Goal: Obtain resource: Download file/media

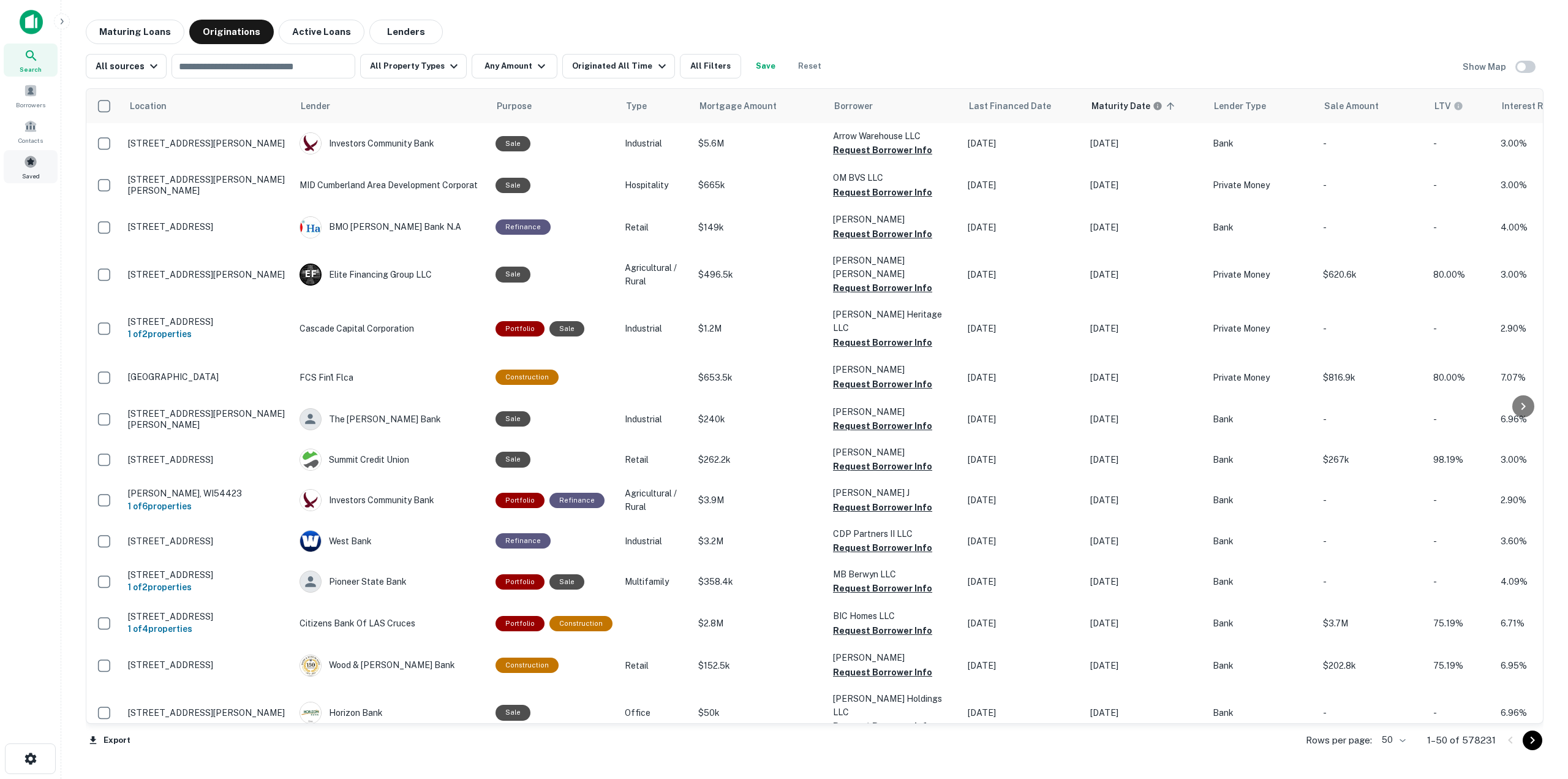
click at [29, 159] on span at bounding box center [31, 162] width 14 height 14
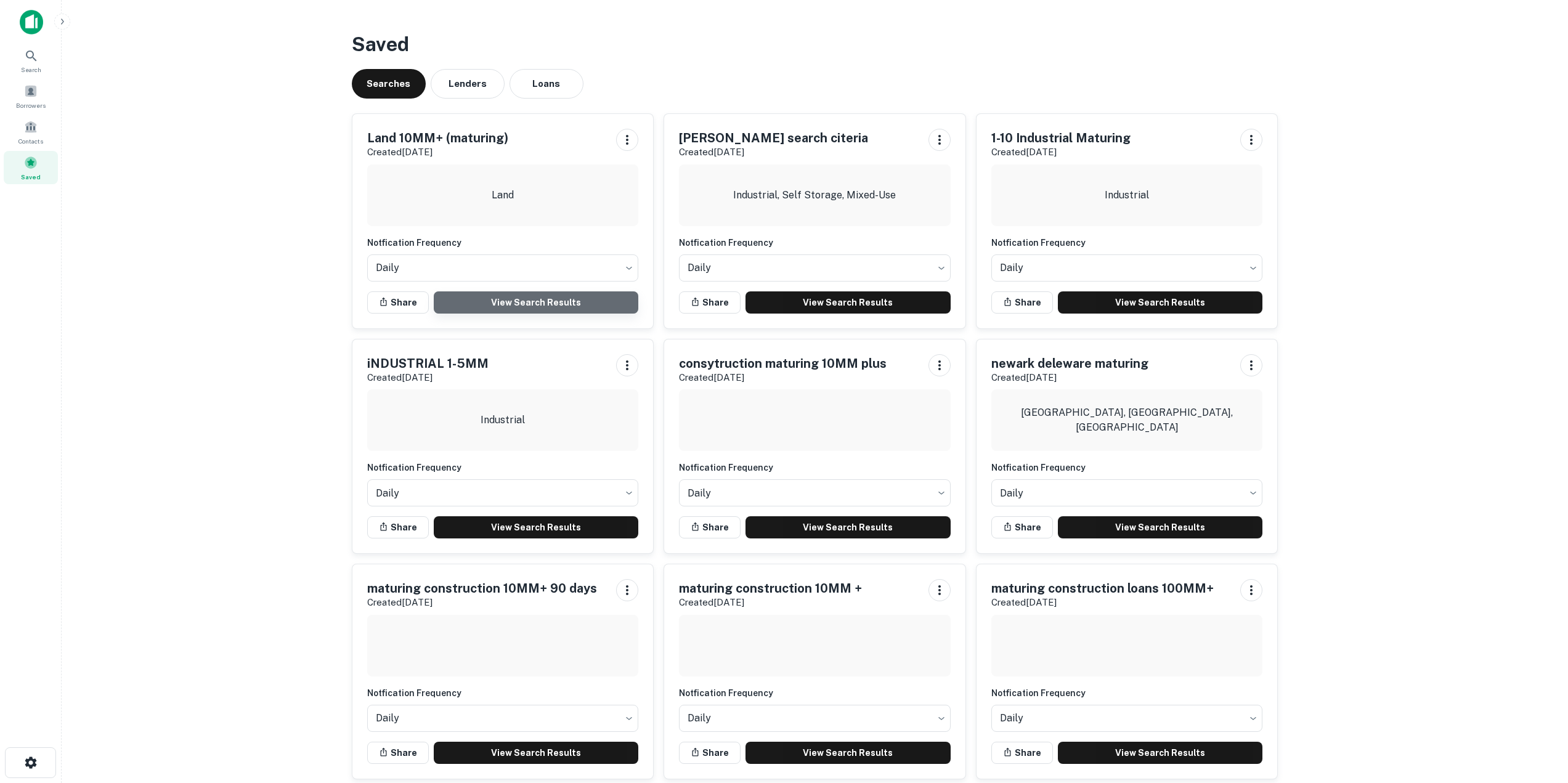
click at [559, 312] on link "View Search Results" at bounding box center [537, 302] width 205 height 22
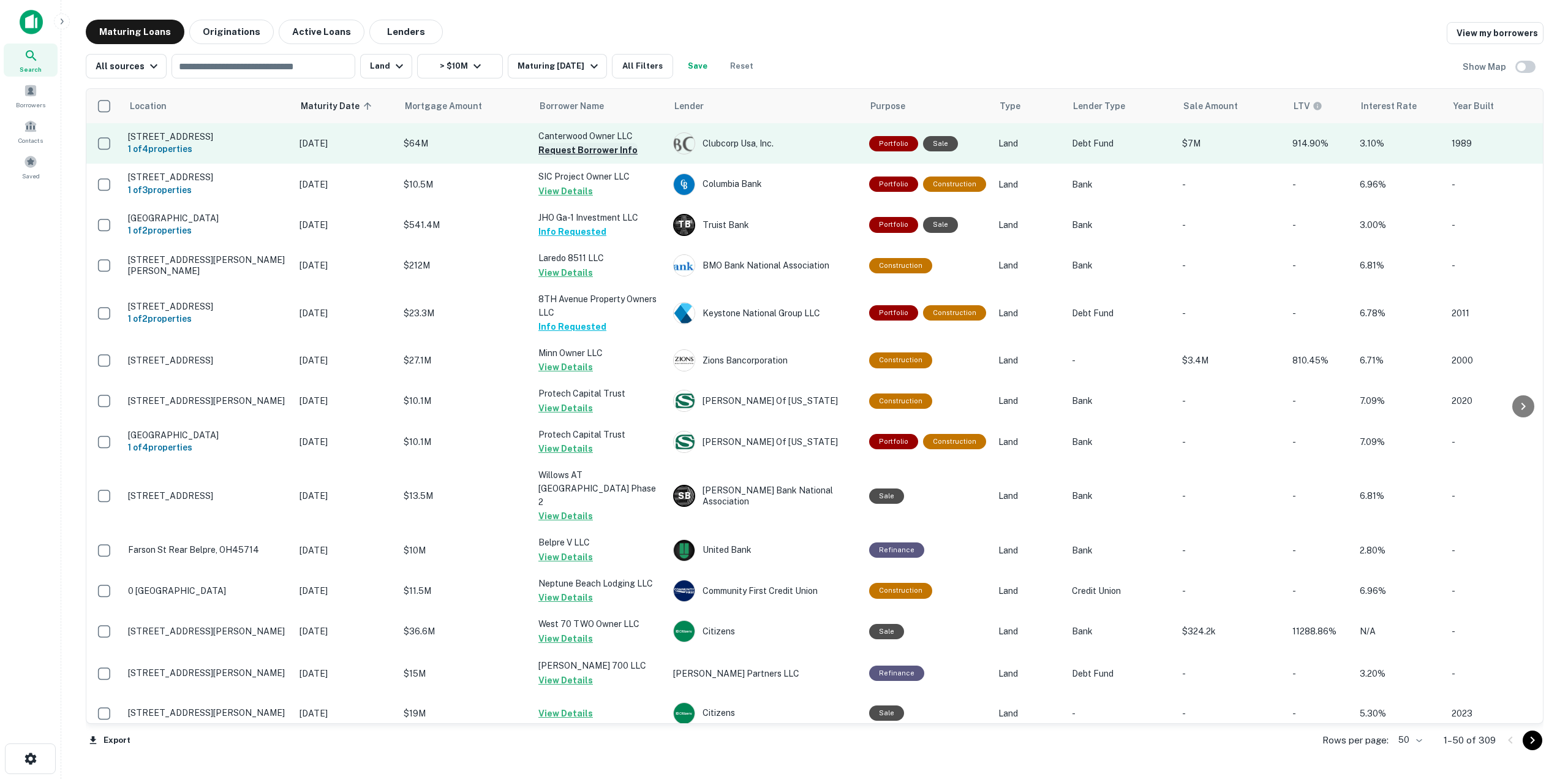
click at [610, 151] on button "Request Borrower Info" at bounding box center [588, 150] width 99 height 15
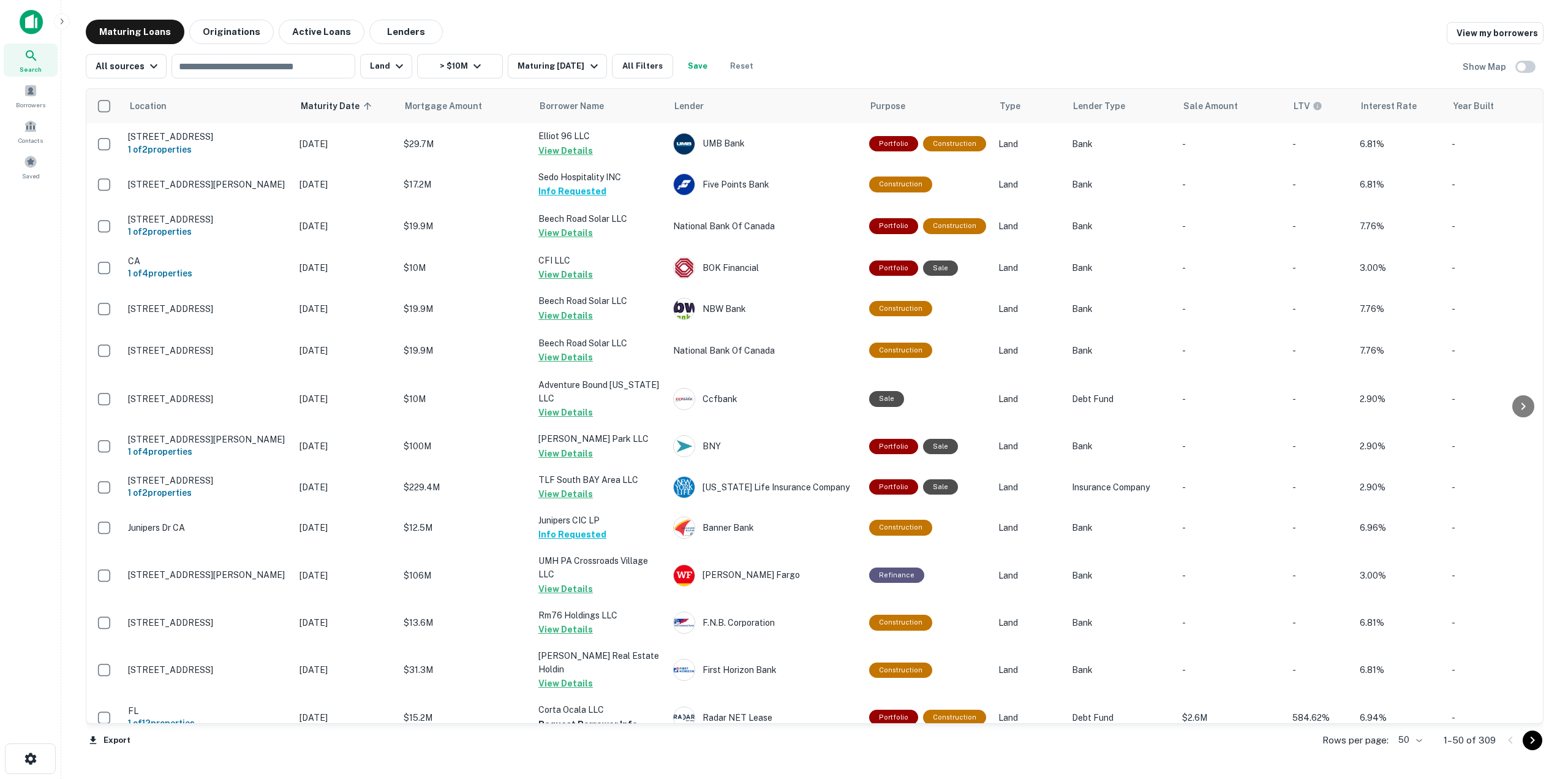
scroll to position [1581, 0]
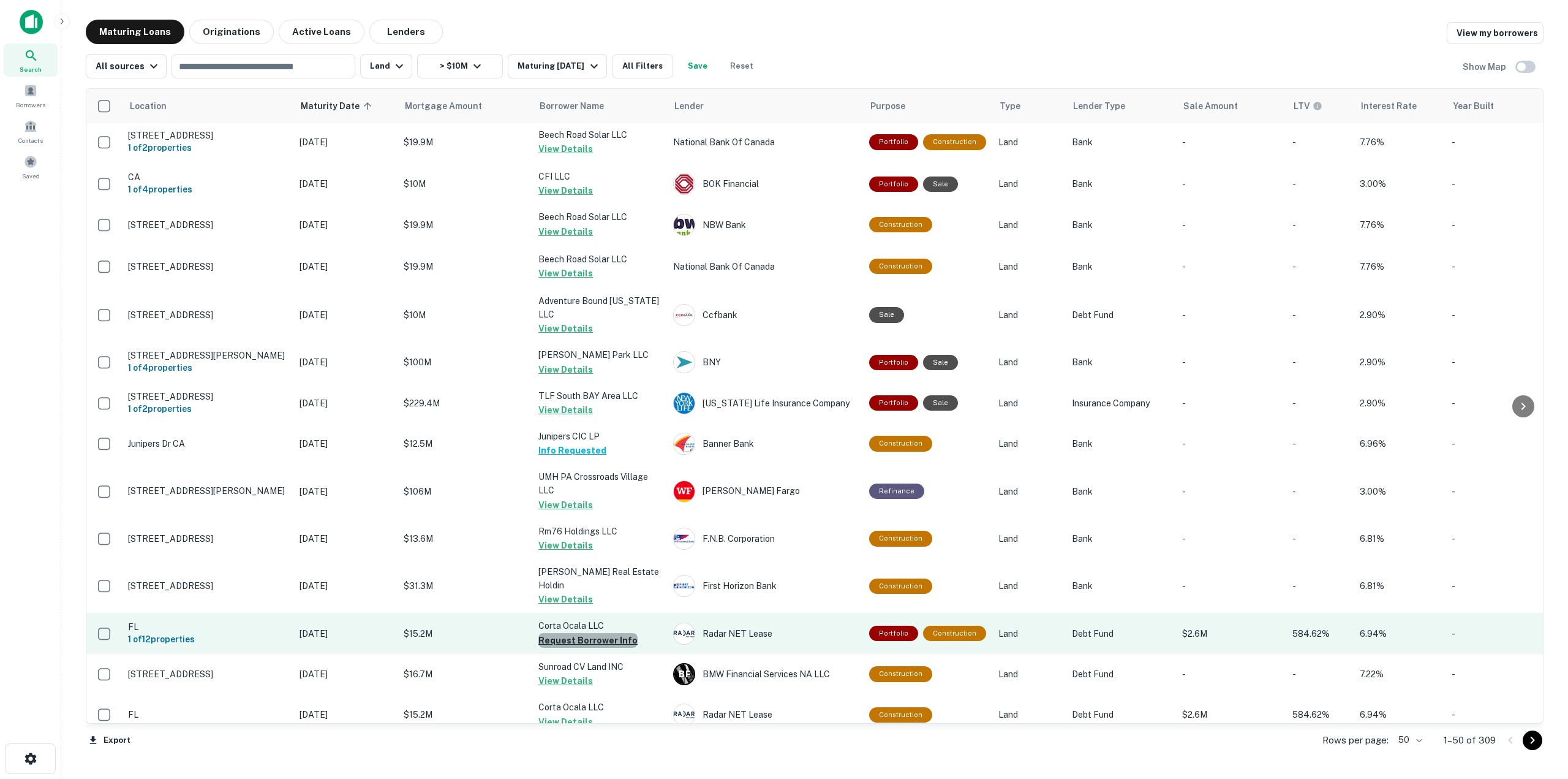
click at [608, 633] on button "Request Borrower Info" at bounding box center [588, 640] width 99 height 15
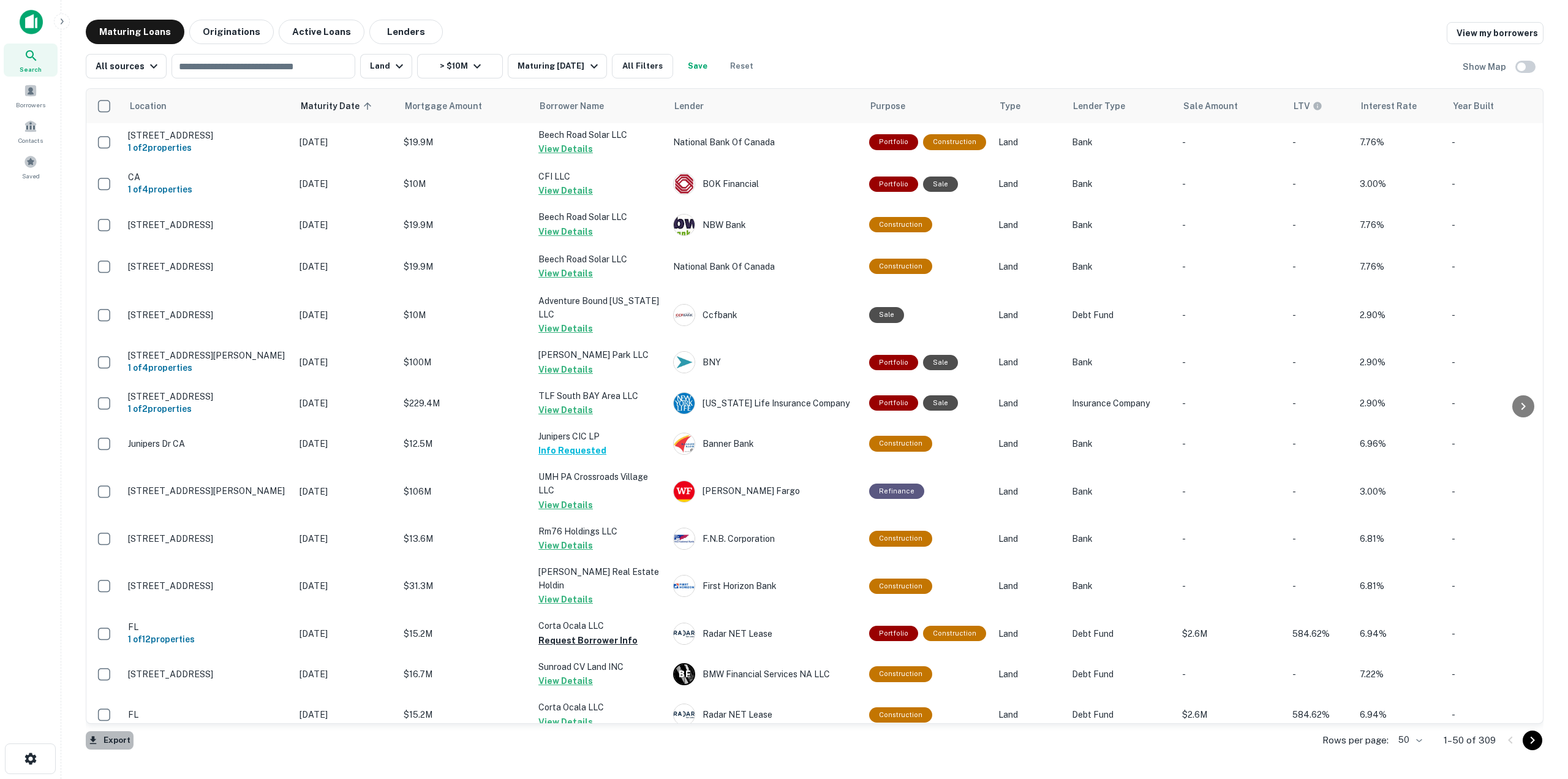
click at [110, 743] on button "Export" at bounding box center [110, 740] width 48 height 18
click at [155, 724] on li "Export as CSV" at bounding box center [155, 731] width 138 height 22
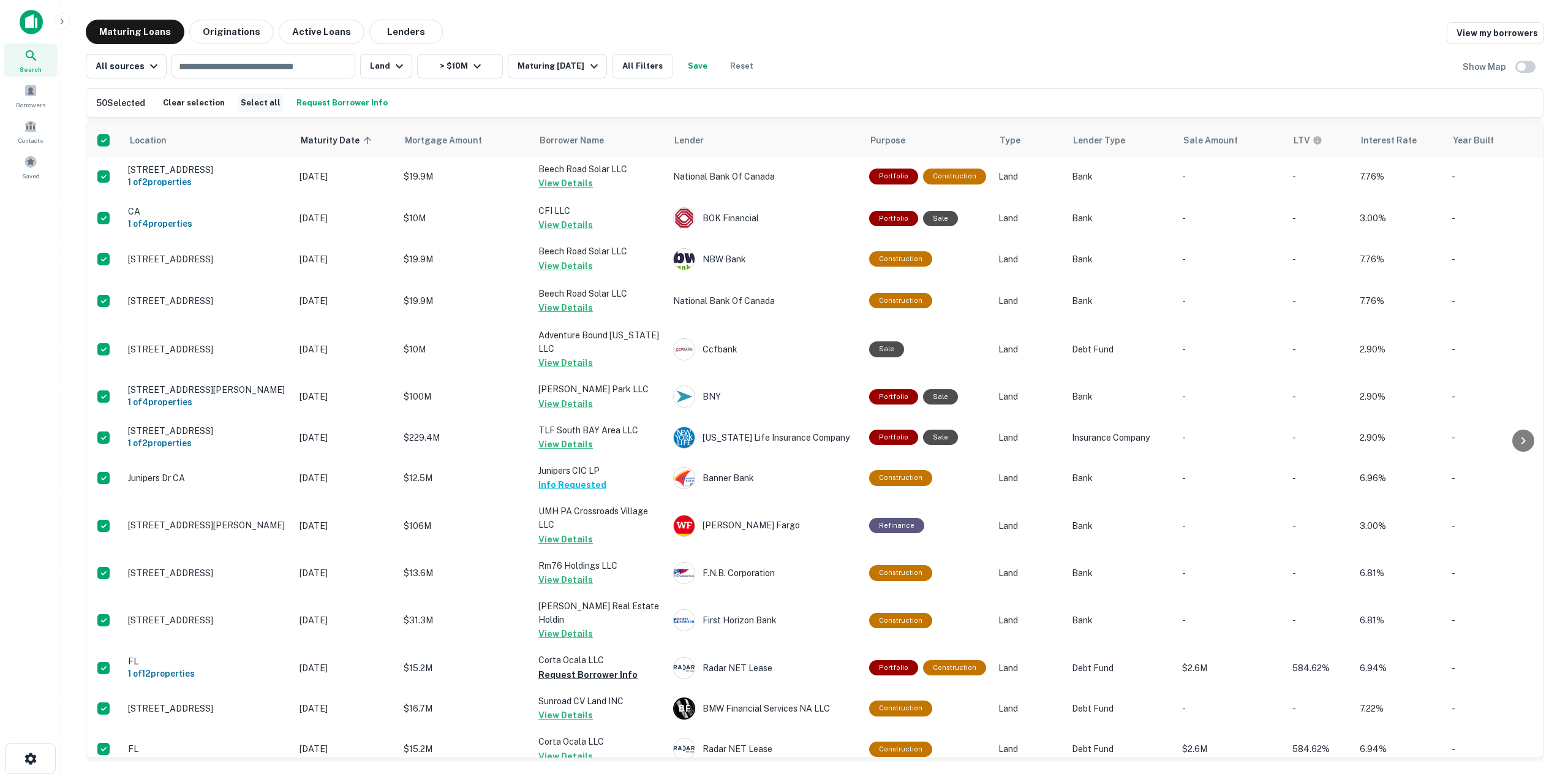
click at [264, 103] on button "Select all" at bounding box center [260, 103] width 46 height 18
click at [212, 104] on button "Clear selection" at bounding box center [194, 103] width 68 height 18
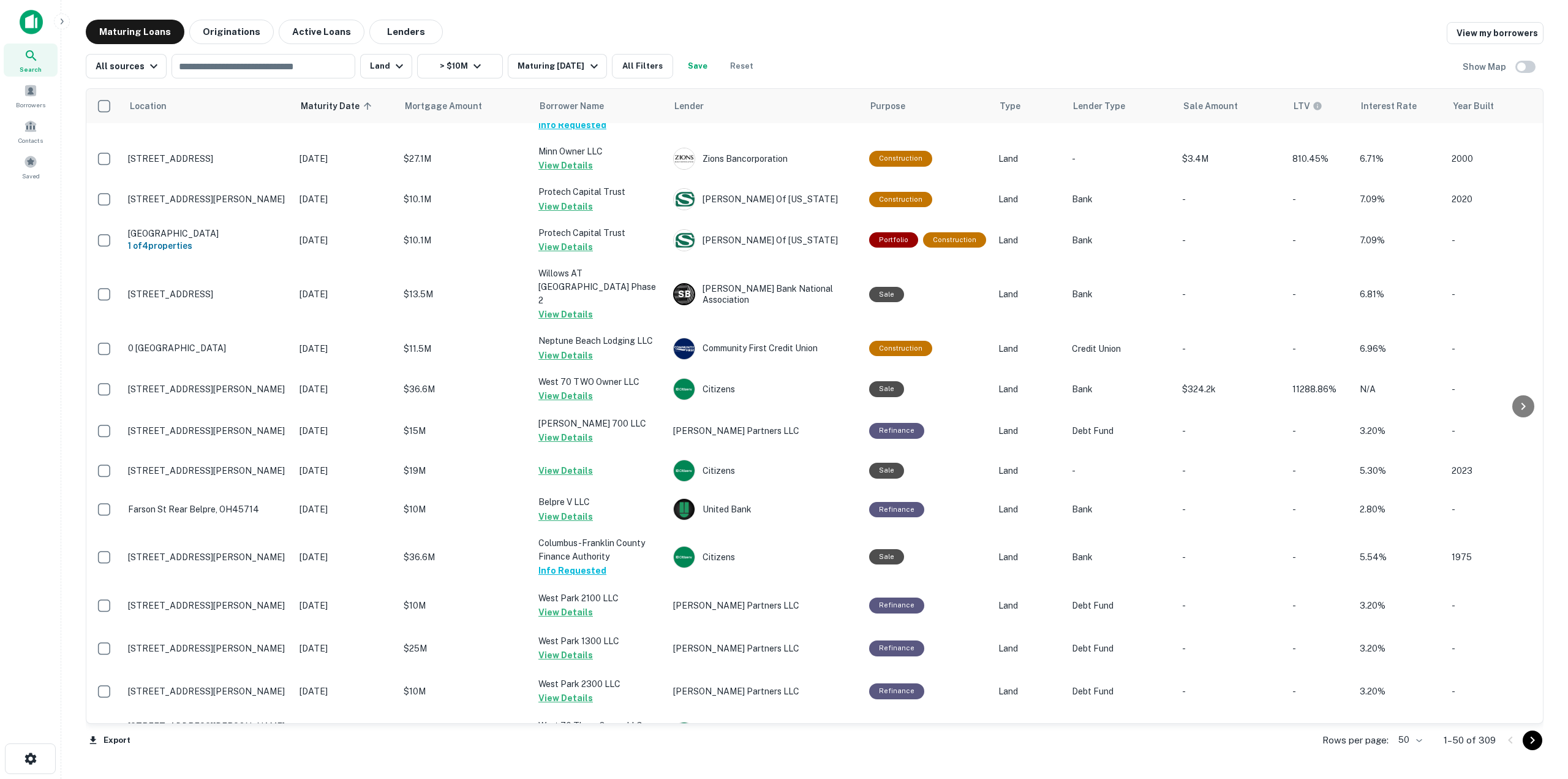
scroll to position [0, 0]
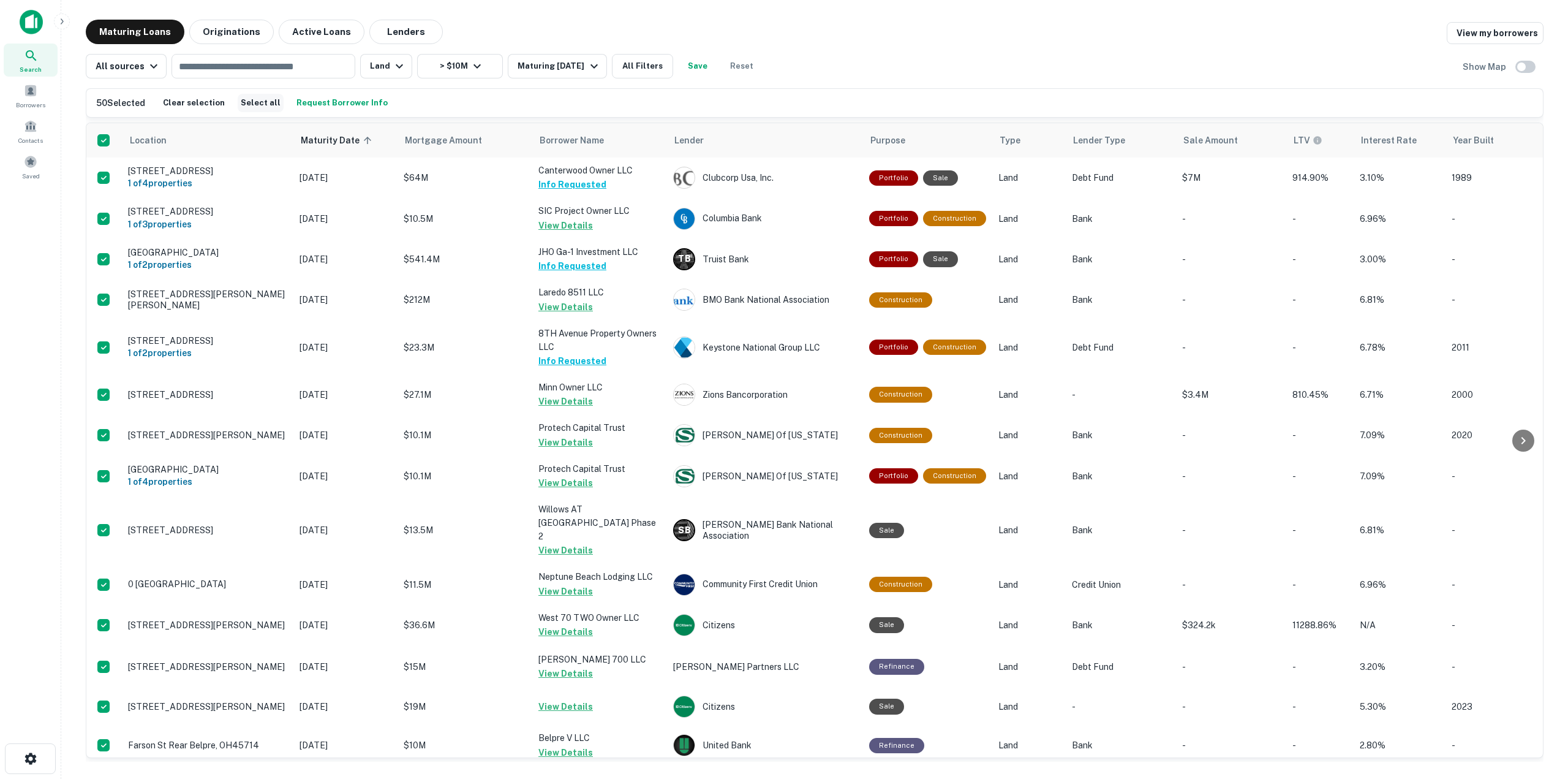
click at [269, 99] on button "Select all" at bounding box center [260, 103] width 46 height 18
click at [265, 101] on button "Select all" at bounding box center [260, 103] width 46 height 18
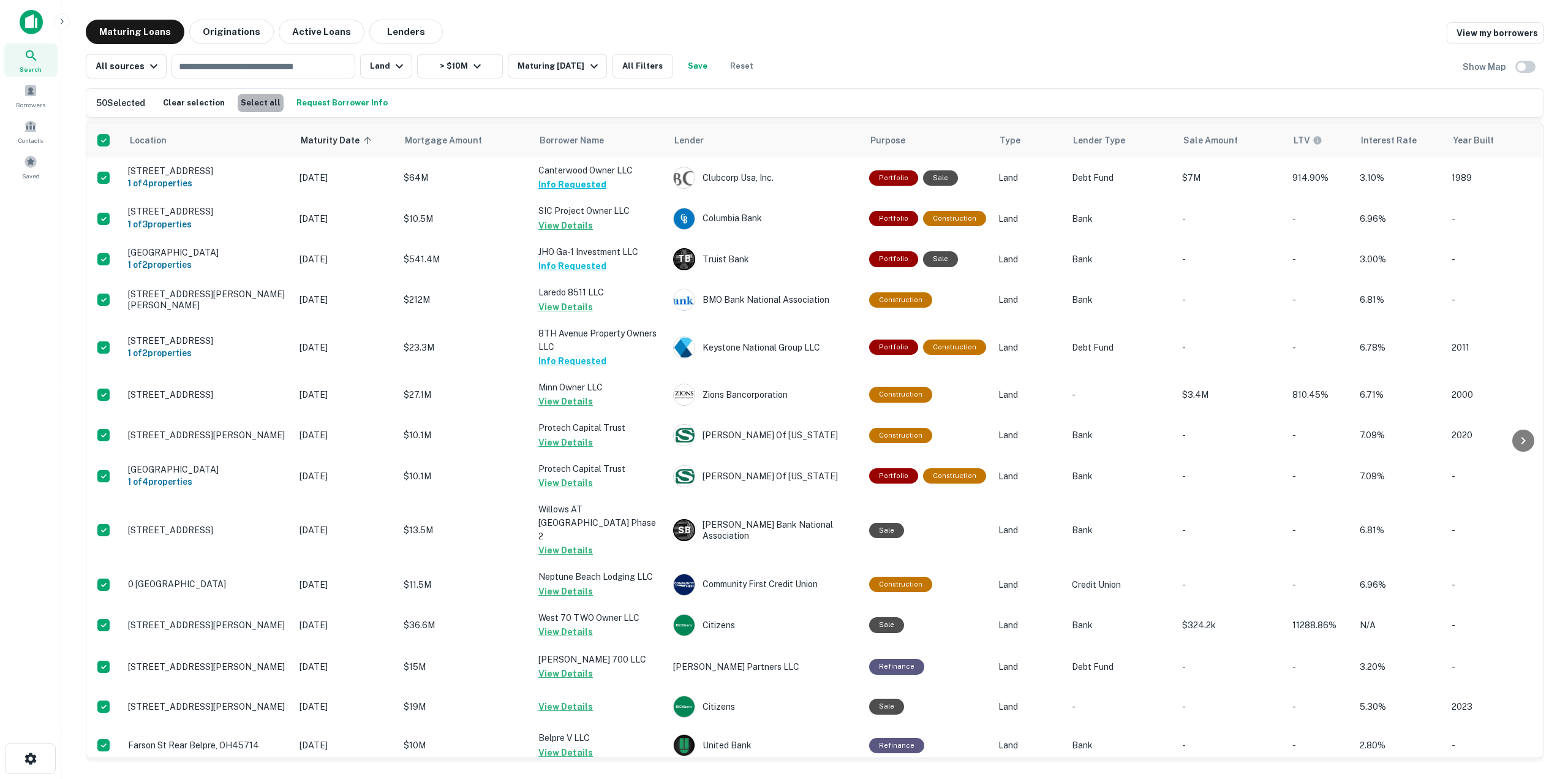
click at [265, 101] on button "Select all" at bounding box center [260, 103] width 46 height 18
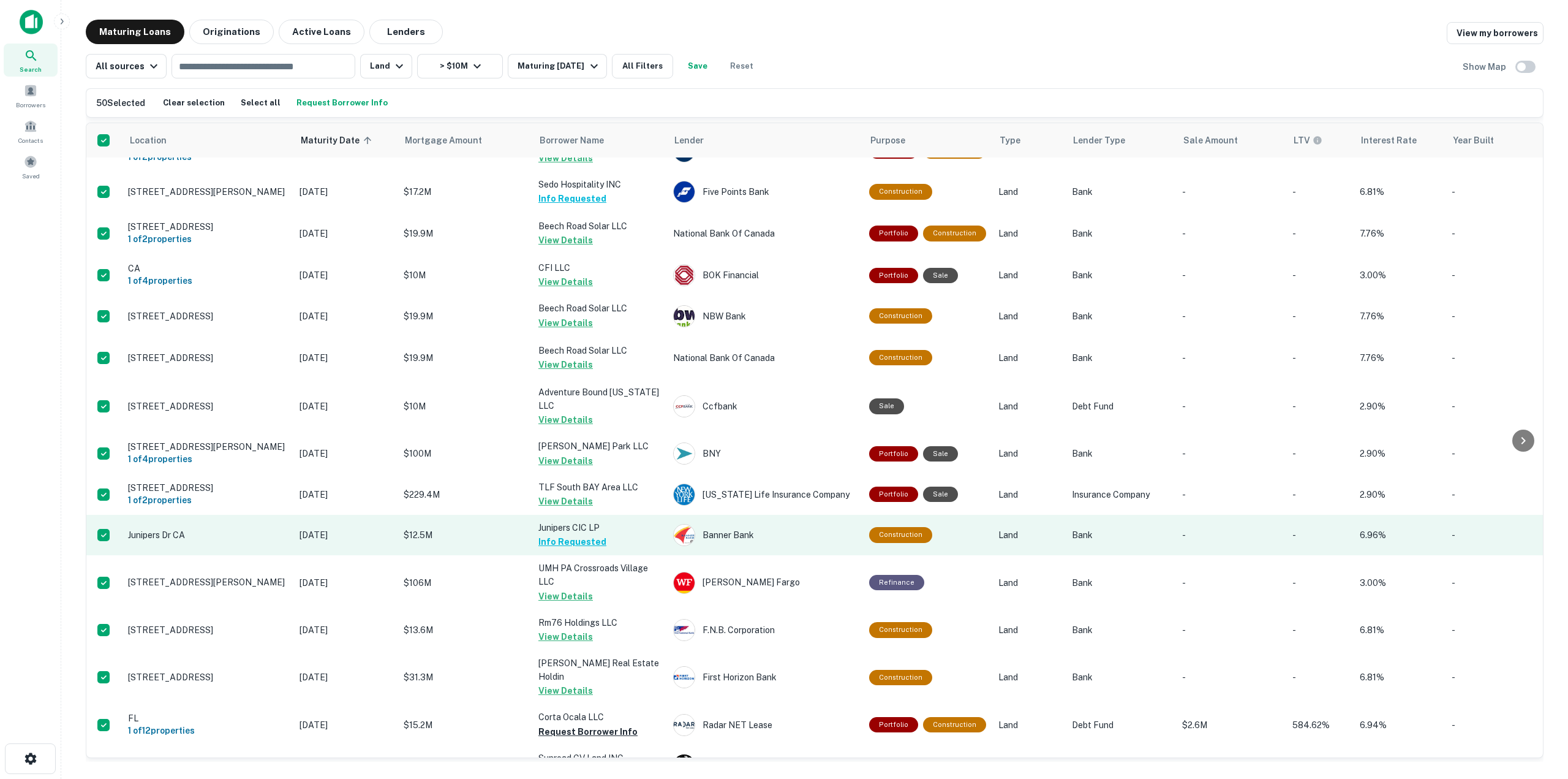
scroll to position [1581, 0]
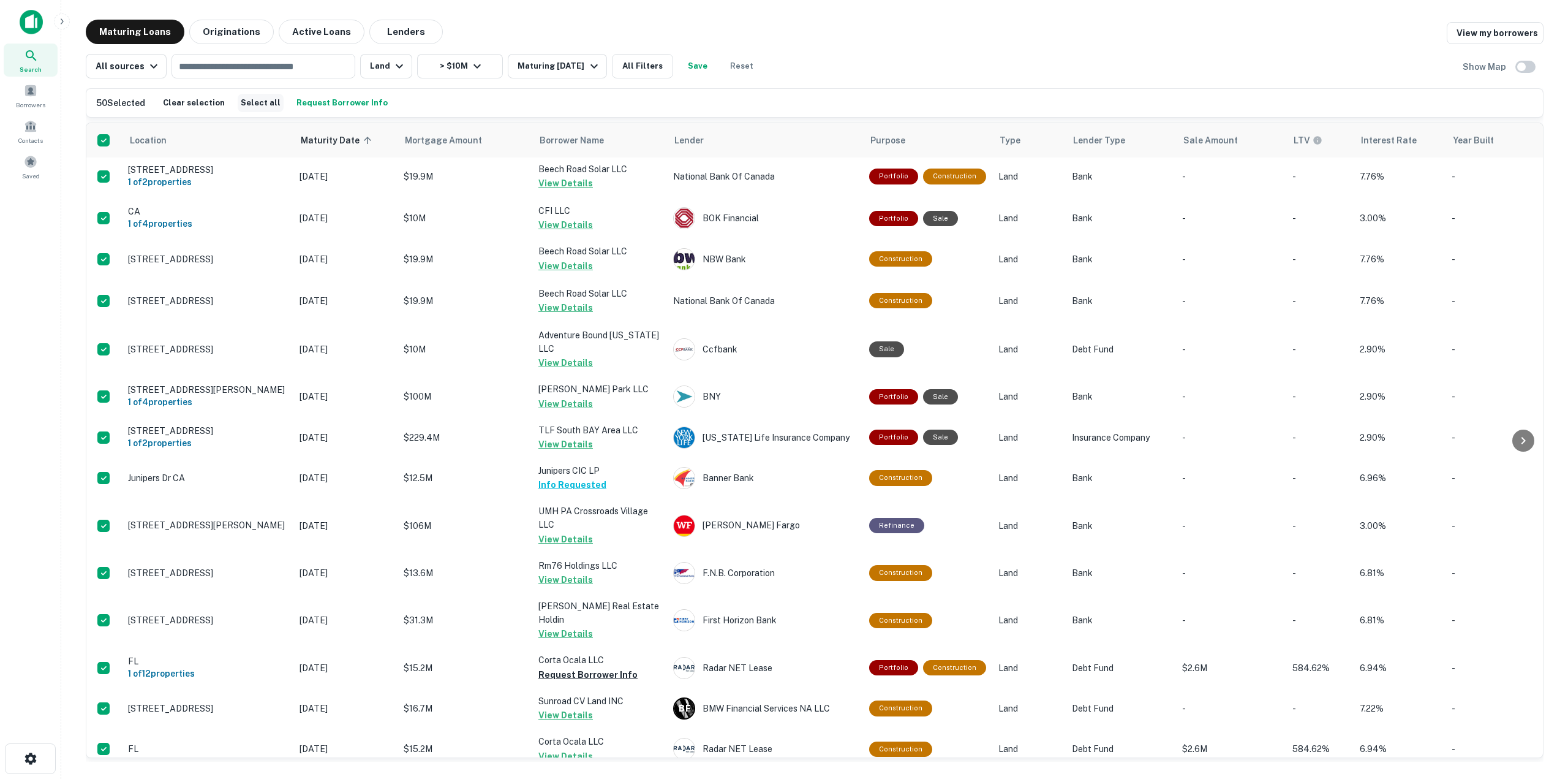
click at [249, 111] on button "Select all" at bounding box center [260, 103] width 46 height 18
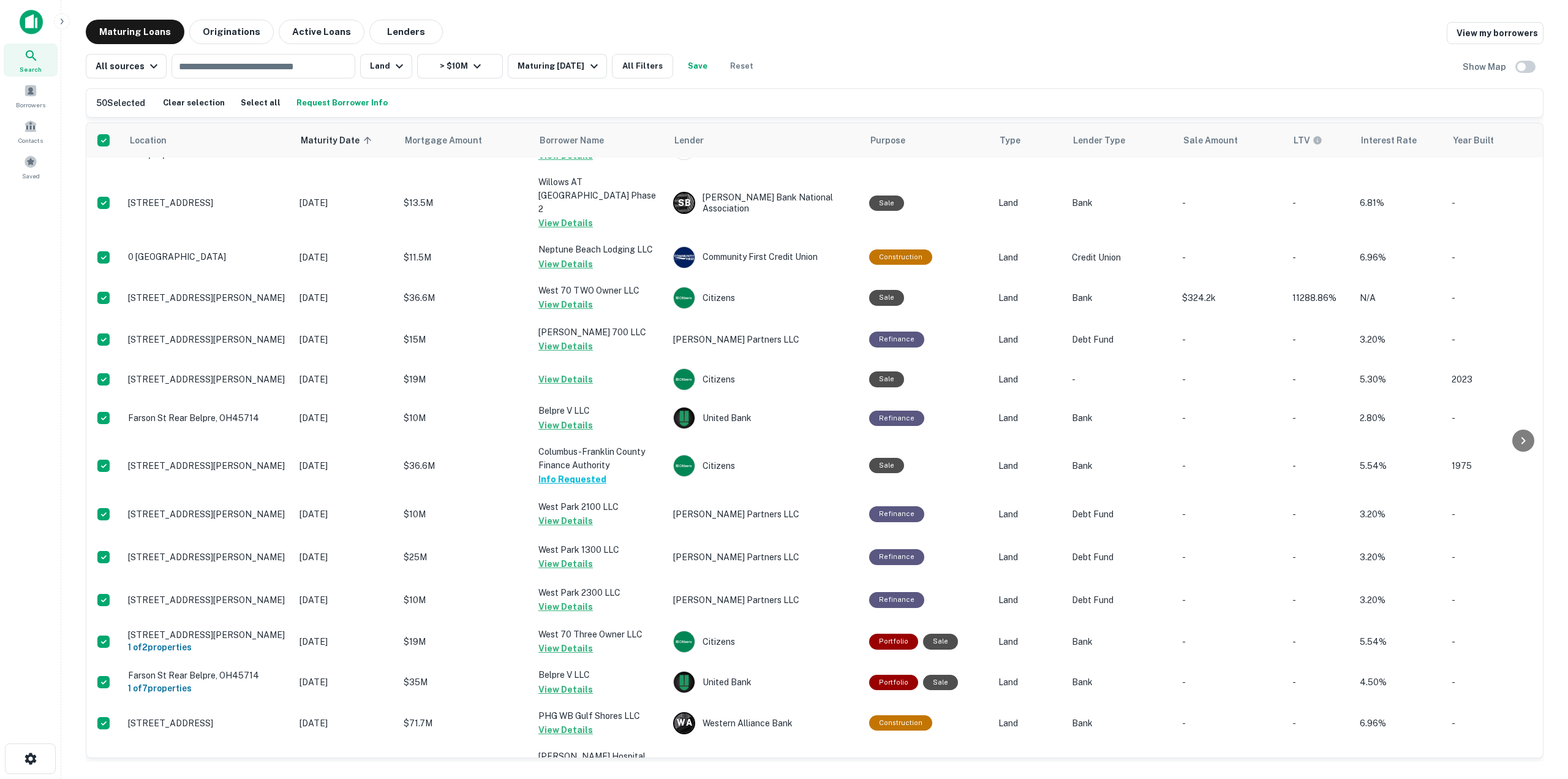
scroll to position [0, 0]
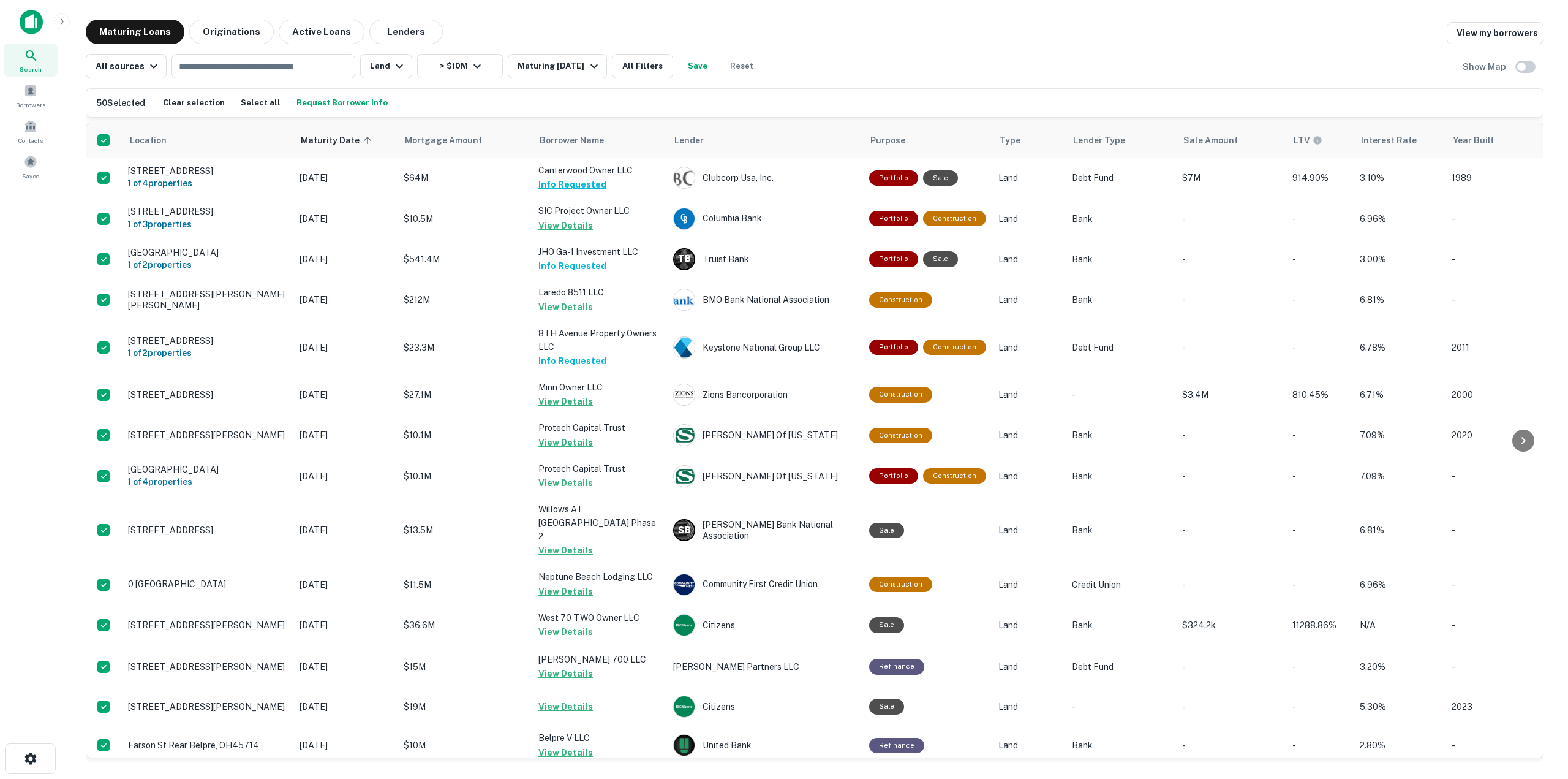
click at [1027, 57] on div "All sources ​ Land > $10M Maturing In 90 Days All Filters Save Reset Show Map" at bounding box center [814, 61] width 1457 height 34
click at [950, 42] on div "Maturing Loans Originations Active Loans Lenders View my borrowers" at bounding box center [814, 32] width 1457 height 25
click at [191, 111] on button "Clear selection" at bounding box center [194, 103] width 68 height 18
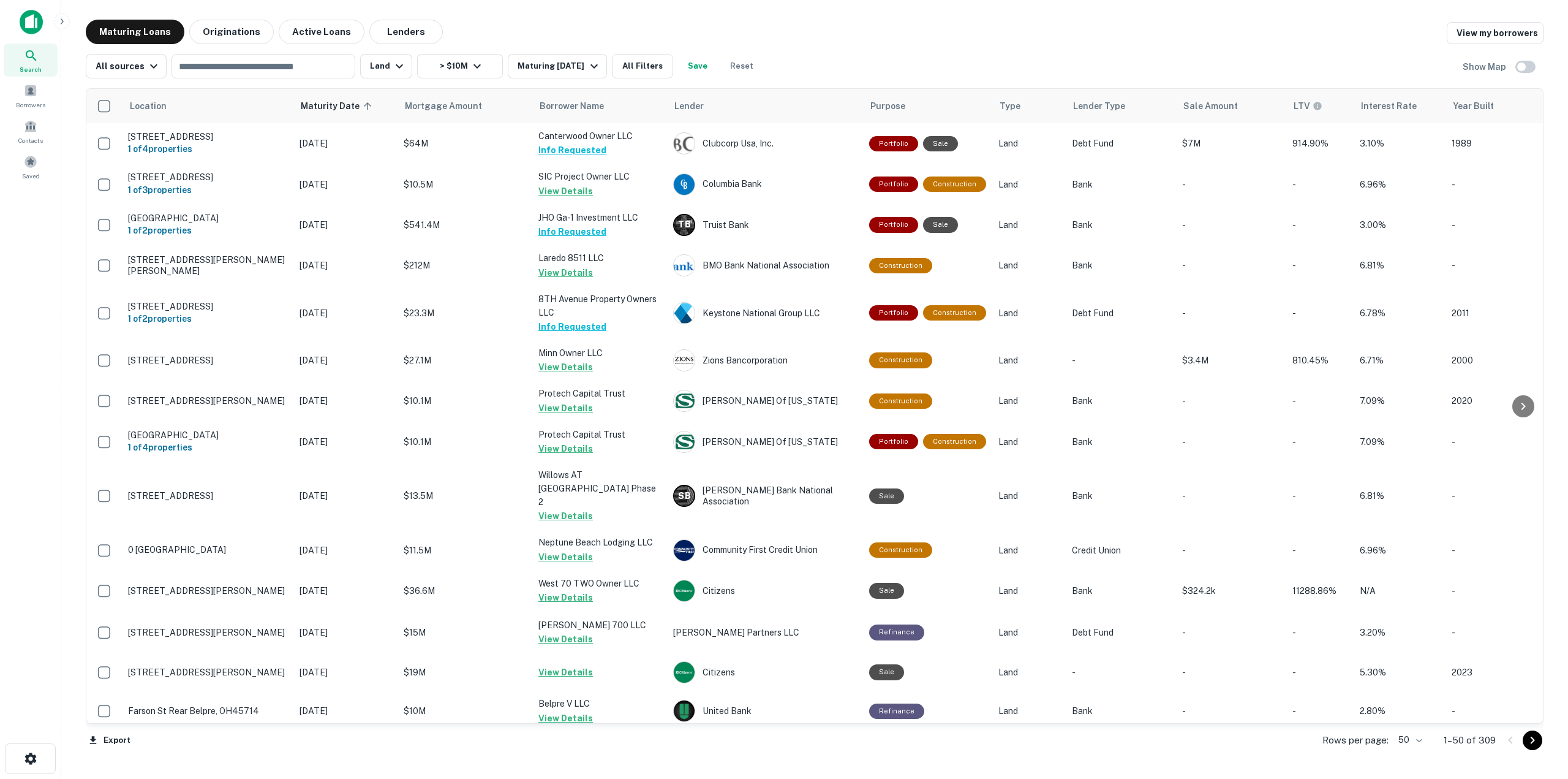
click at [1422, 738] on body "Search Borrowers Contacts Saved Maturing Loans Originations Active Loans Lender…" at bounding box center [784, 390] width 1568 height 779
click at [1415, 752] on li "100" at bounding box center [1410, 753] width 36 height 22
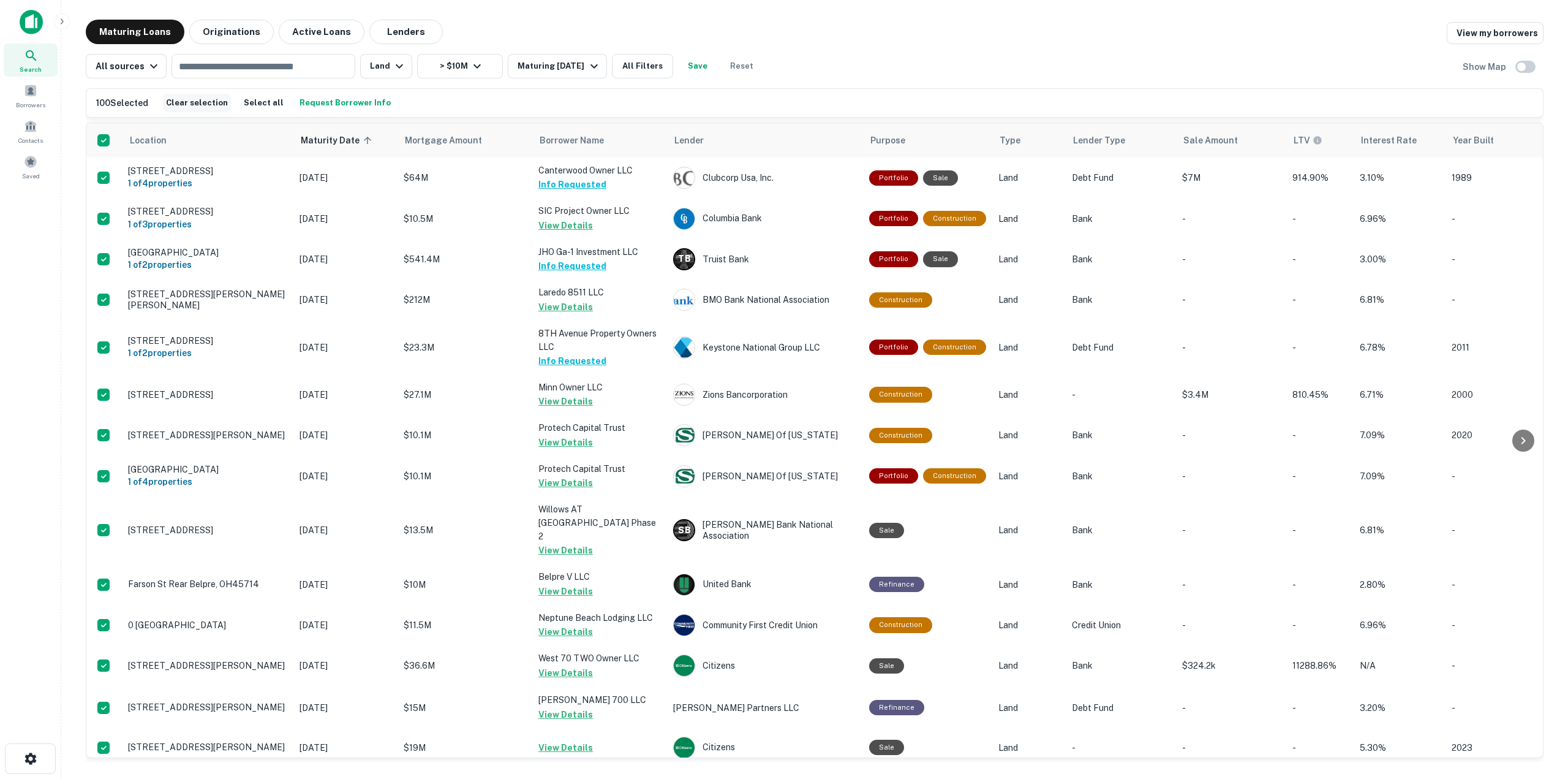
click at [178, 98] on button "Clear selection" at bounding box center [196, 103] width 68 height 18
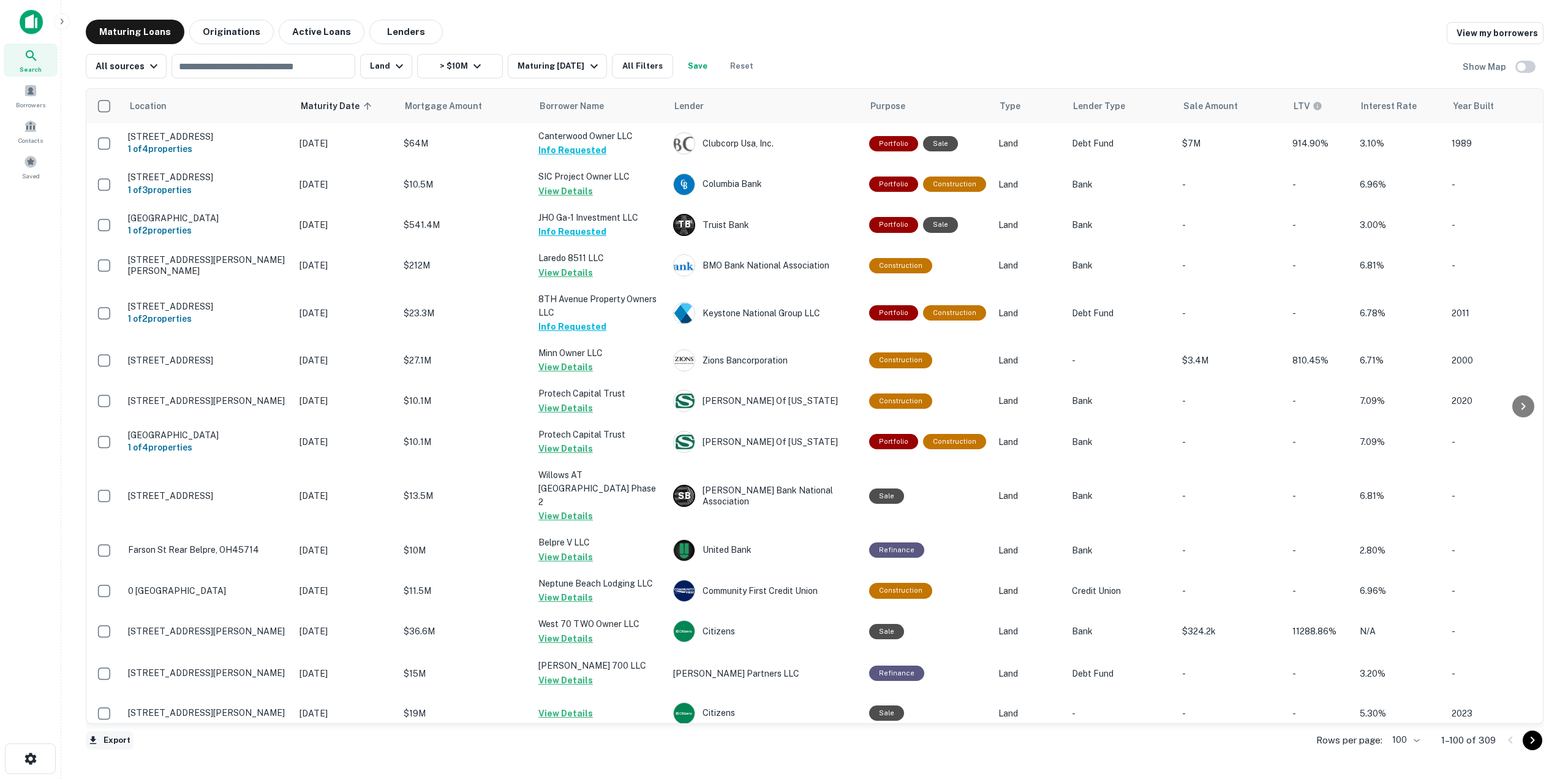
click at [100, 739] on button "Export" at bounding box center [110, 740] width 48 height 18
click at [130, 729] on li "Export as CSV" at bounding box center [155, 731] width 138 height 22
click at [23, 99] on div "Borrowers" at bounding box center [31, 95] width 54 height 33
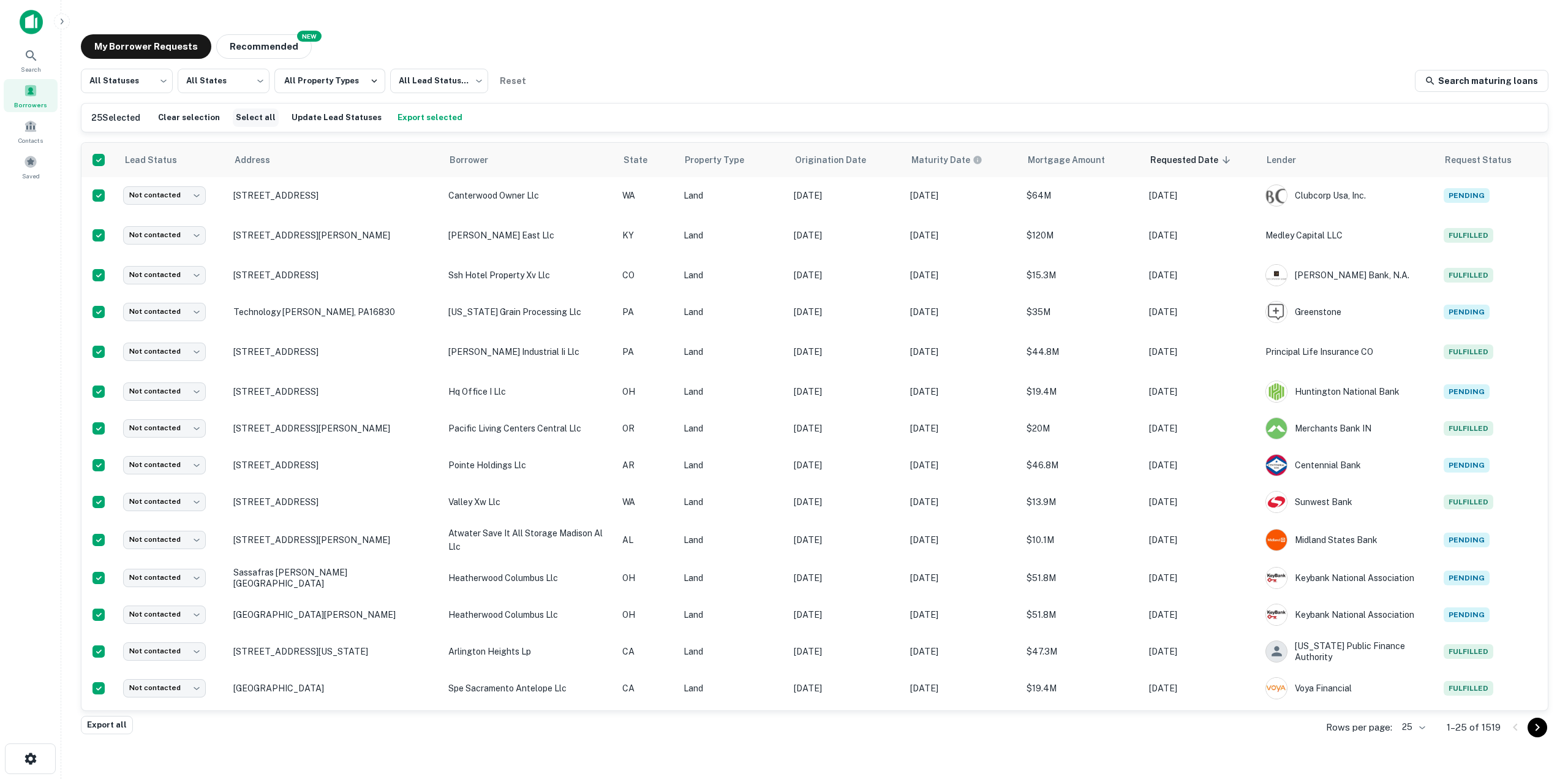
click at [258, 116] on button "Select all" at bounding box center [255, 117] width 46 height 18
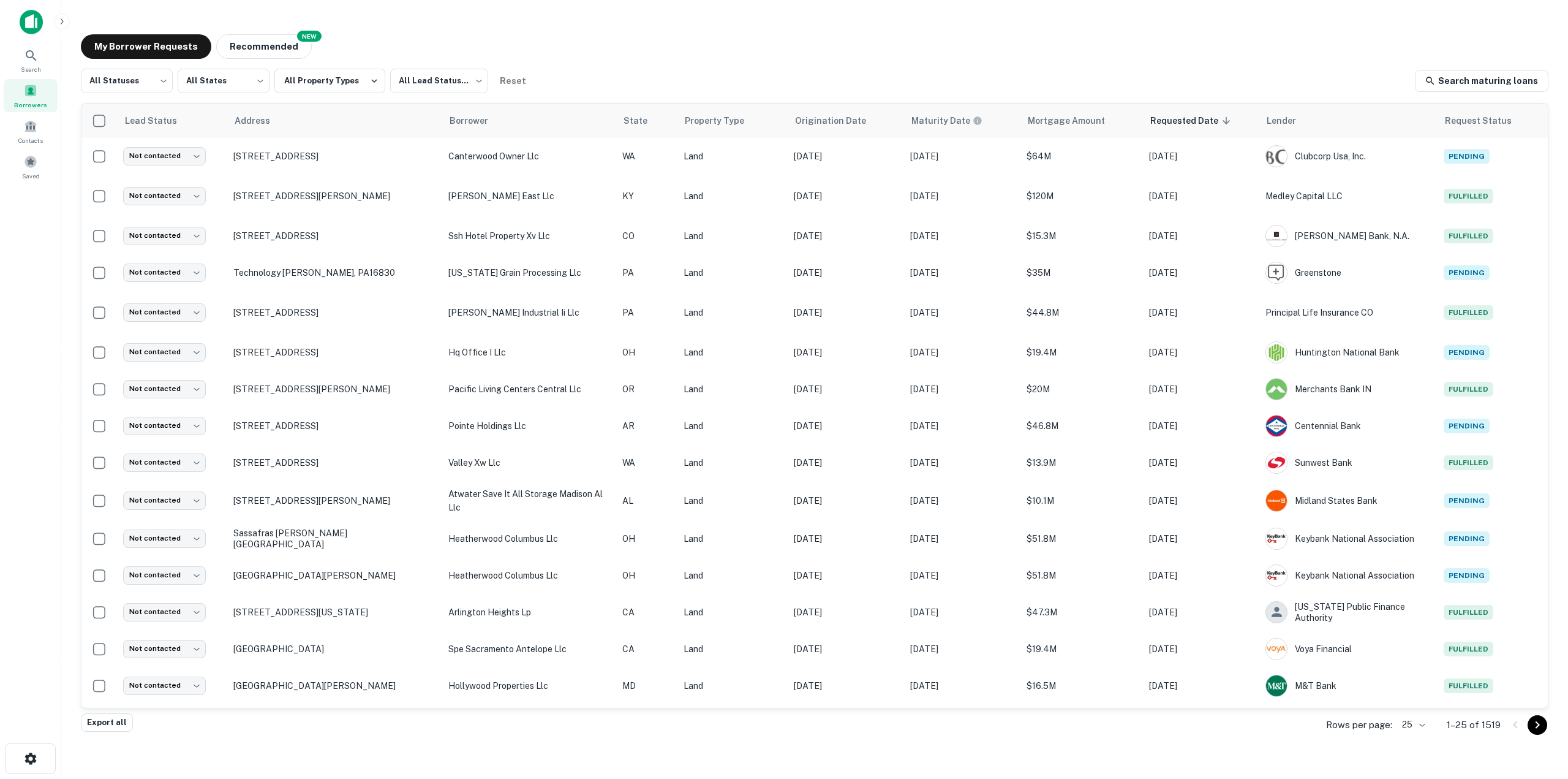
click at [1412, 725] on body "Search Borrowers Contacts Saved My Borrower Requests NEW Recommended All Status…" at bounding box center [784, 390] width 1568 height 779
click at [1412, 756] on li "1000" at bounding box center [1413, 753] width 41 height 22
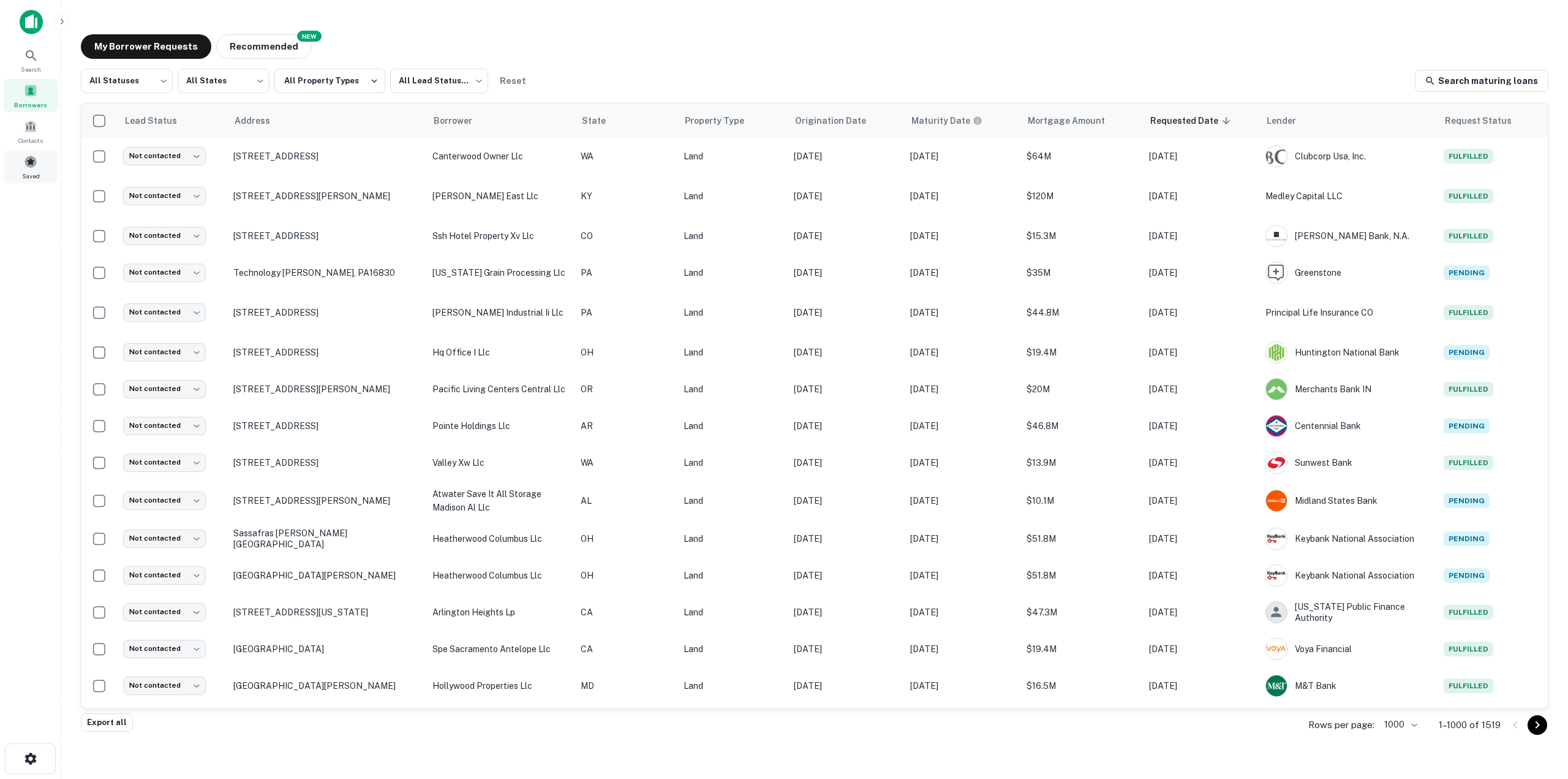
click at [30, 168] on span at bounding box center [31, 162] width 14 height 14
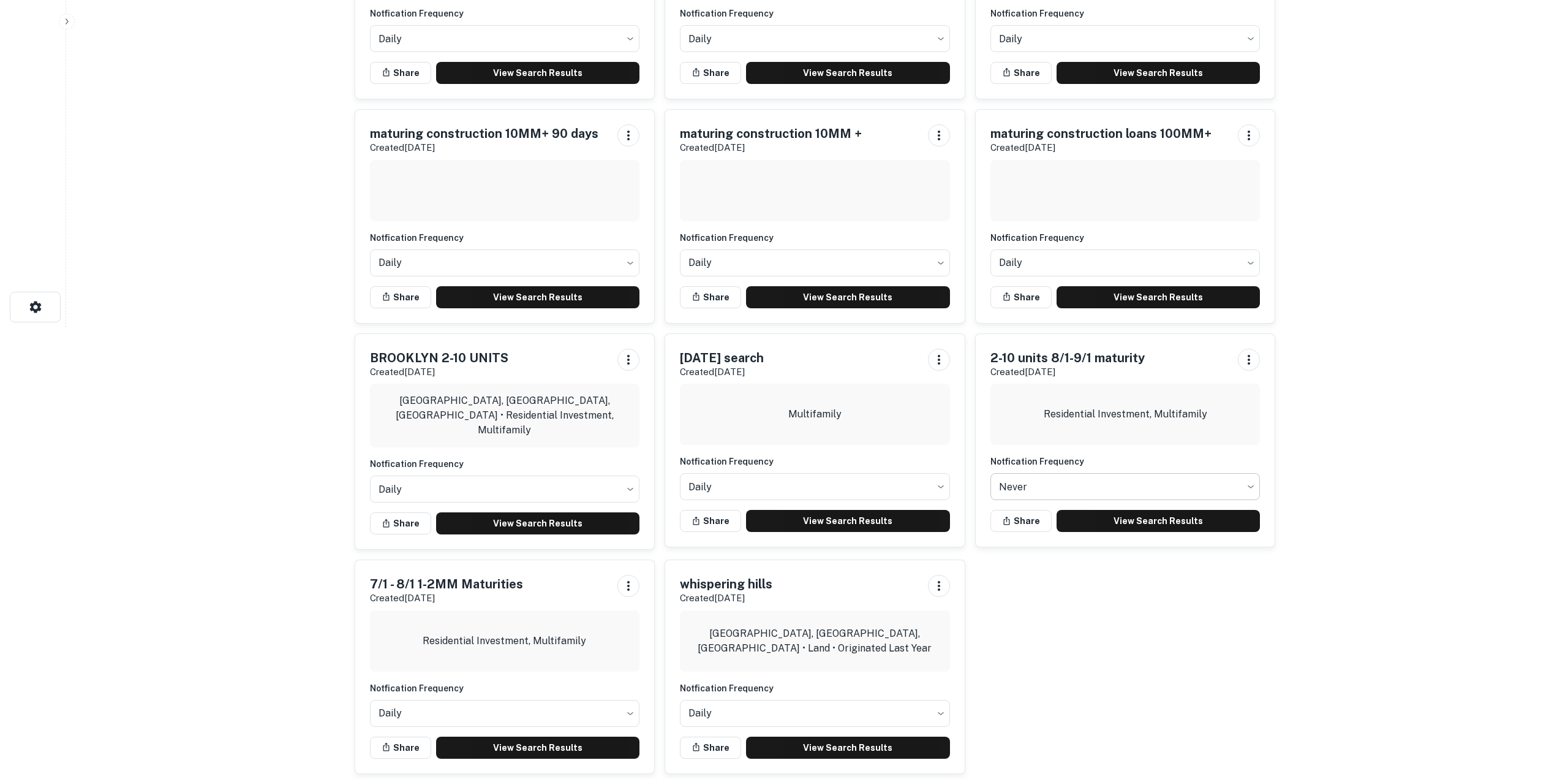
scroll to position [464, 0]
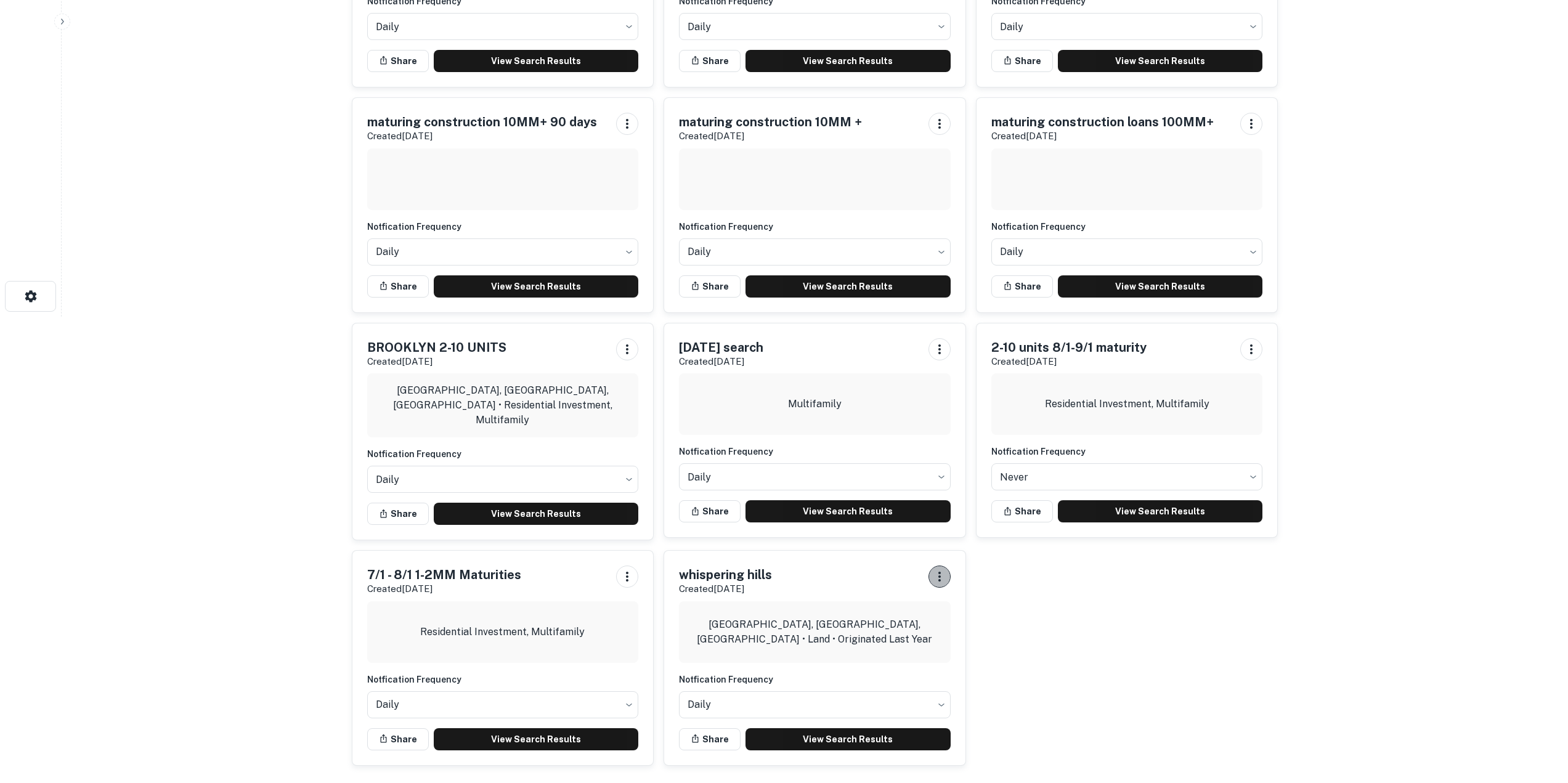
click at [941, 580] on icon "button" at bounding box center [940, 577] width 15 height 15
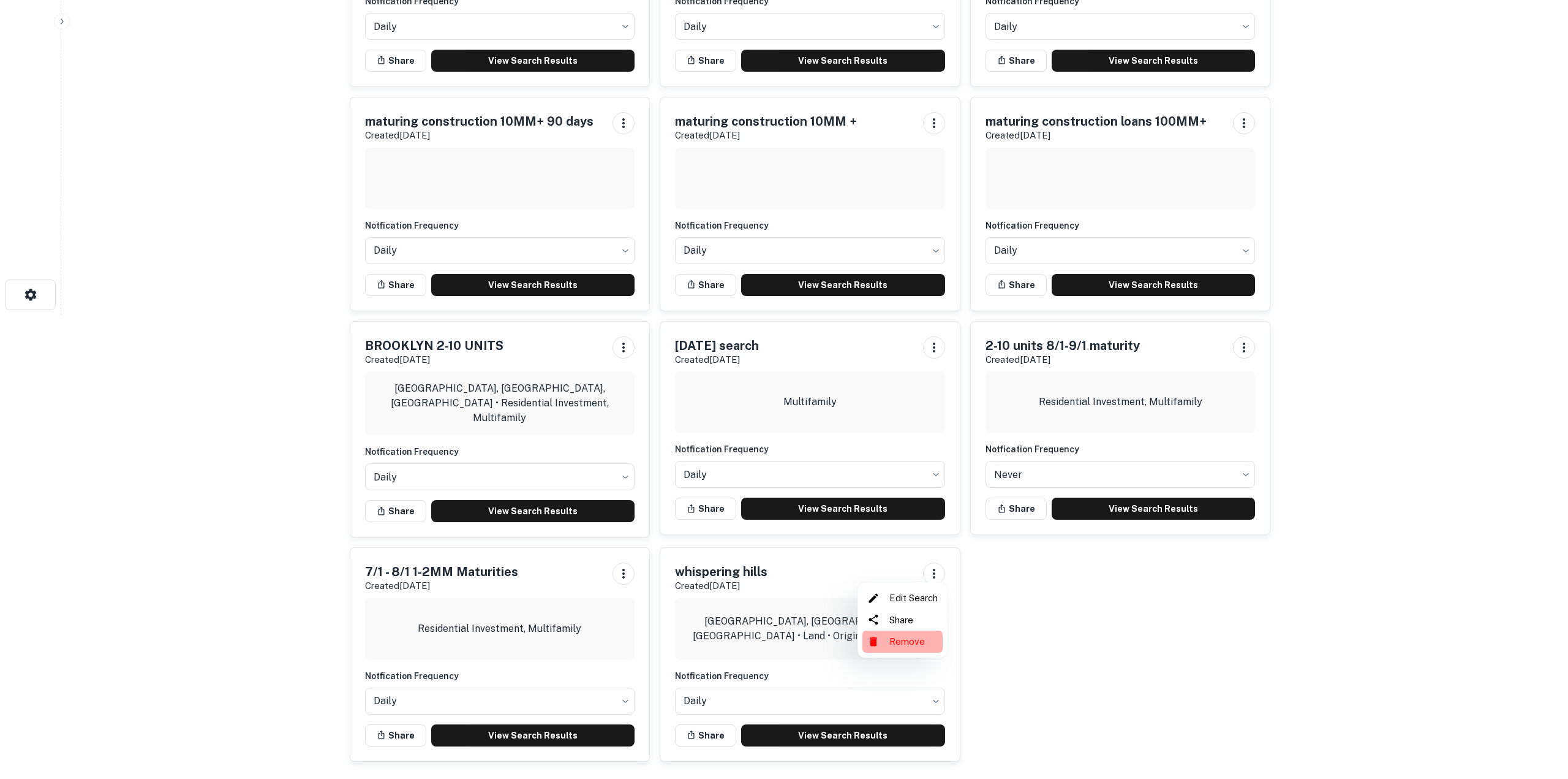
click at [922, 642] on li "Remove" at bounding box center [902, 641] width 80 height 22
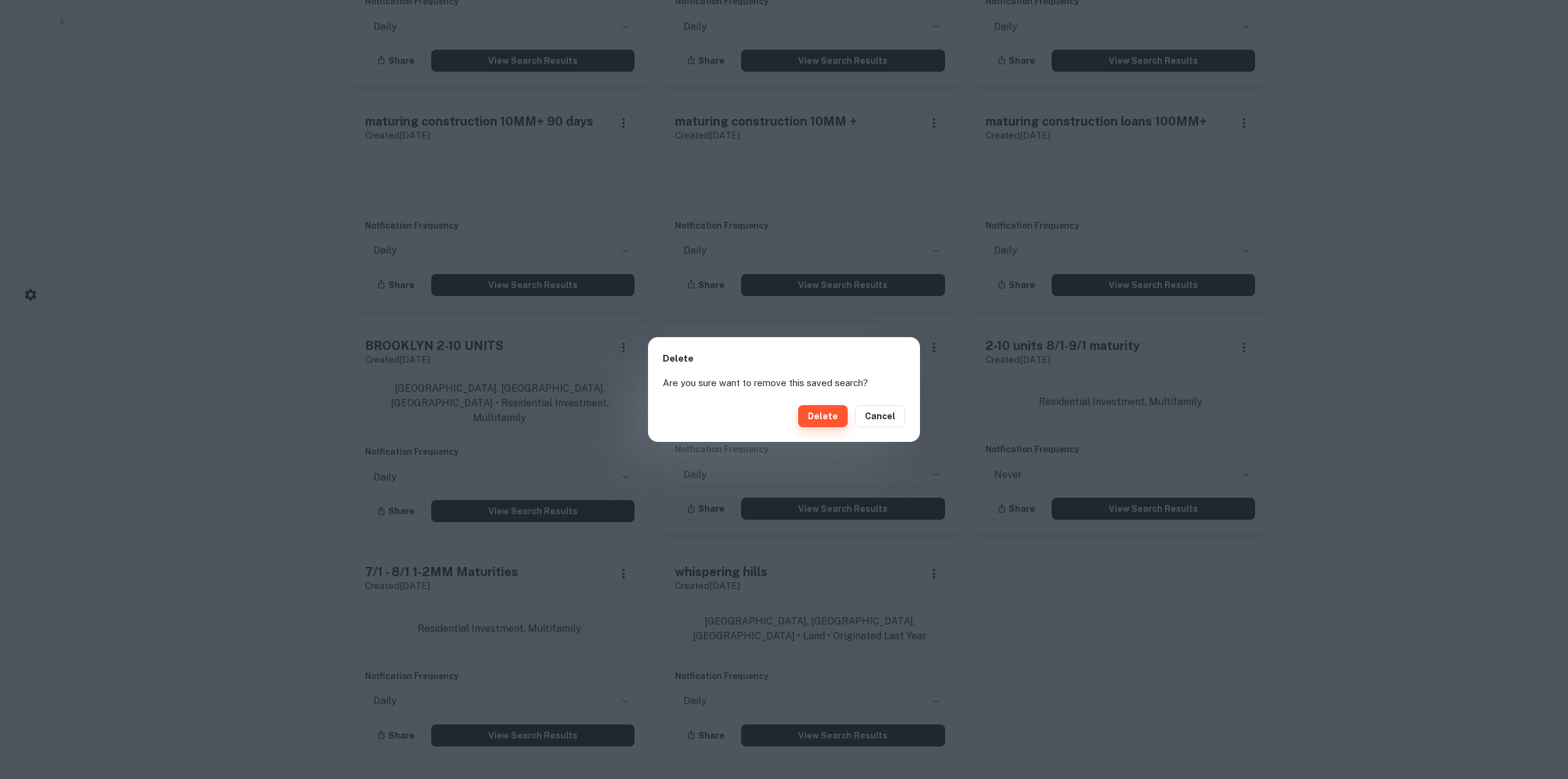
click at [817, 416] on button "Delete" at bounding box center [823, 416] width 49 height 22
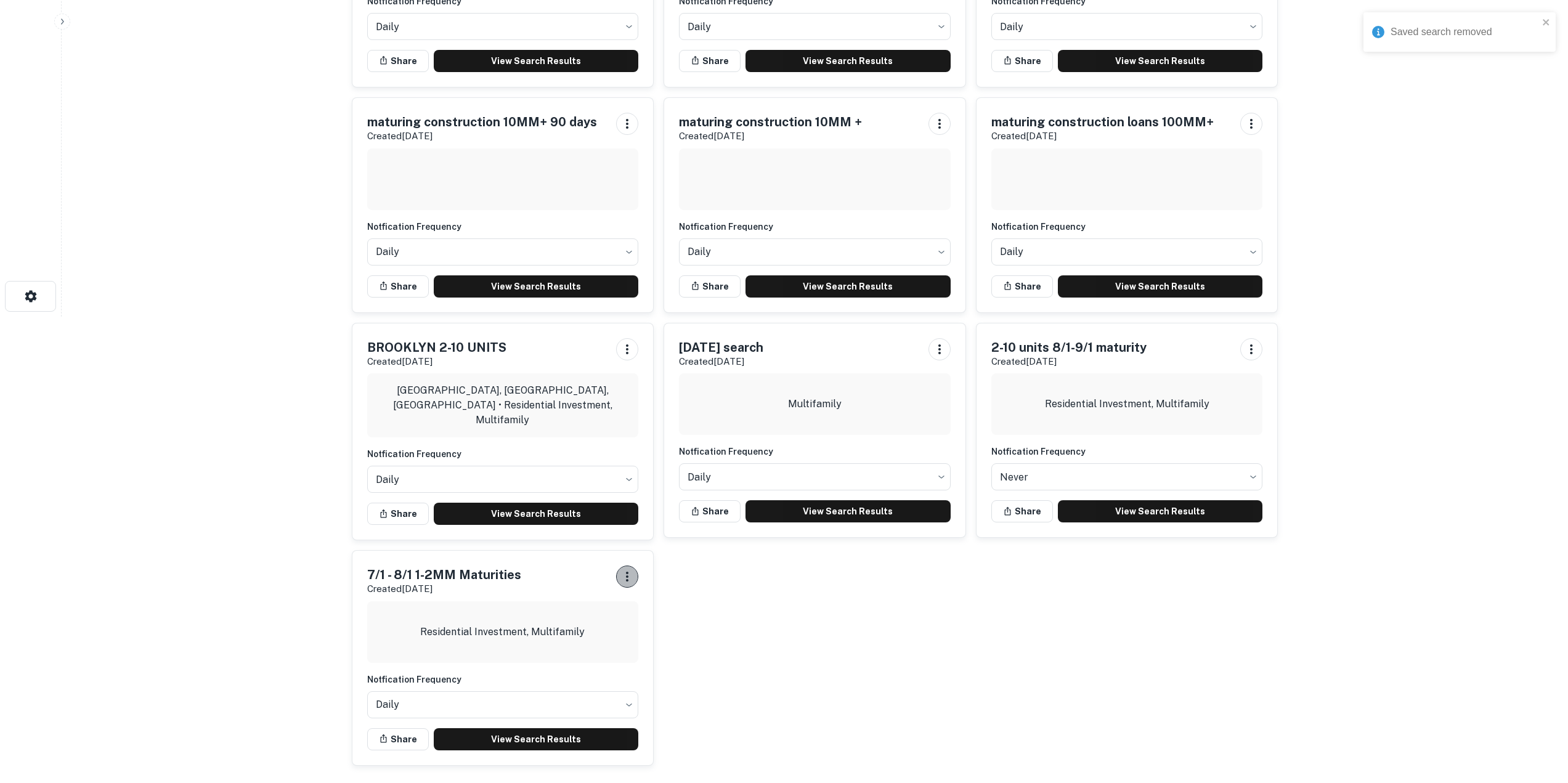
click at [632, 577] on icon "button" at bounding box center [627, 577] width 15 height 15
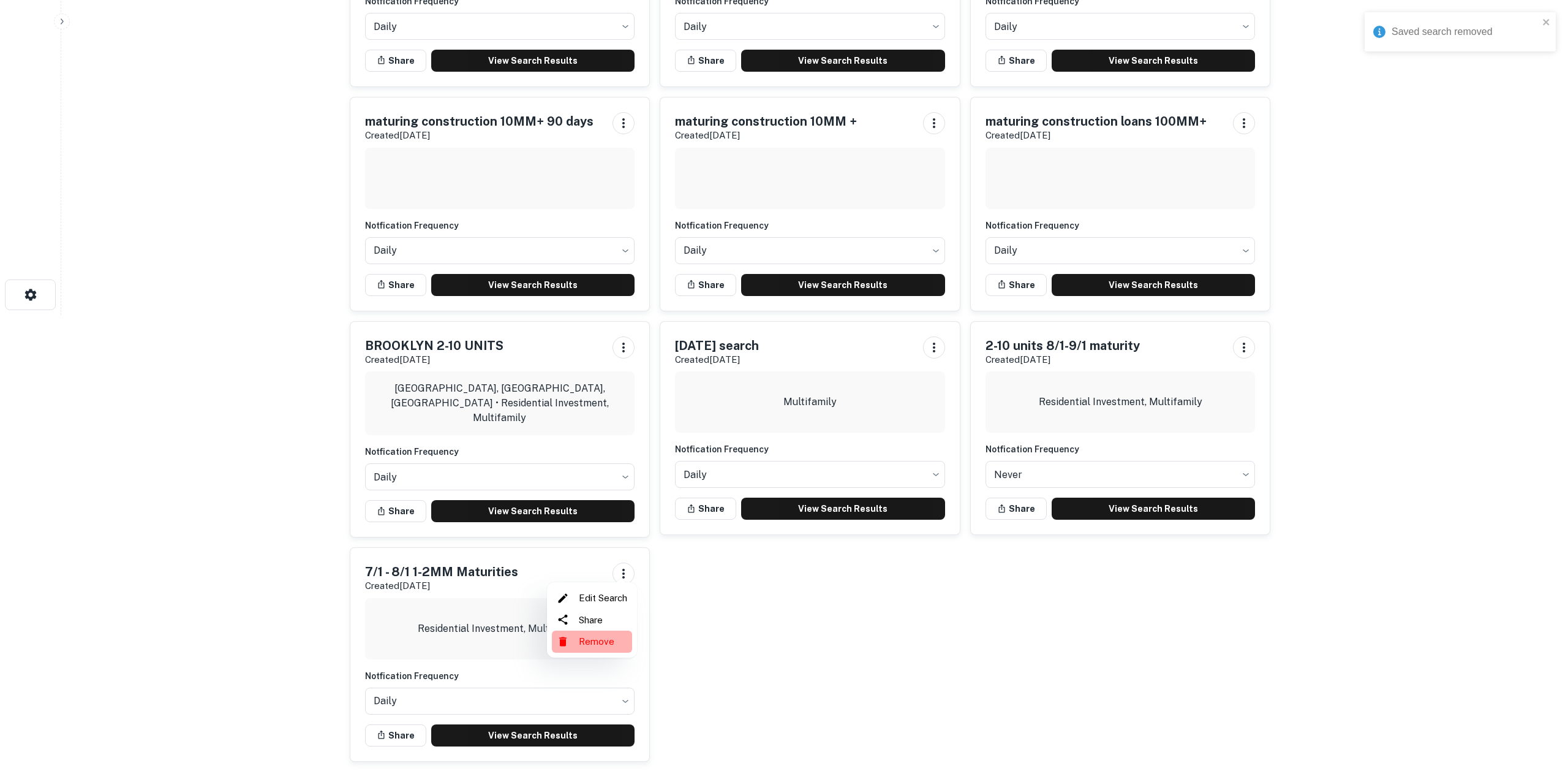
click at [606, 644] on li "Remove" at bounding box center [592, 641] width 80 height 22
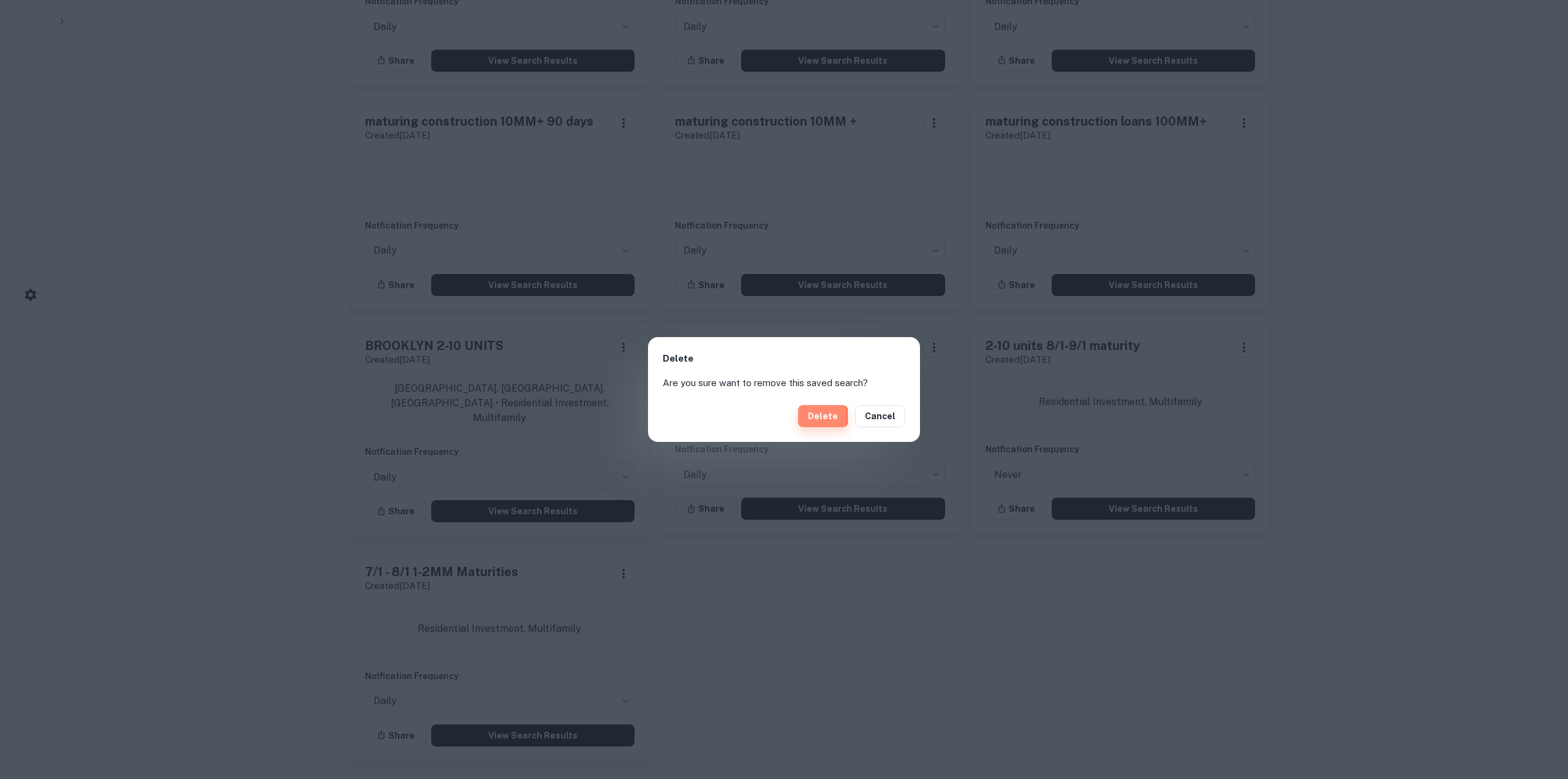
click at [815, 416] on button "Delete" at bounding box center [823, 416] width 49 height 22
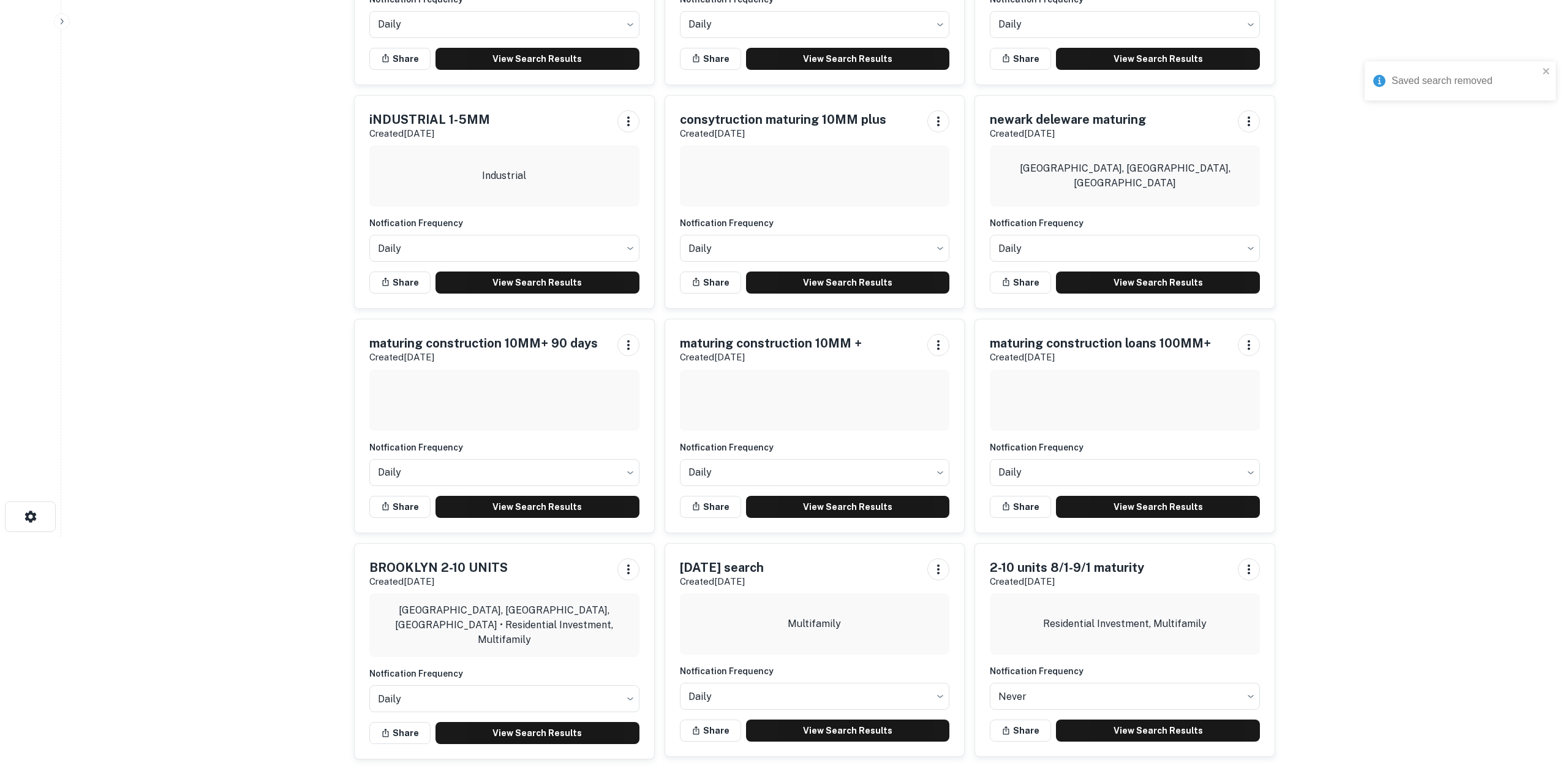
scroll to position [240, 0]
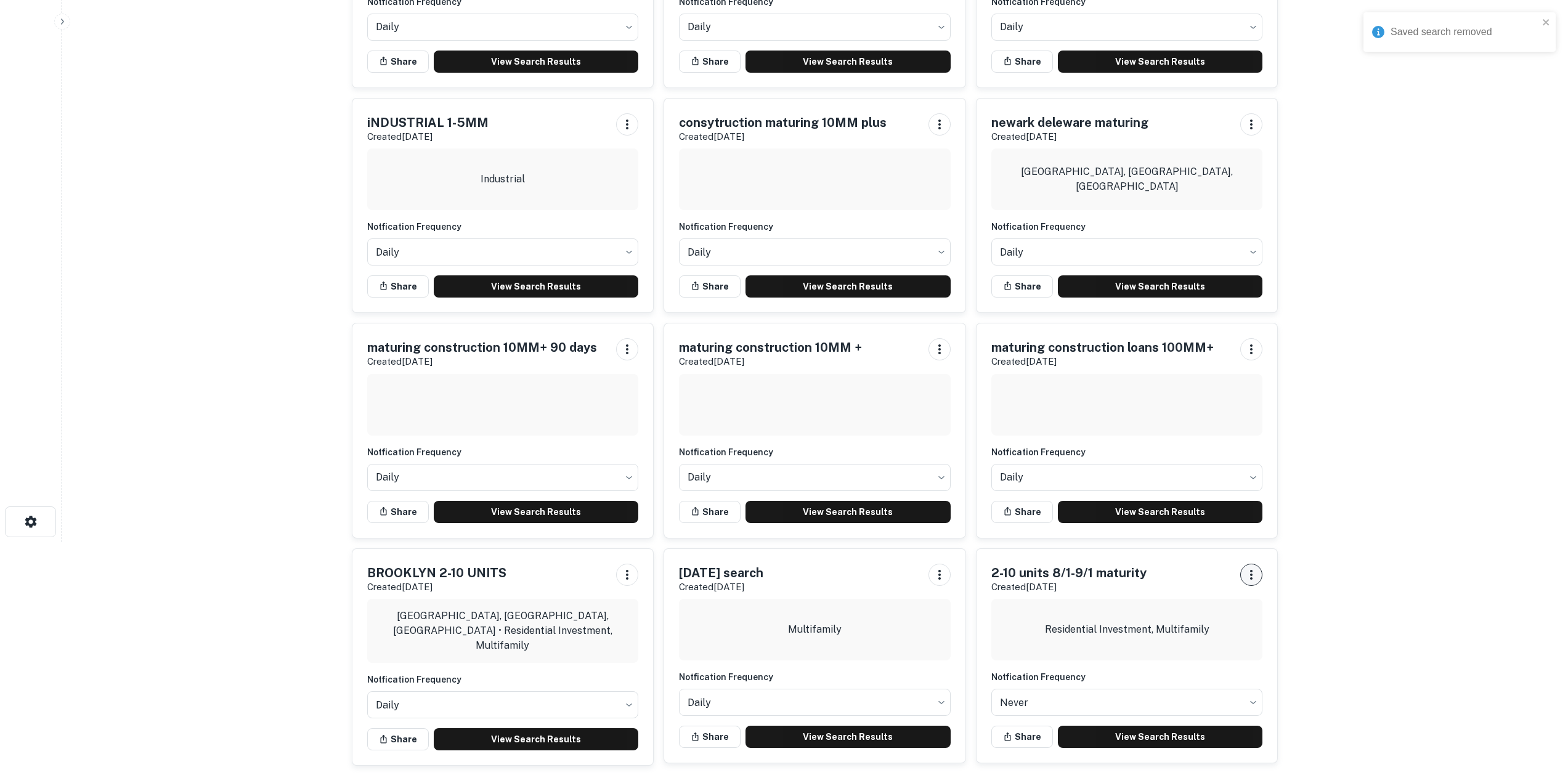
click at [1254, 578] on icon "button" at bounding box center [1251, 574] width 15 height 15
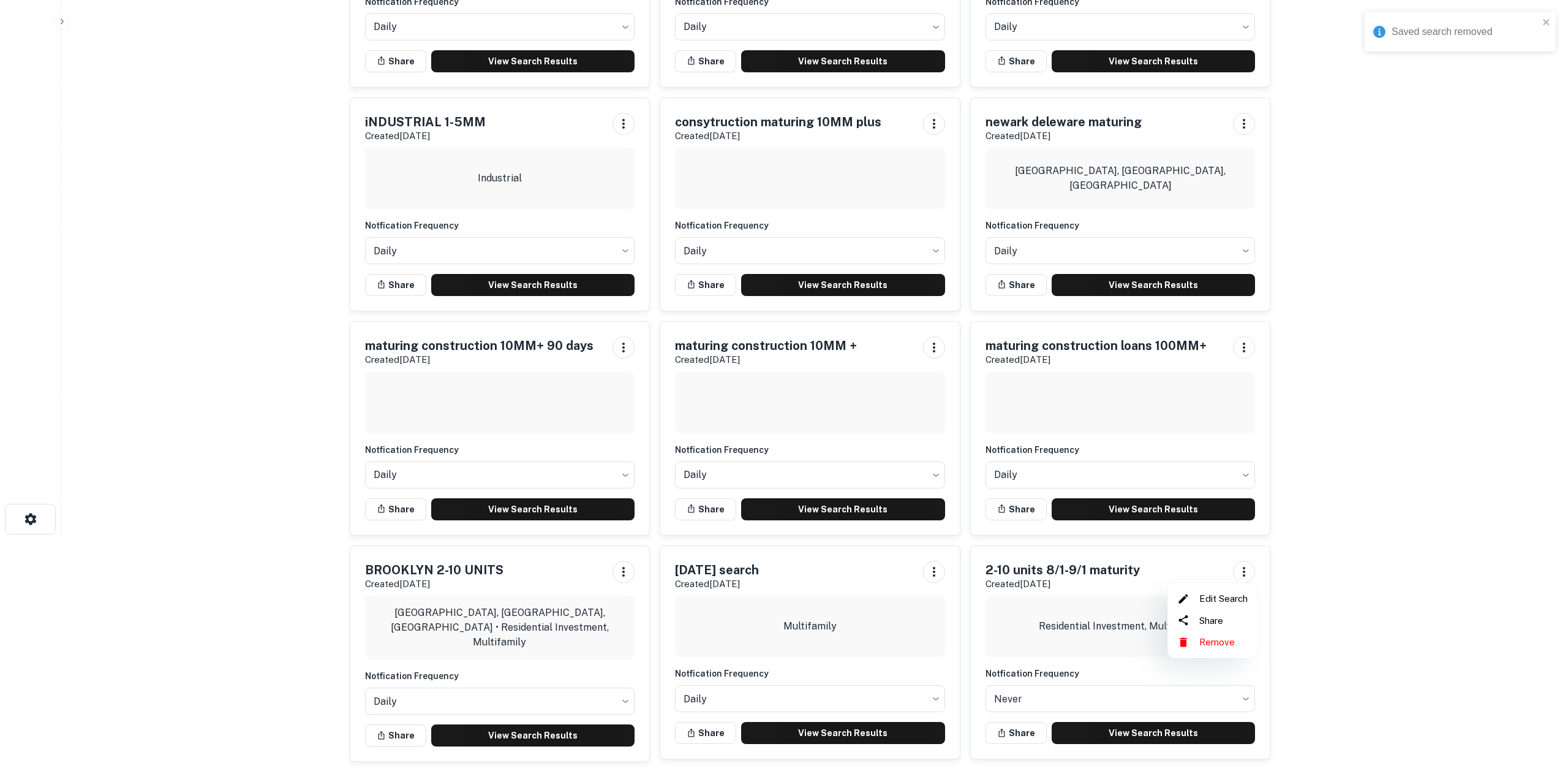
click at [1214, 640] on li "Remove" at bounding box center [1212, 642] width 80 height 22
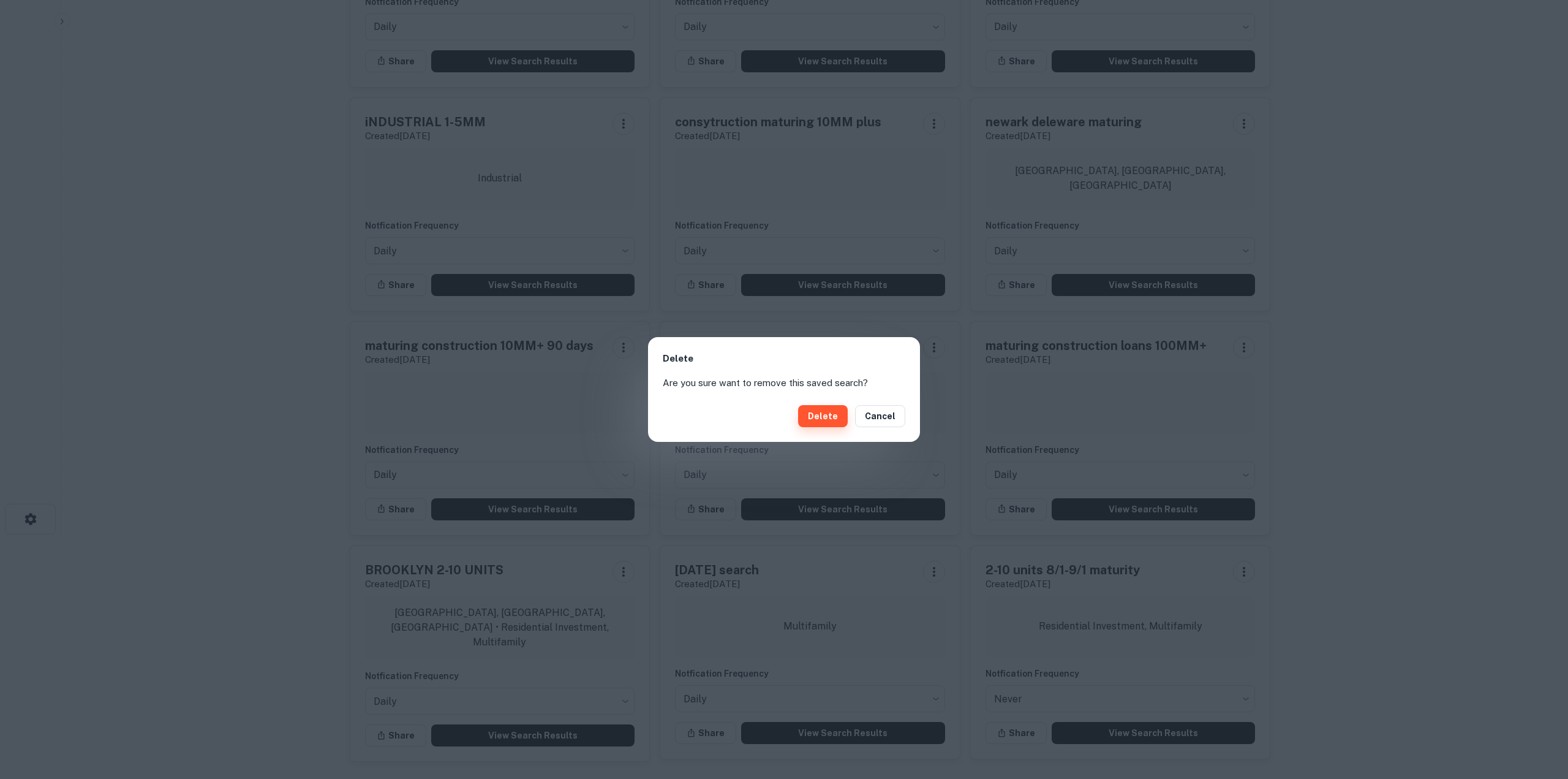
click at [816, 410] on button "Delete" at bounding box center [823, 416] width 49 height 22
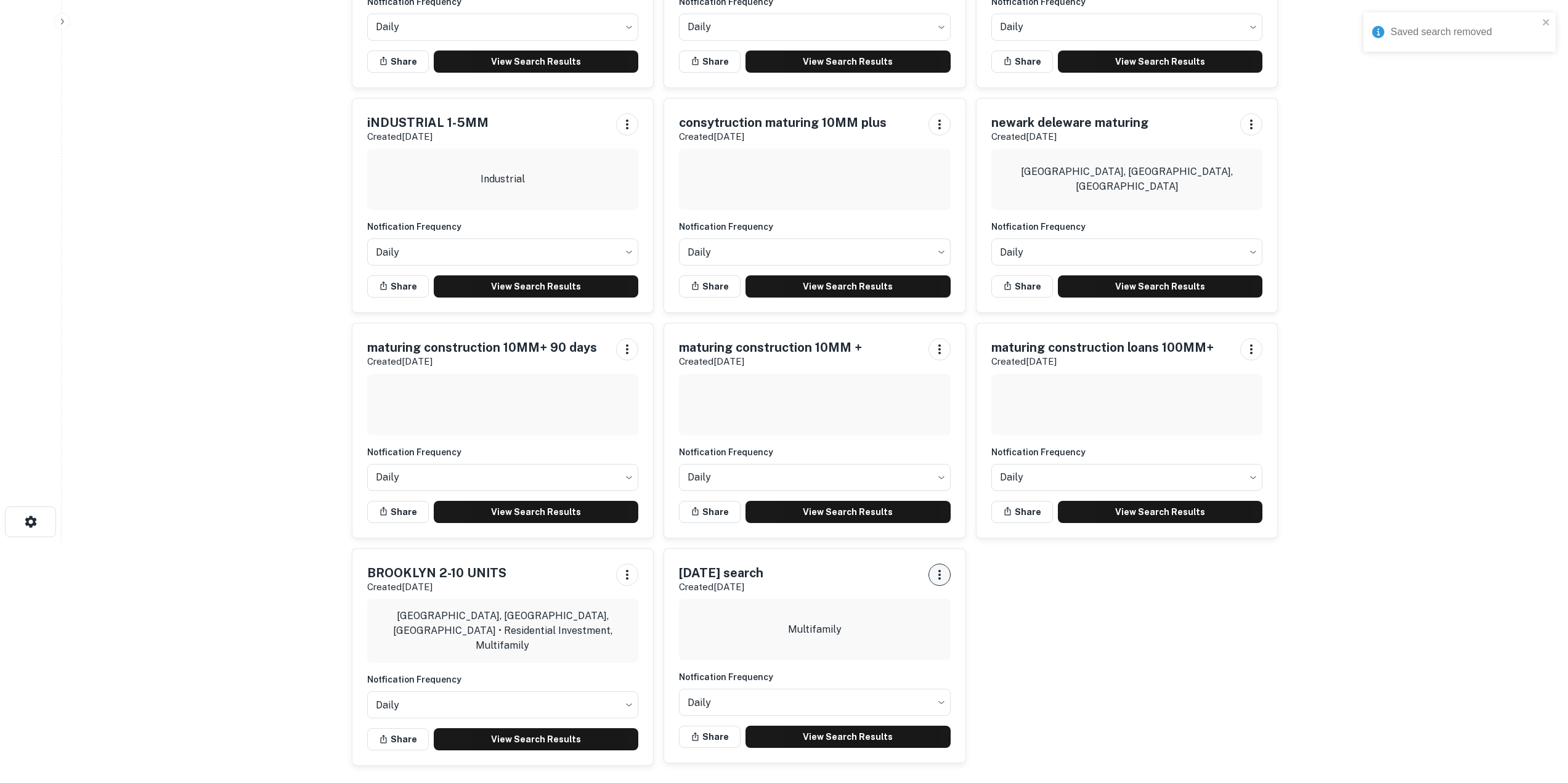
click at [938, 571] on icon "button" at bounding box center [940, 574] width 15 height 15
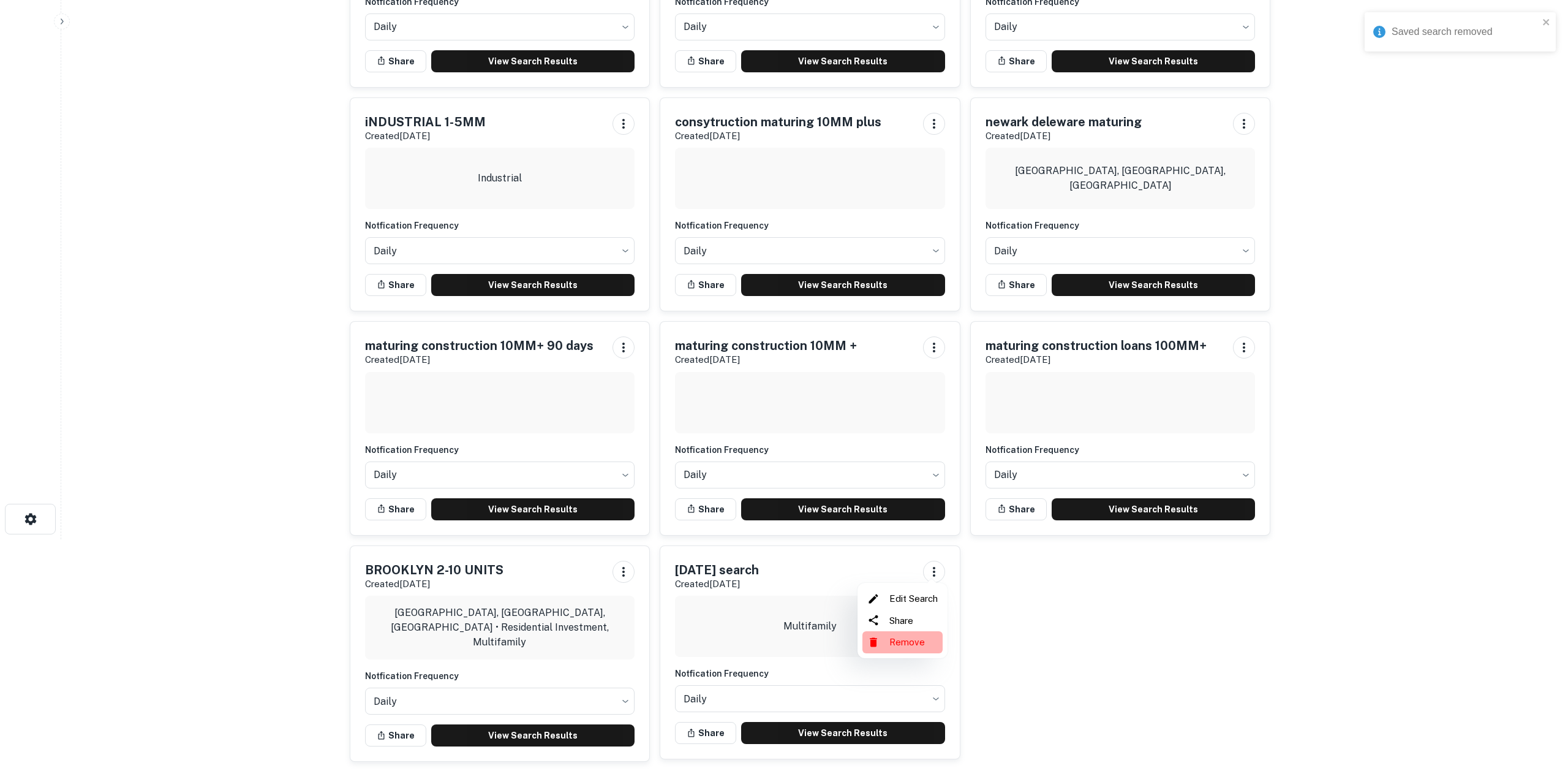
click at [901, 641] on li "Remove" at bounding box center [902, 642] width 80 height 22
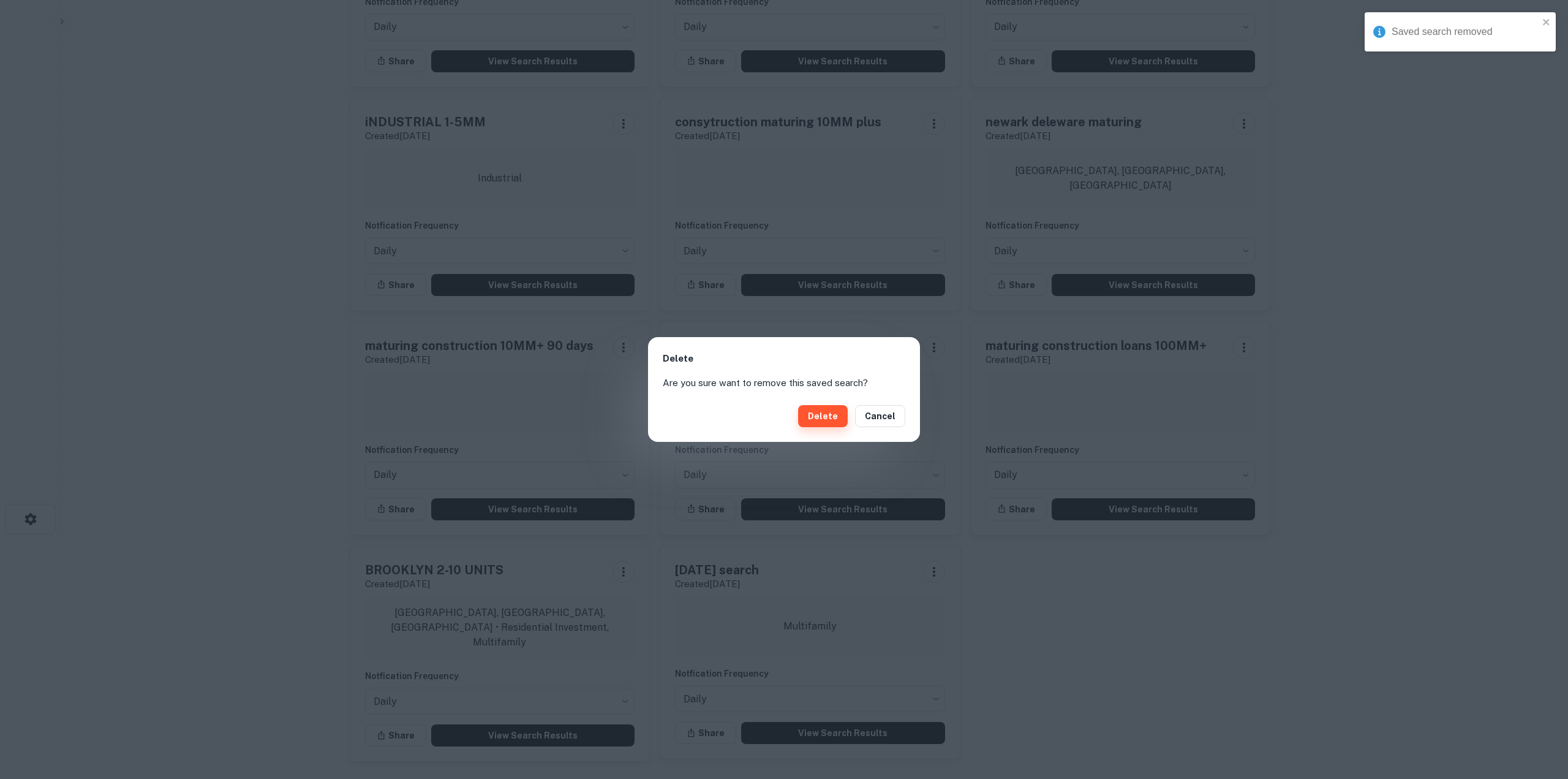
click at [827, 411] on button "Delete" at bounding box center [823, 416] width 49 height 22
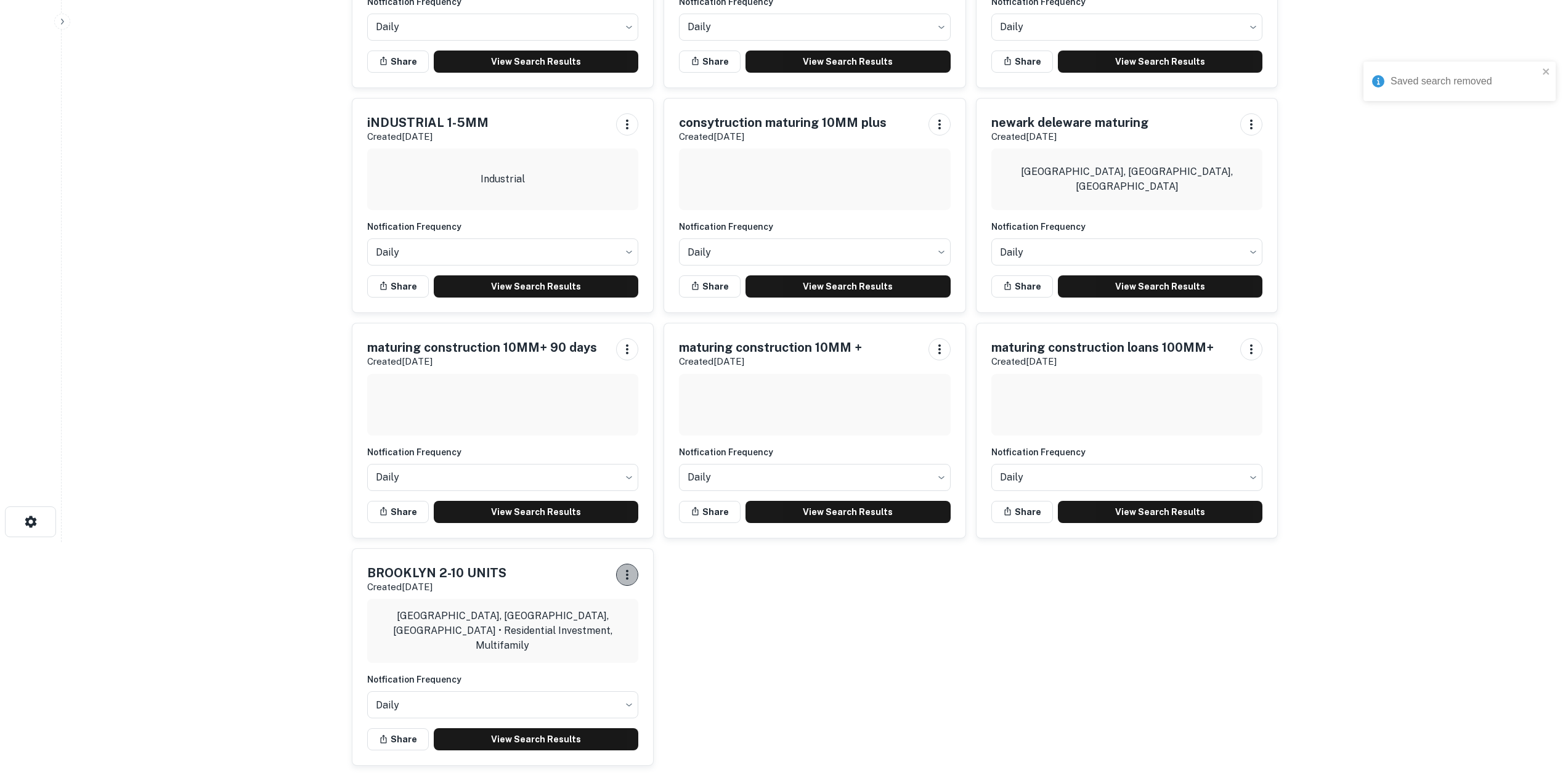
click at [623, 571] on icon "button" at bounding box center [627, 574] width 15 height 15
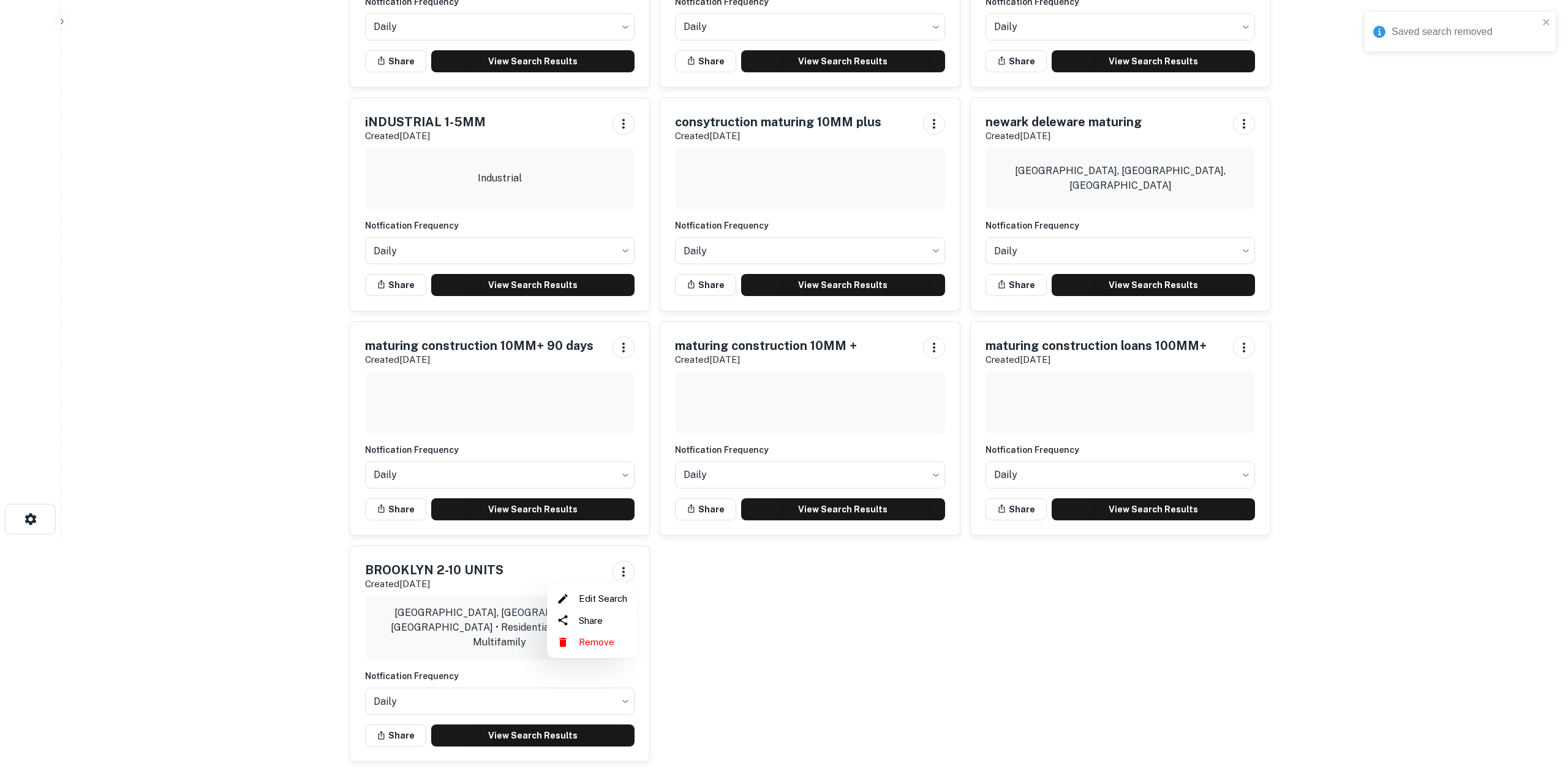
click at [600, 638] on li "Remove" at bounding box center [592, 642] width 80 height 22
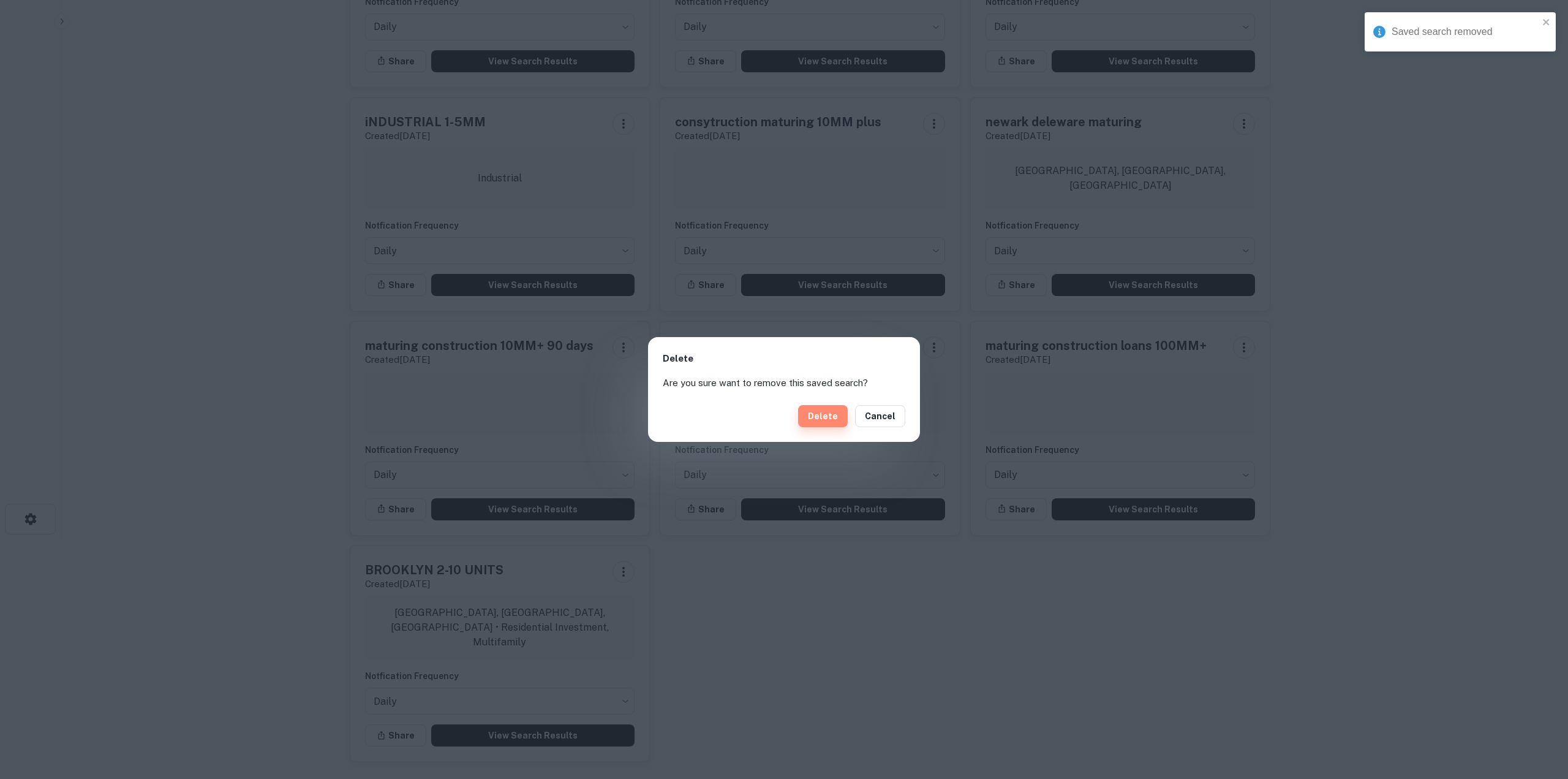
click at [834, 424] on button "Delete" at bounding box center [823, 416] width 49 height 22
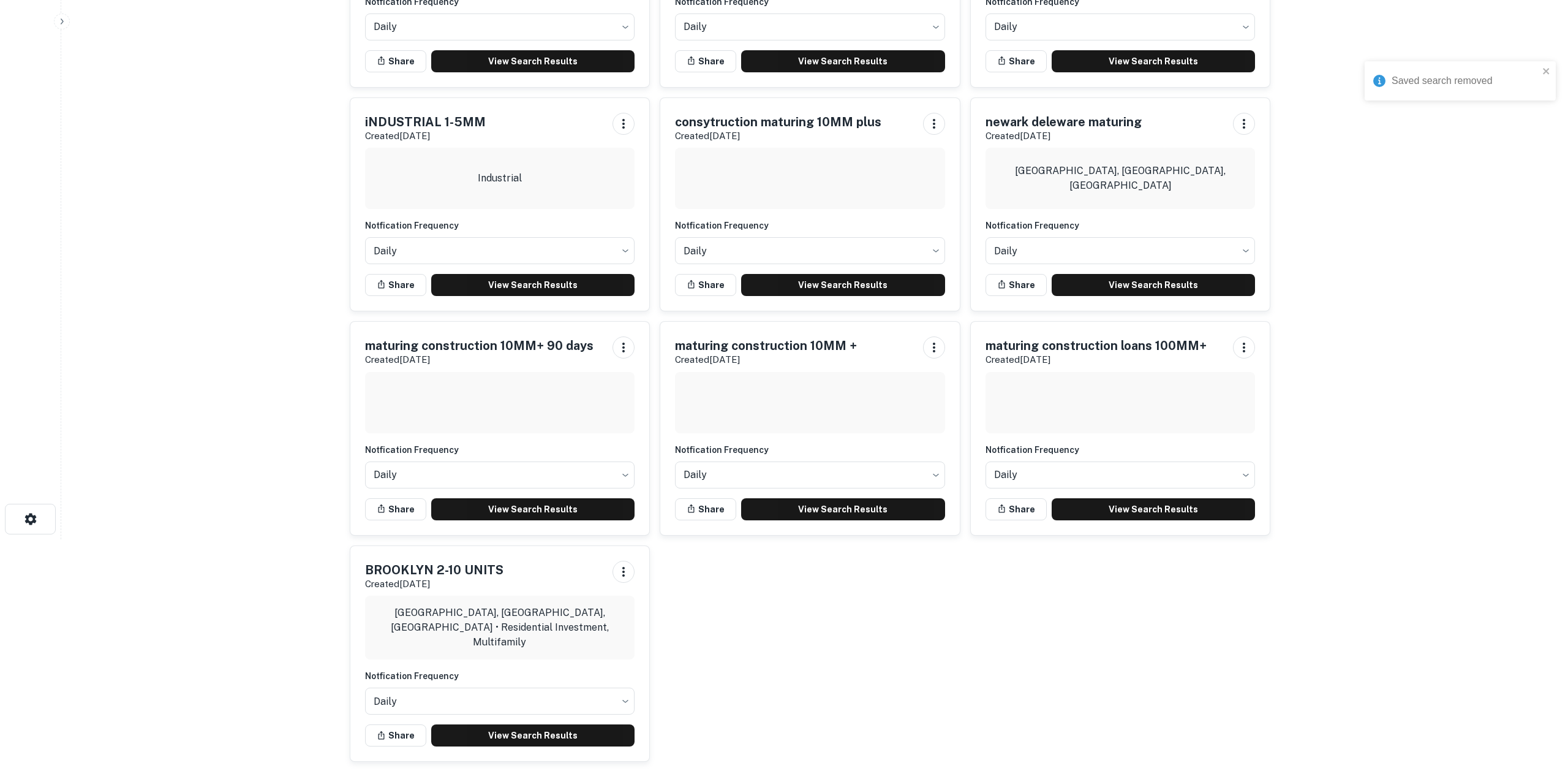
scroll to position [16, 0]
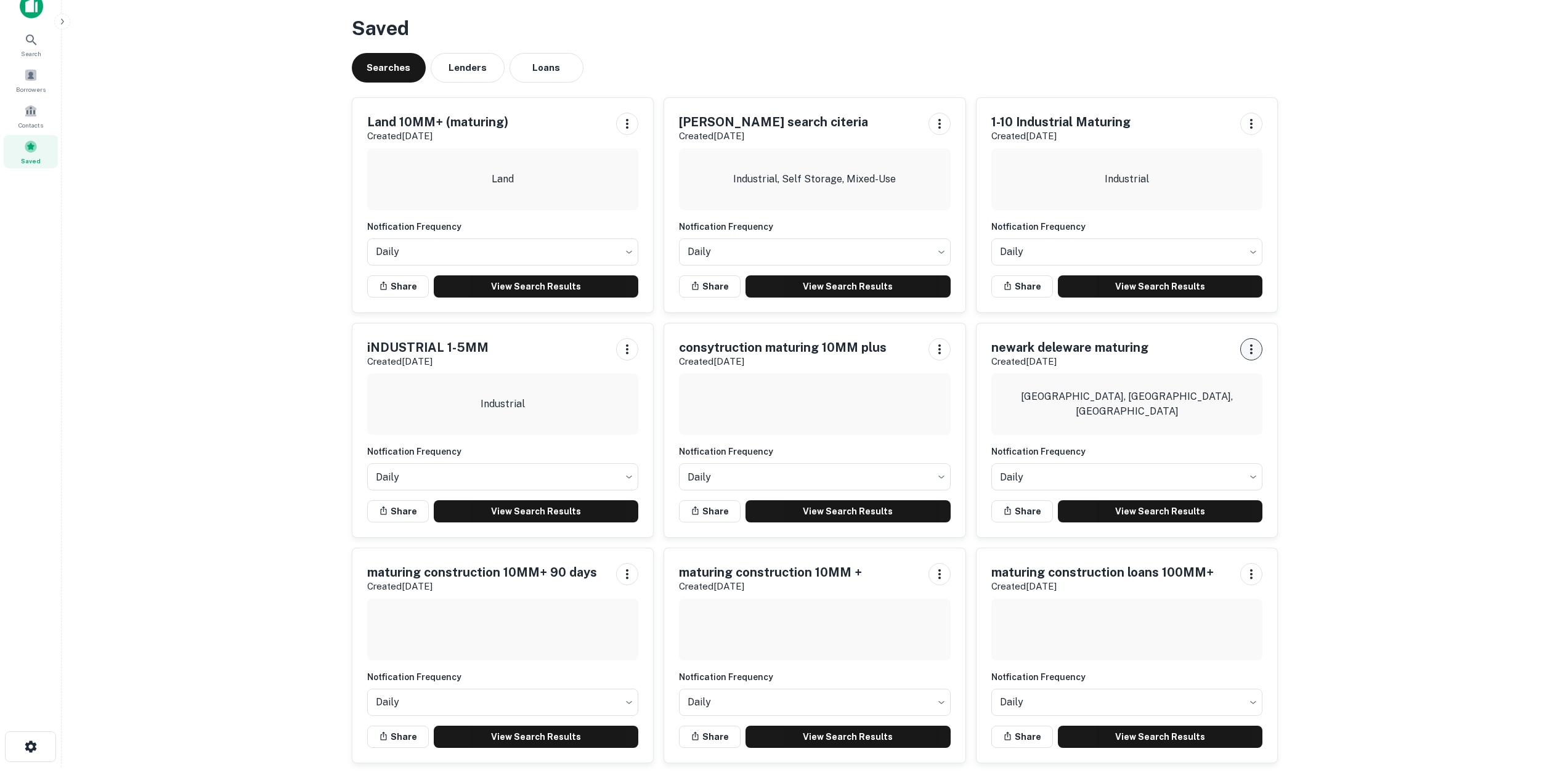
click at [1258, 352] on icon "button" at bounding box center [1251, 349] width 15 height 15
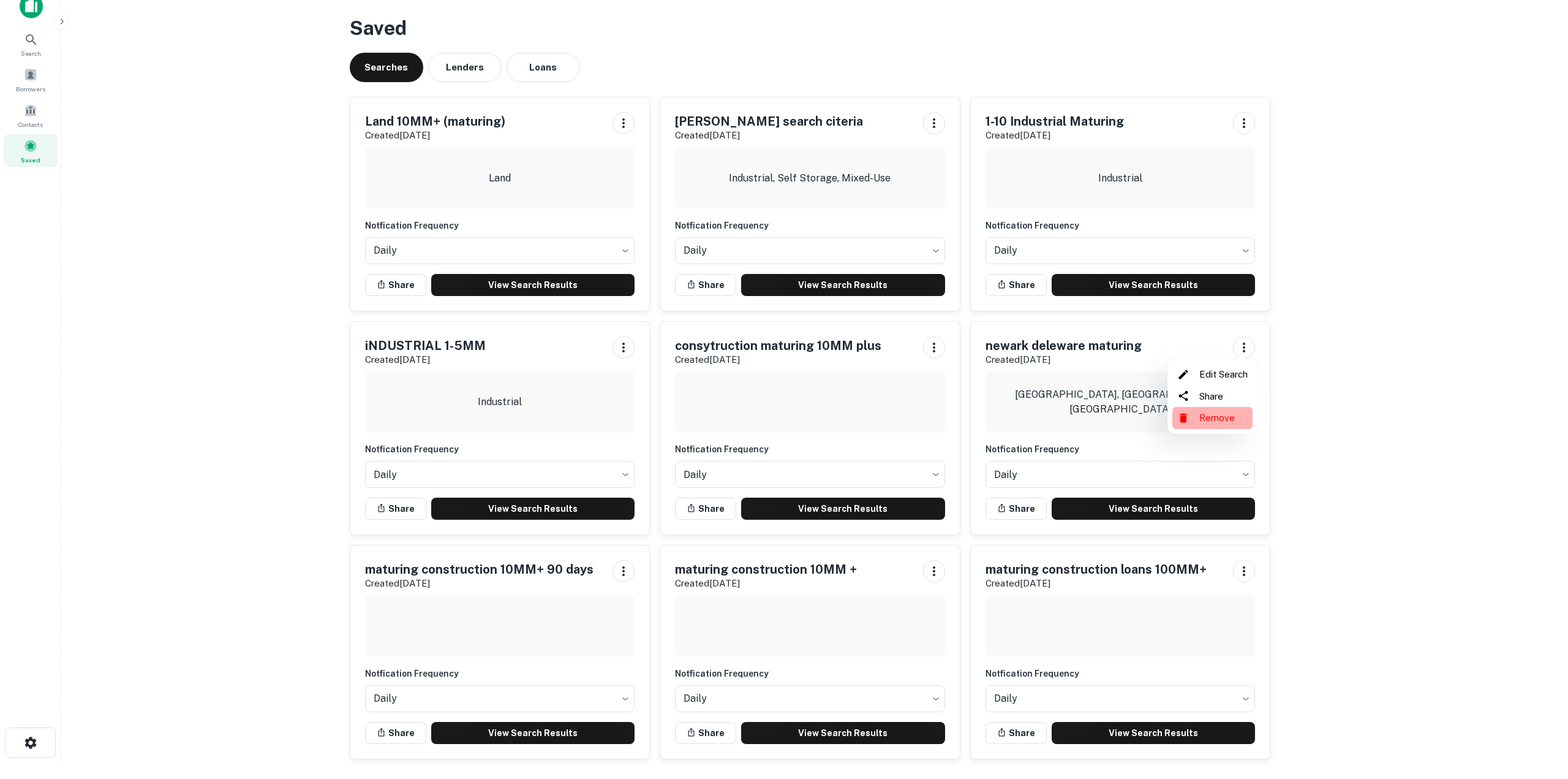
click at [1203, 414] on li "Remove" at bounding box center [1212, 418] width 80 height 22
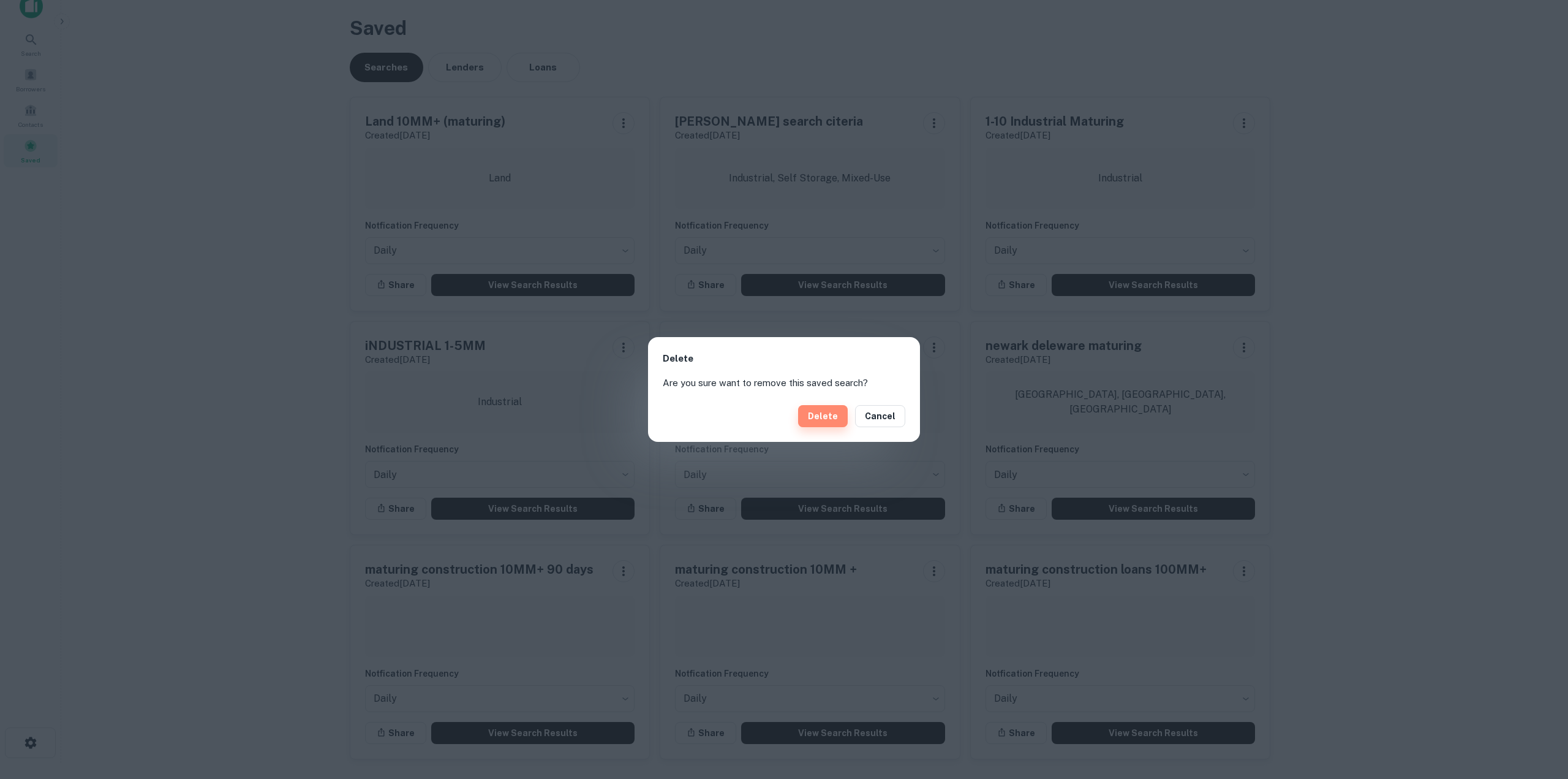
click at [833, 416] on button "Delete" at bounding box center [823, 416] width 49 height 22
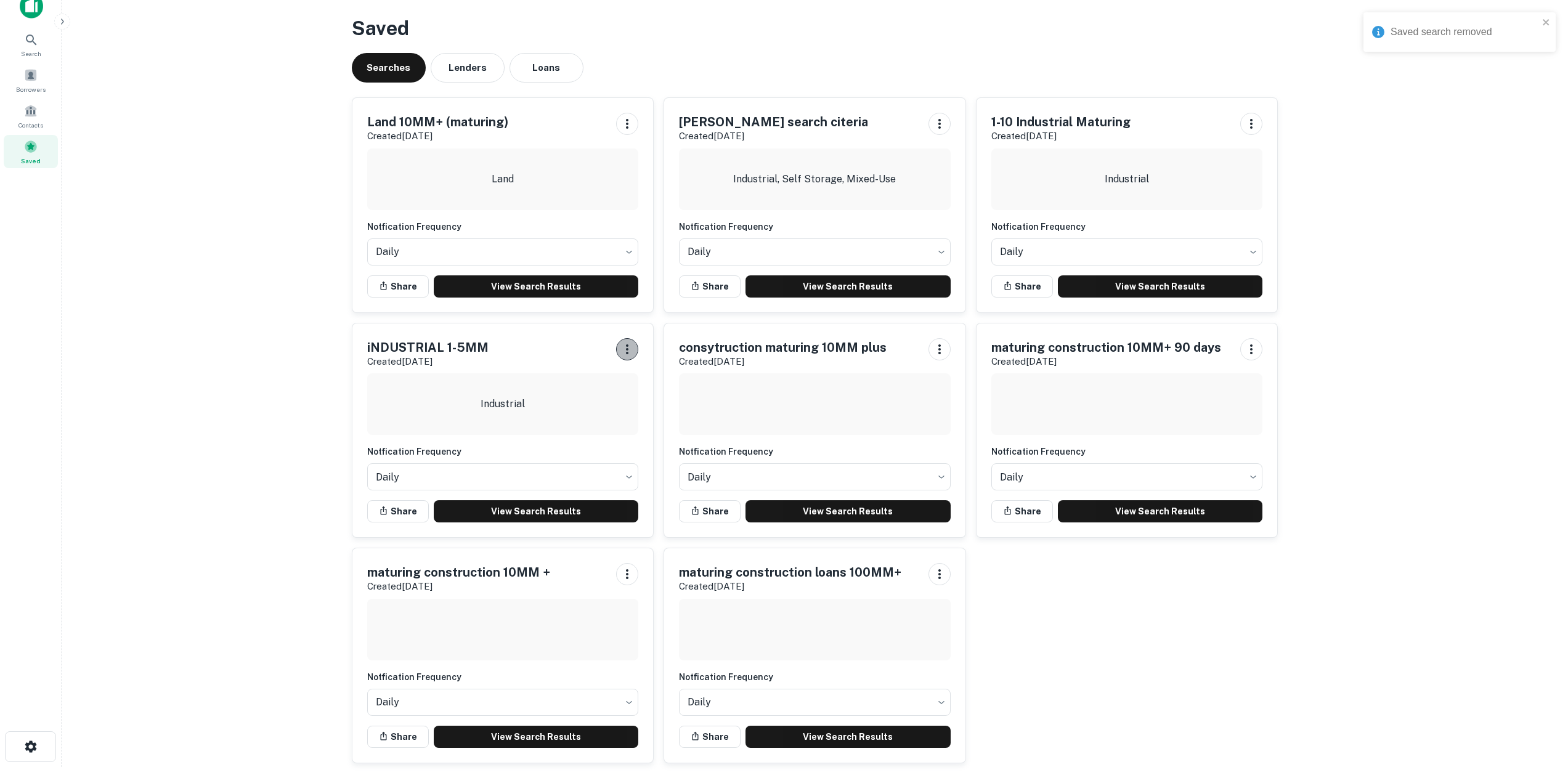
click at [632, 345] on icon "button" at bounding box center [627, 349] width 15 height 15
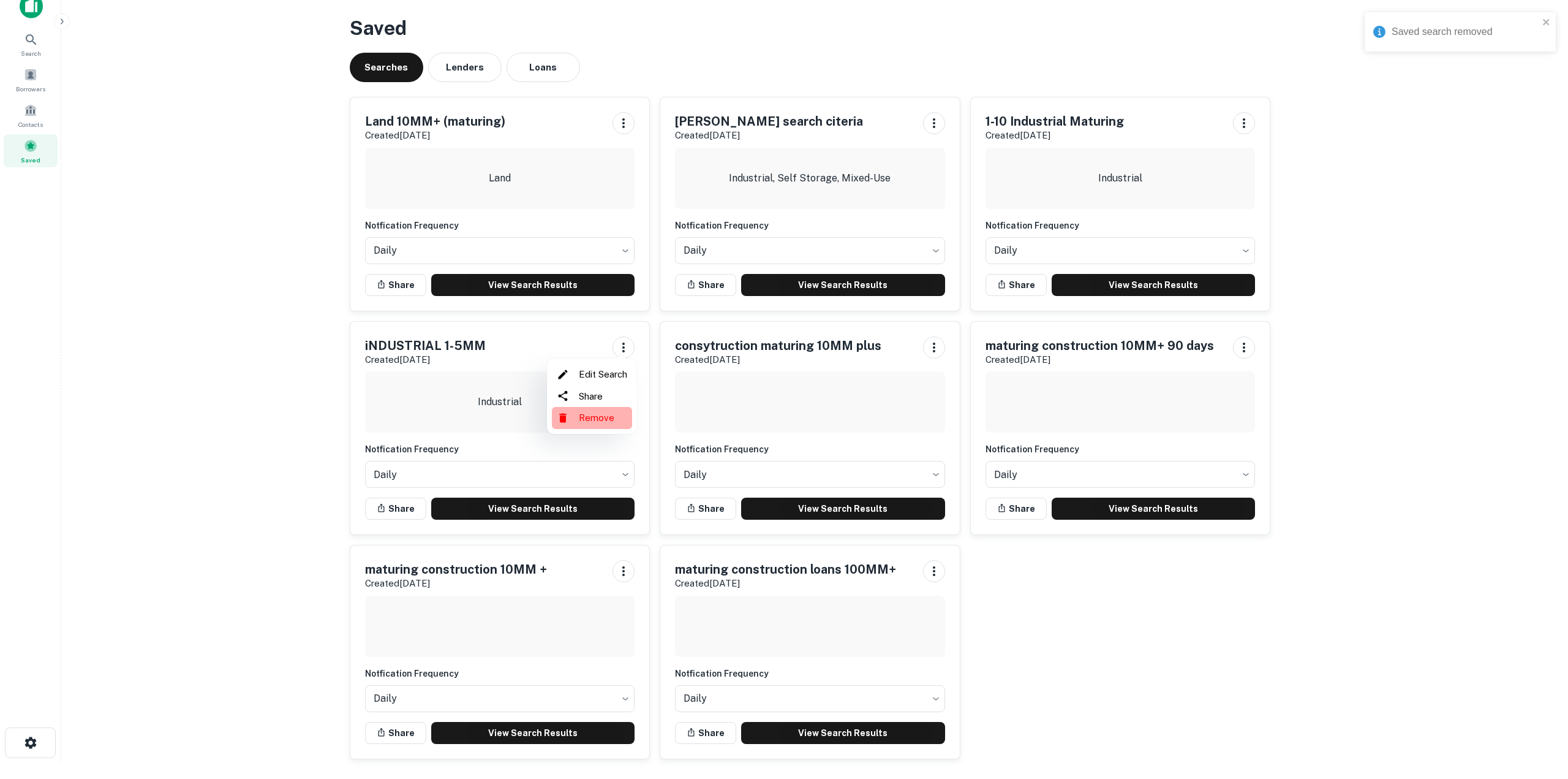
click at [594, 417] on li "Remove" at bounding box center [592, 418] width 80 height 22
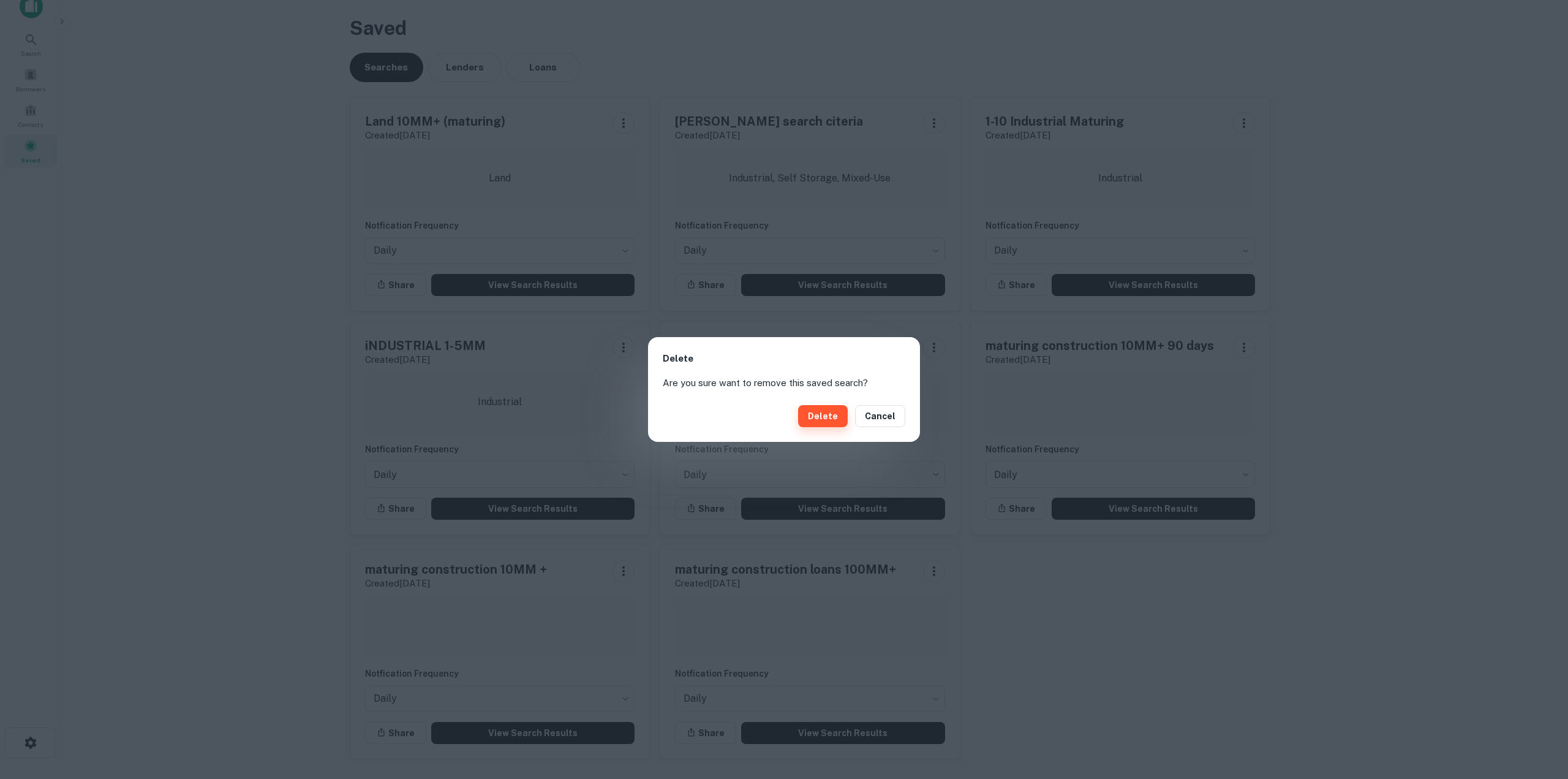
click at [816, 418] on button "Delete" at bounding box center [823, 416] width 49 height 22
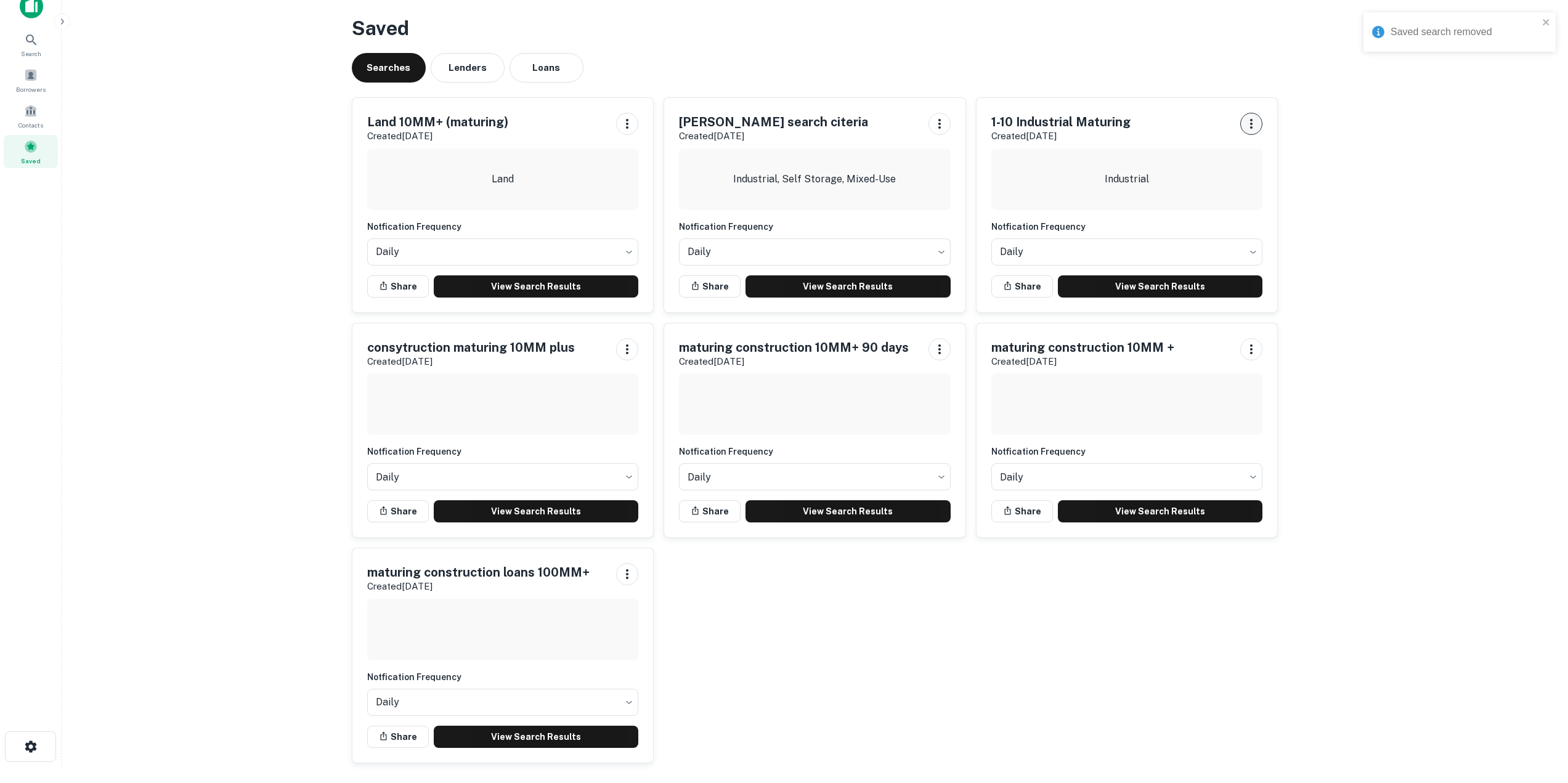
click at [1250, 127] on icon "button" at bounding box center [1251, 124] width 15 height 15
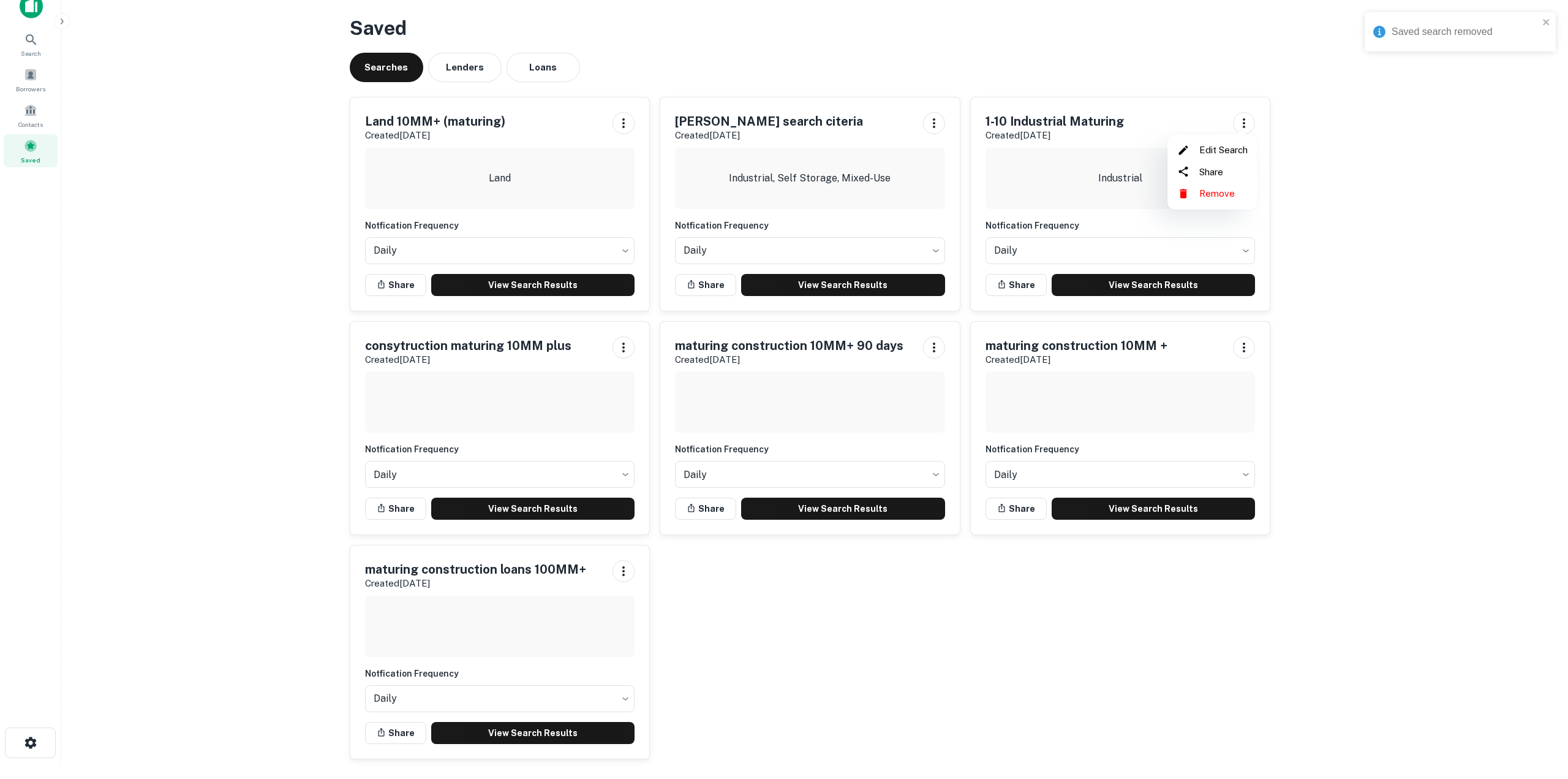
click at [1218, 196] on li "Remove" at bounding box center [1212, 194] width 80 height 22
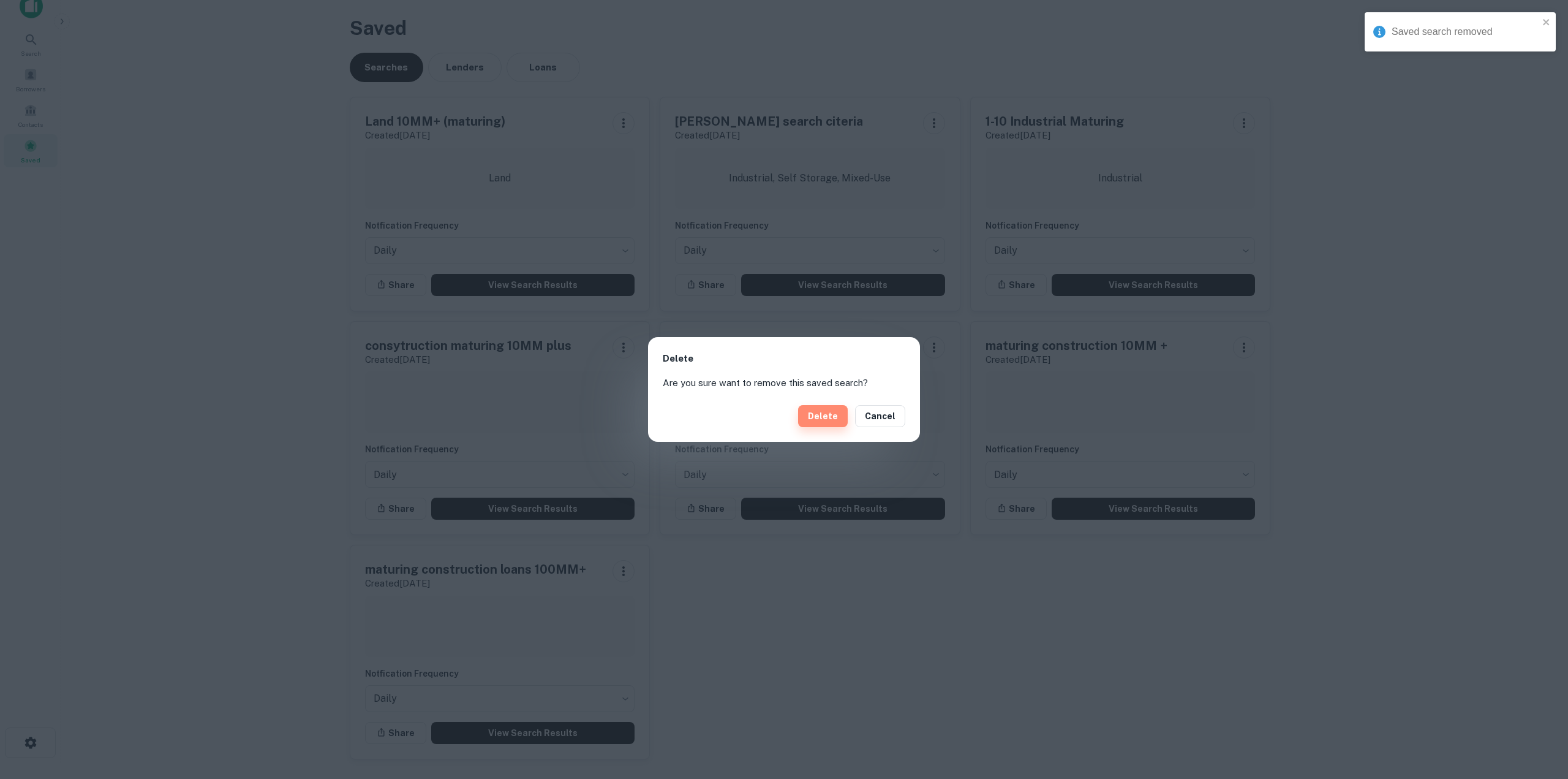
click at [832, 414] on button "Delete" at bounding box center [823, 416] width 49 height 22
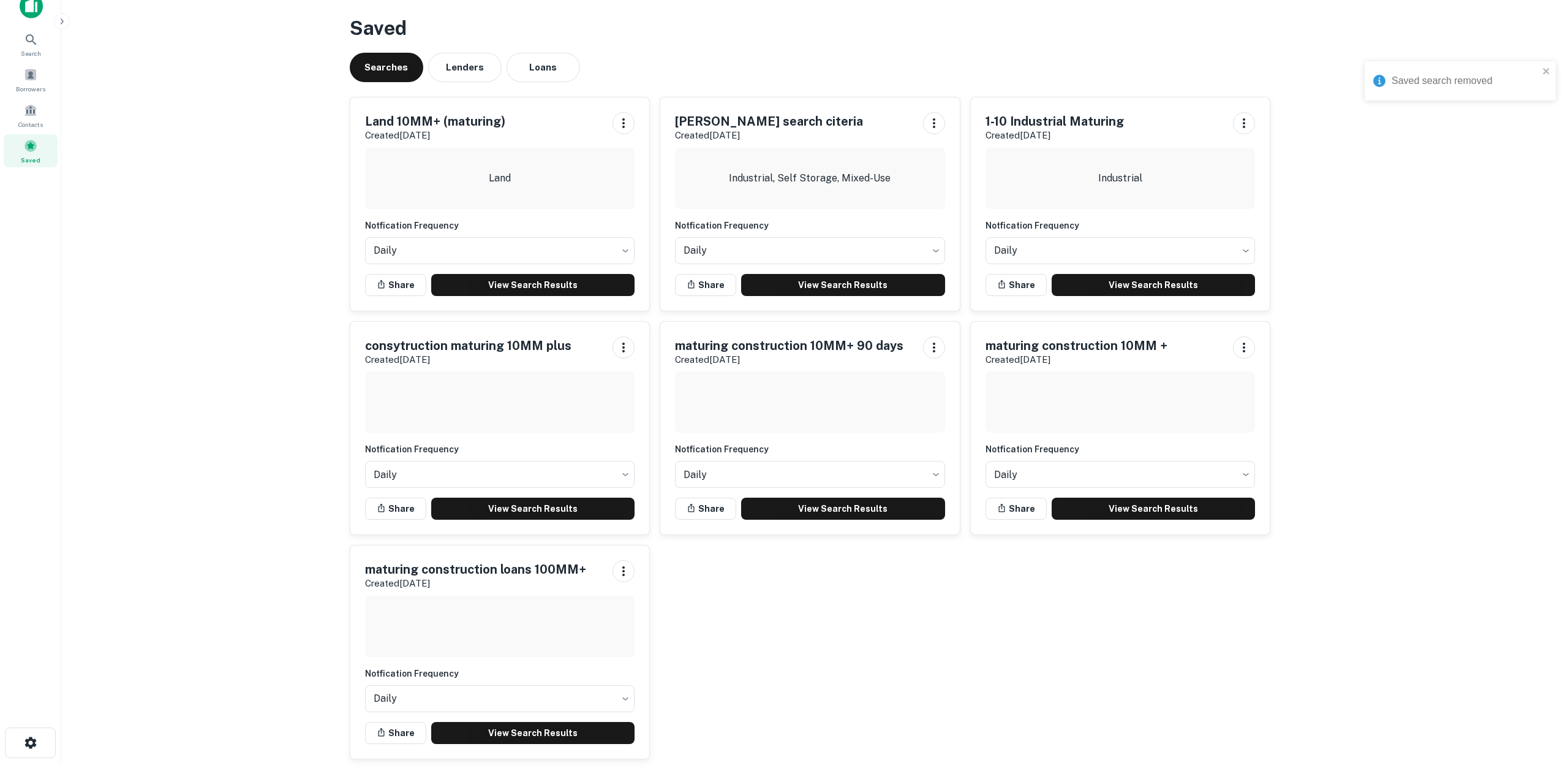
scroll to position [0, 0]
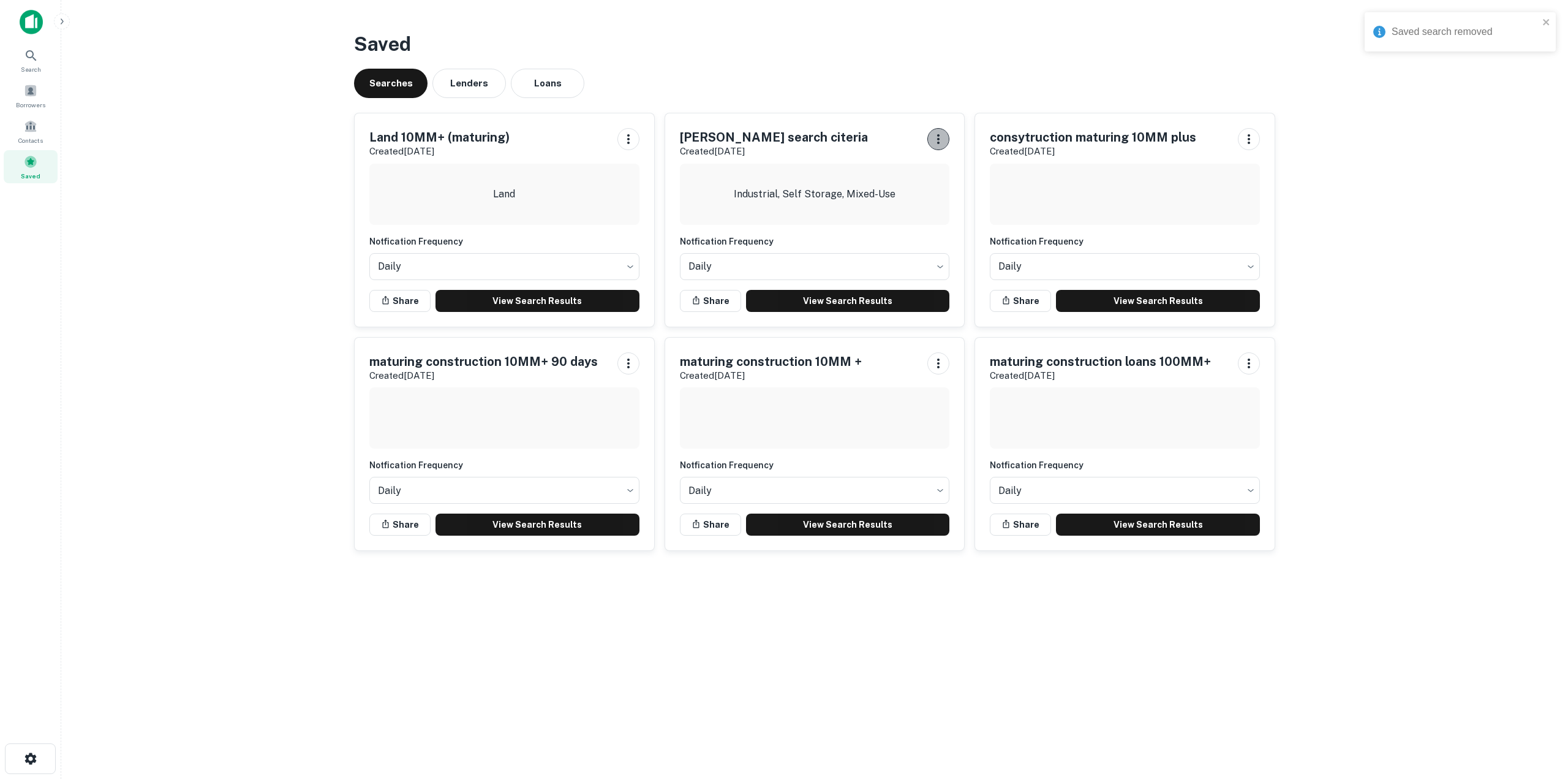
click at [939, 144] on icon "button" at bounding box center [938, 139] width 15 height 15
click at [904, 207] on li "Remove" at bounding box center [907, 210] width 80 height 22
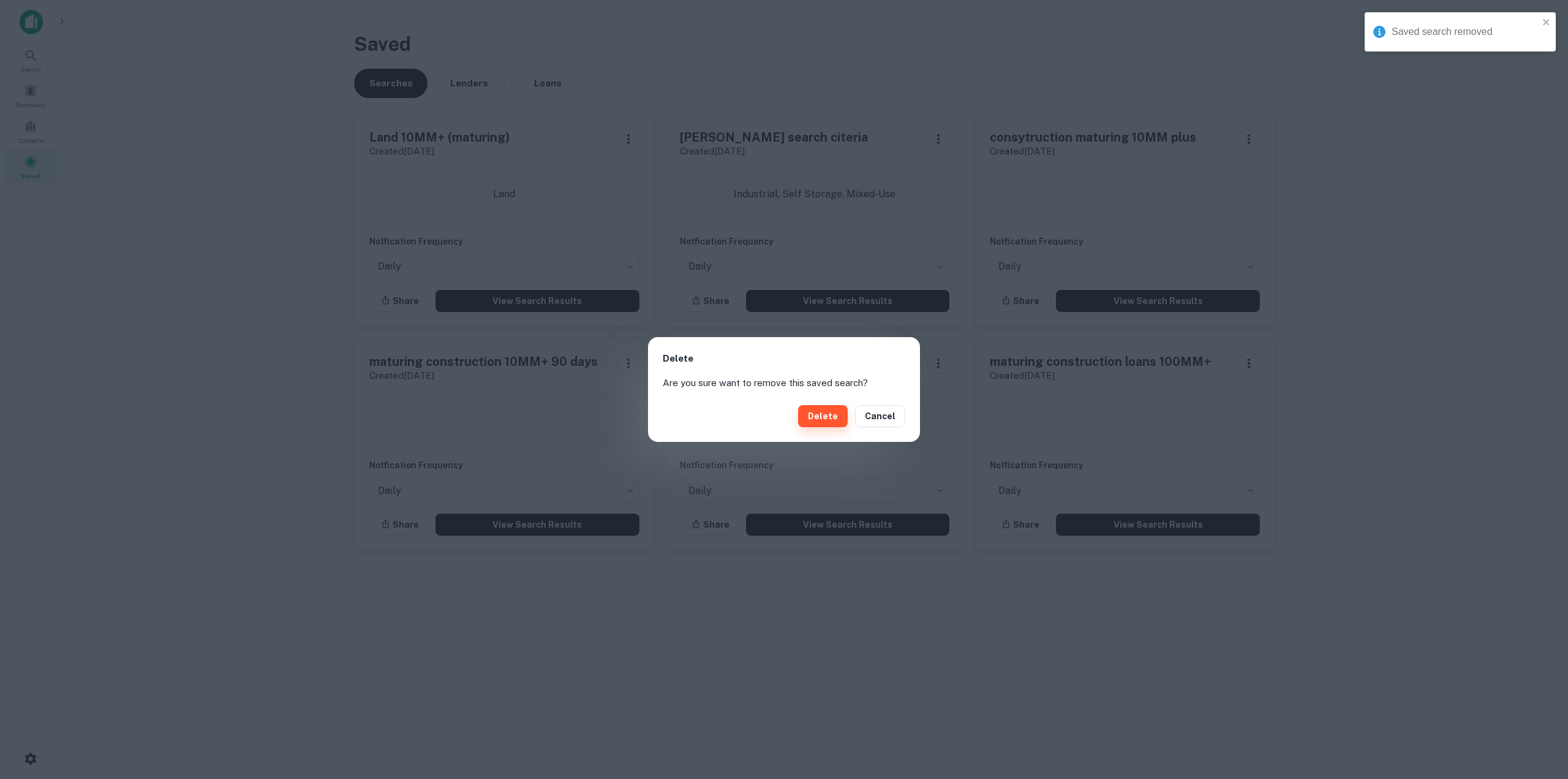
click at [826, 416] on button "Delete" at bounding box center [823, 416] width 49 height 22
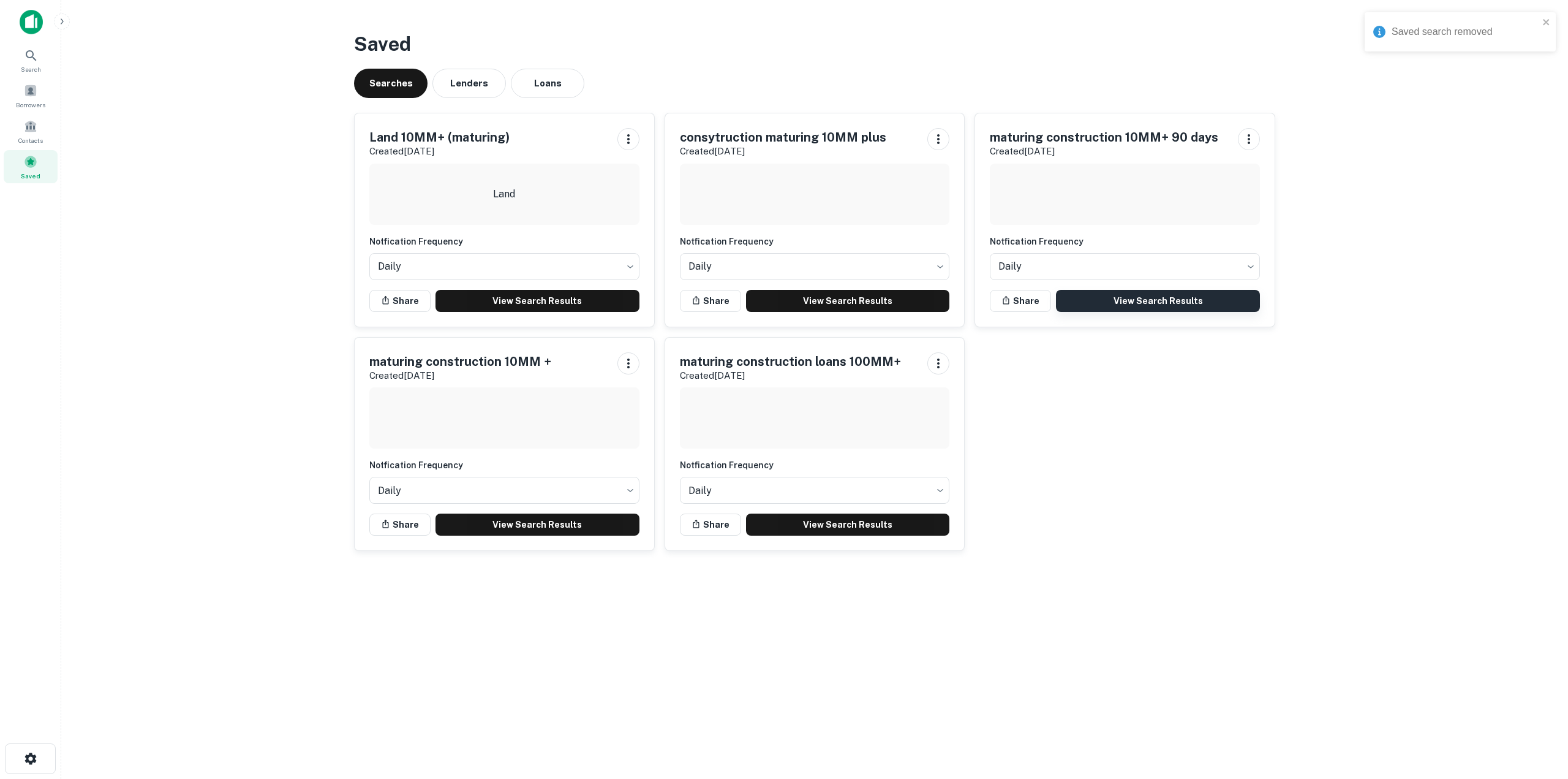
drag, startPoint x: 1377, startPoint y: 356, endPoint x: 1158, endPoint y: 292, distance: 228.2
click at [1365, 354] on main "Saved Searches Lenders Loans Land 10MM+ (maturing) Created Jul 31st, 2025 Land …" at bounding box center [814, 390] width 1507 height 779
click at [37, 164] on span at bounding box center [31, 162] width 14 height 14
click at [31, 99] on div "Borrowers" at bounding box center [31, 95] width 54 height 33
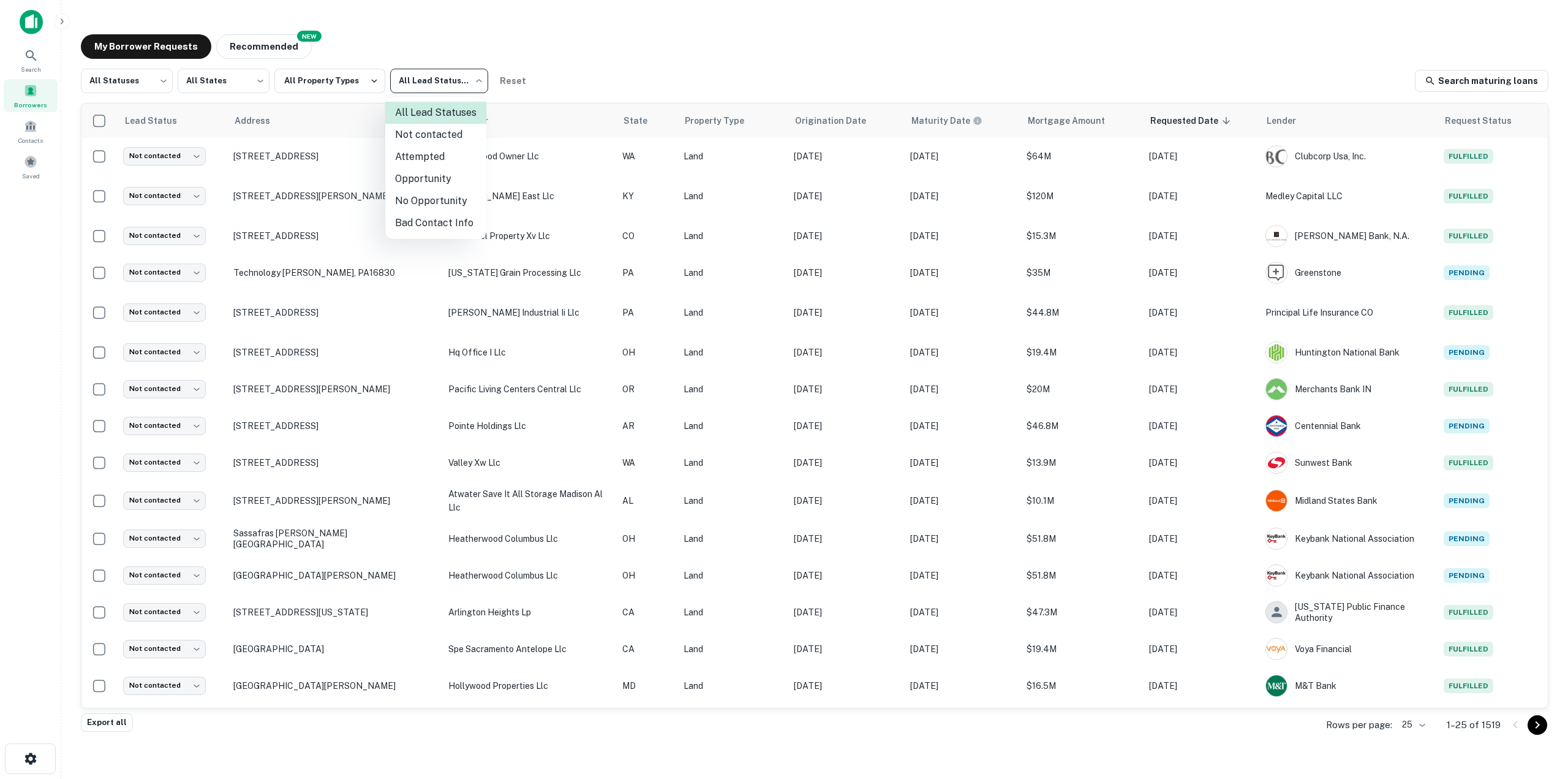
click at [416, 79] on body "Search Borrowers Contacts Saved My Borrower Requests NEW Recommended All Status…" at bounding box center [784, 390] width 1568 height 779
click at [598, 52] on div at bounding box center [784, 390] width 1568 height 779
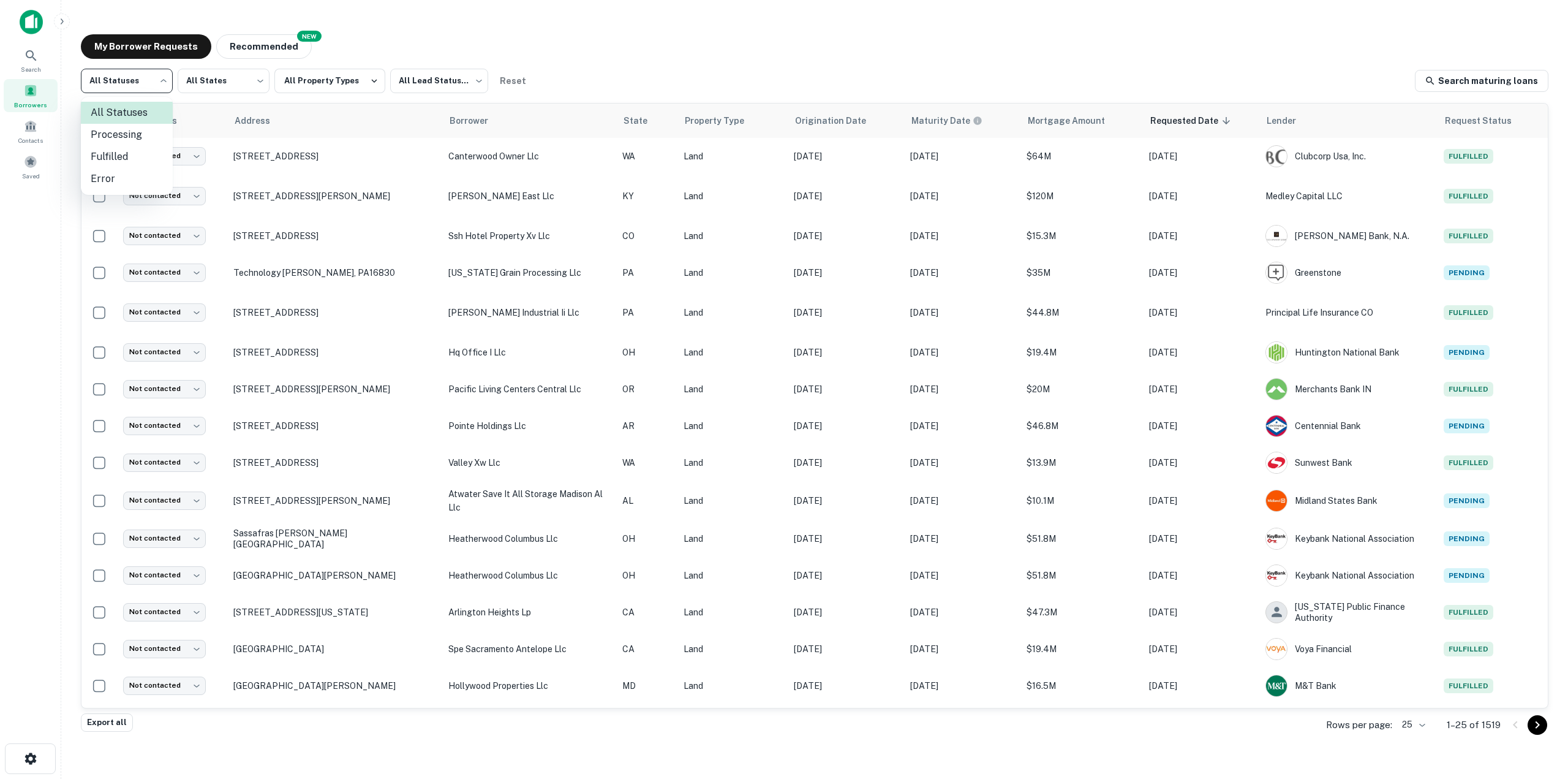
click at [141, 84] on body "Search Borrowers Contacts Saved My Borrower Requests NEW Recommended All Status…" at bounding box center [784, 390] width 1568 height 779
click at [126, 161] on li "Fulfilled" at bounding box center [127, 157] width 92 height 22
type input "*********"
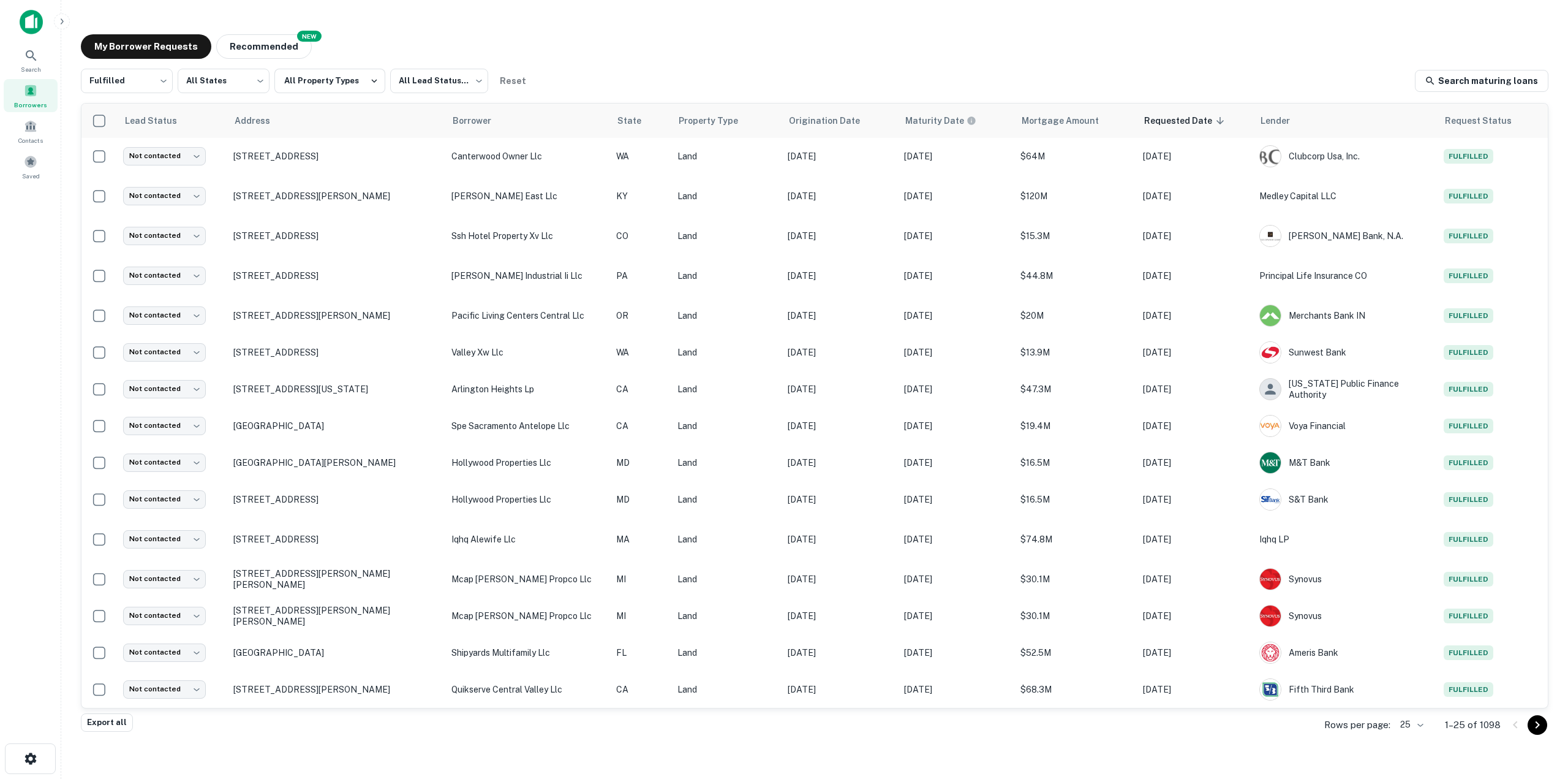
click at [1156, 39] on div "My Borrower Requests NEW Recommended" at bounding box center [814, 47] width 1468 height 25
click at [114, 722] on button "Export all" at bounding box center [107, 722] width 52 height 18
click at [570, 36] on div "My Borrower Requests NEW Recommended" at bounding box center [814, 47] width 1468 height 25
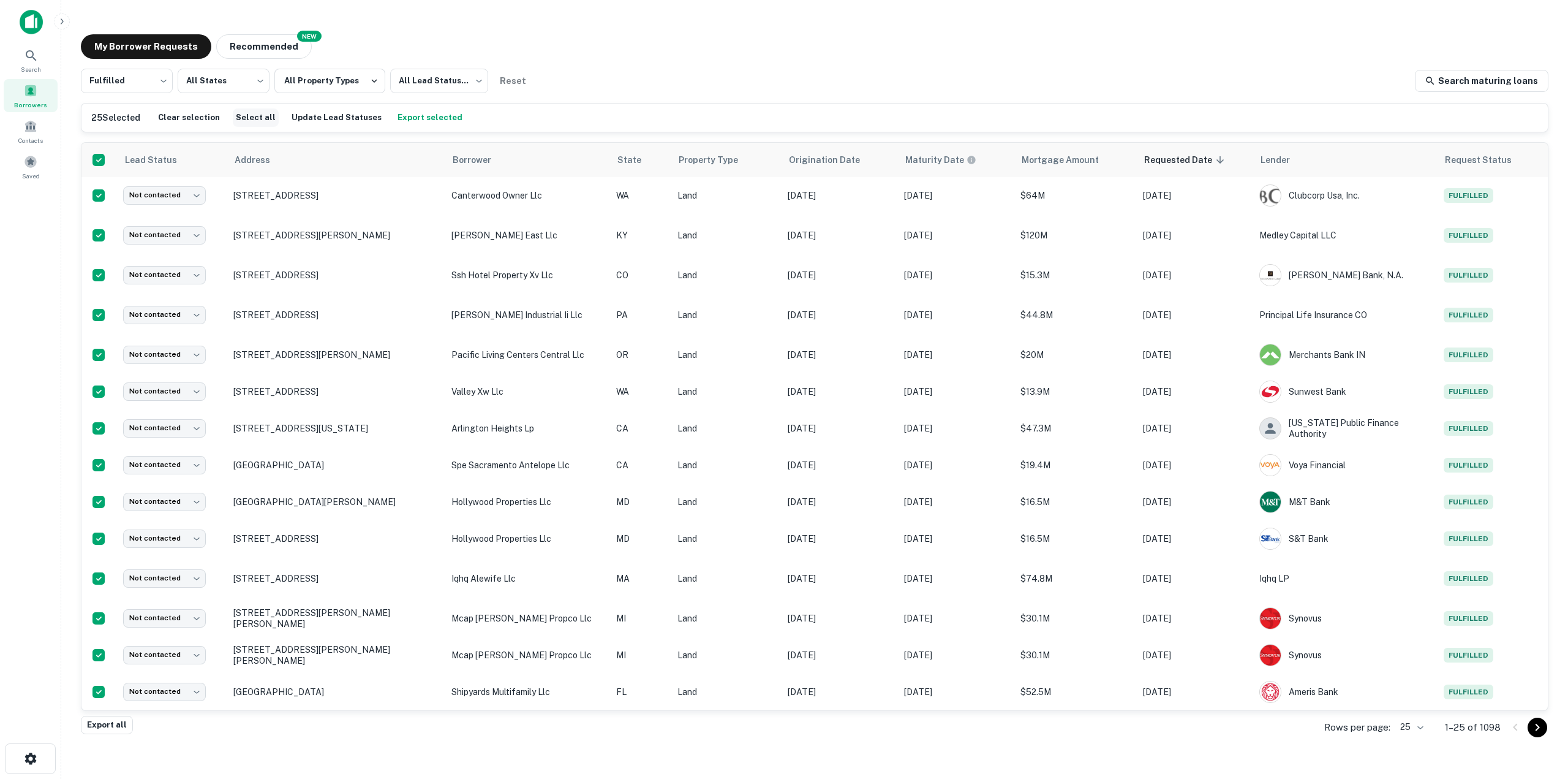
click at [251, 117] on button "Select all" at bounding box center [255, 117] width 46 height 18
click at [1414, 722] on body "Search Borrowers Contacts Saved My Borrower Requests NEW Recommended Fulfilled …" at bounding box center [784, 390] width 1568 height 779
click at [1415, 752] on li "1000" at bounding box center [1412, 753] width 41 height 22
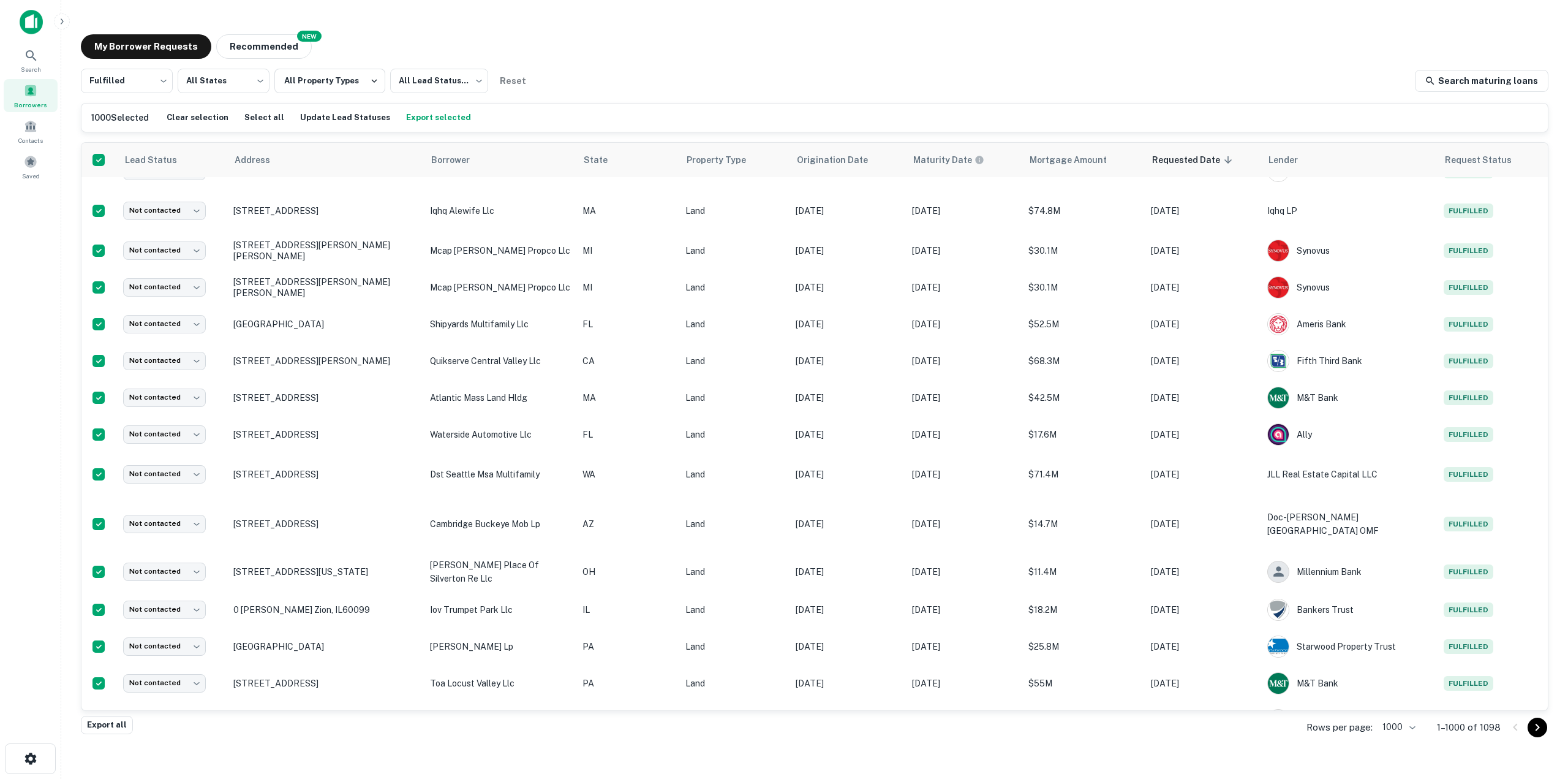
scroll to position [2635, 0]
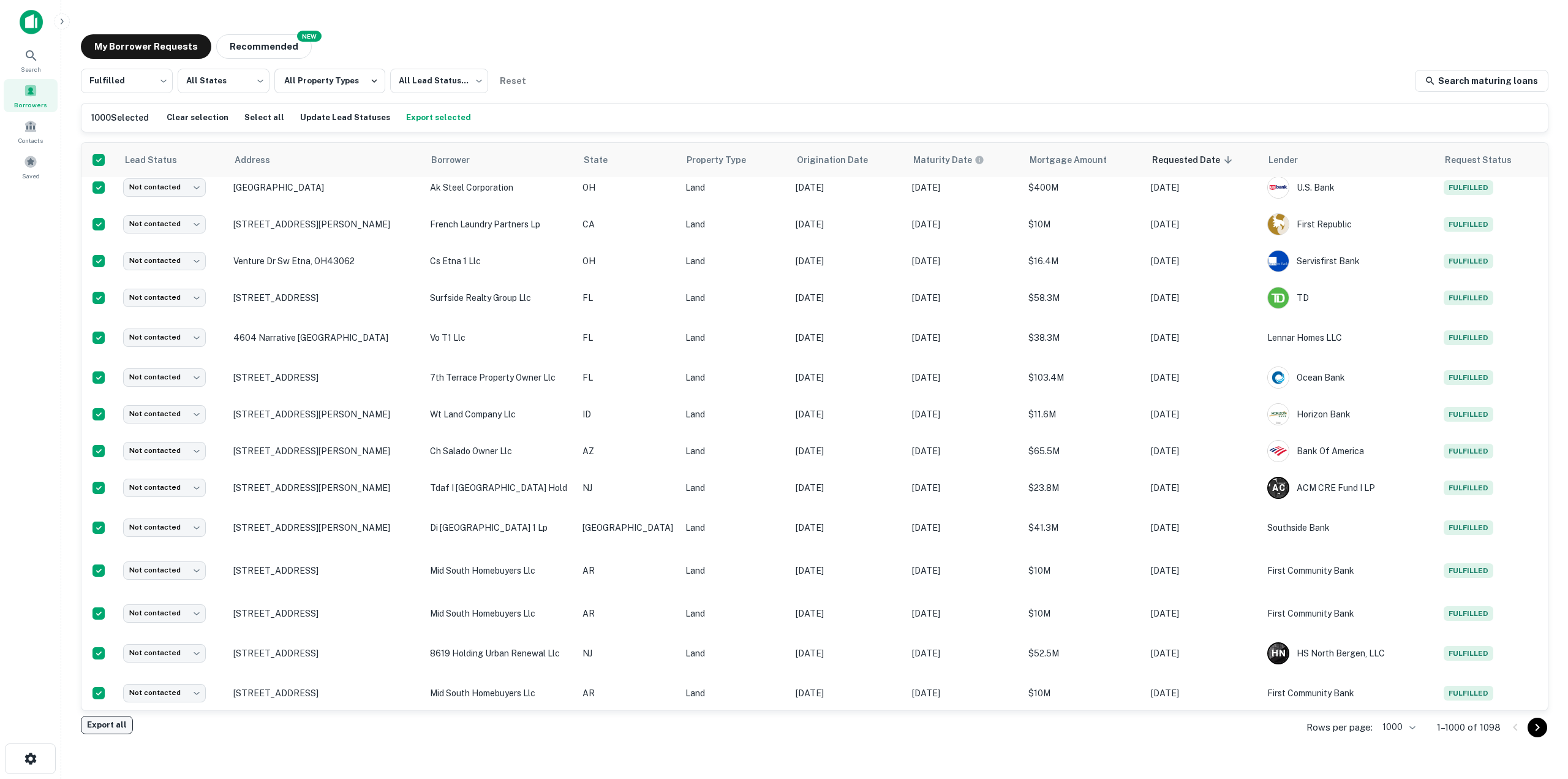
click at [100, 730] on button "Export all" at bounding box center [107, 724] width 52 height 18
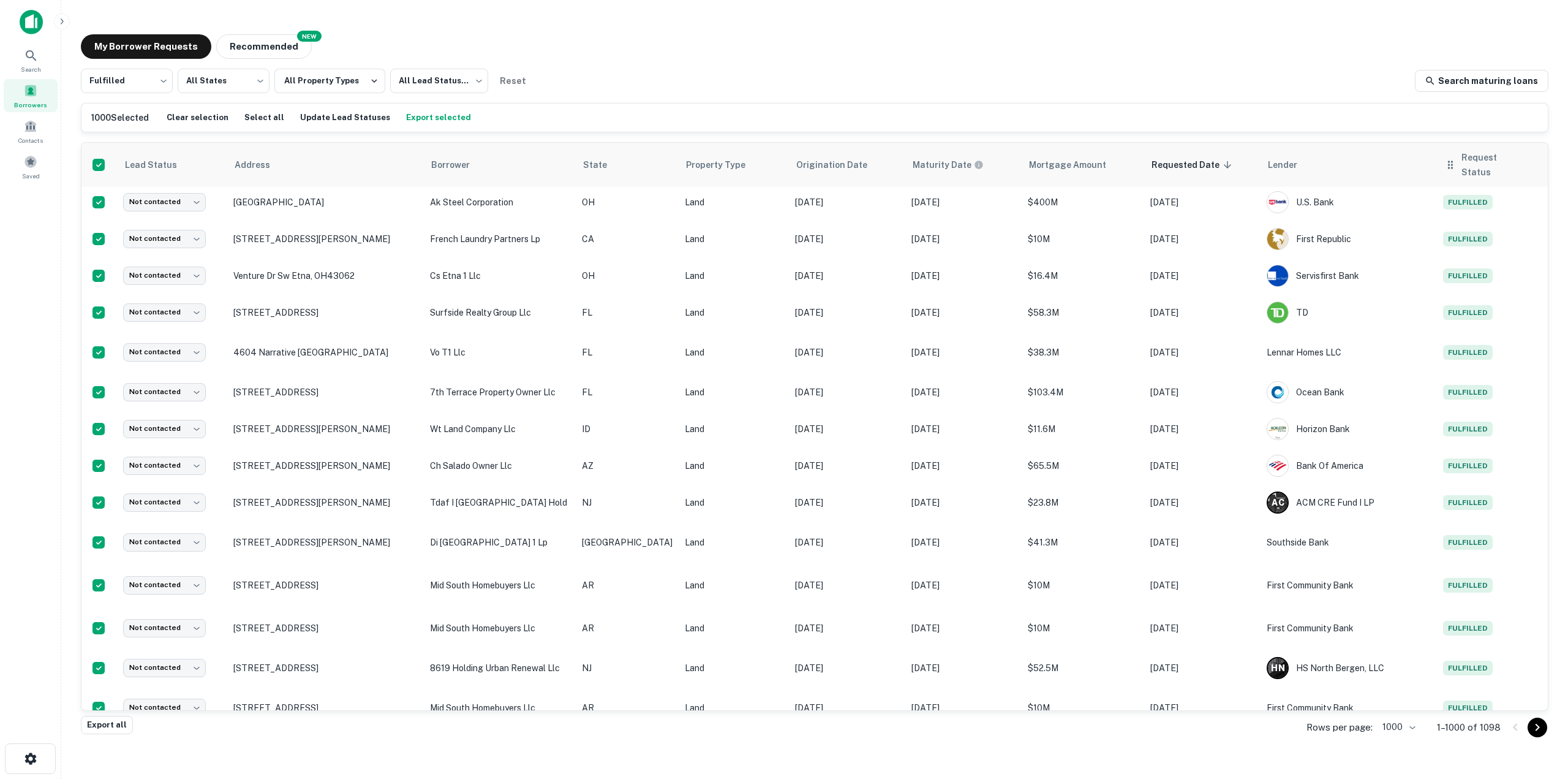
scroll to position [0, 0]
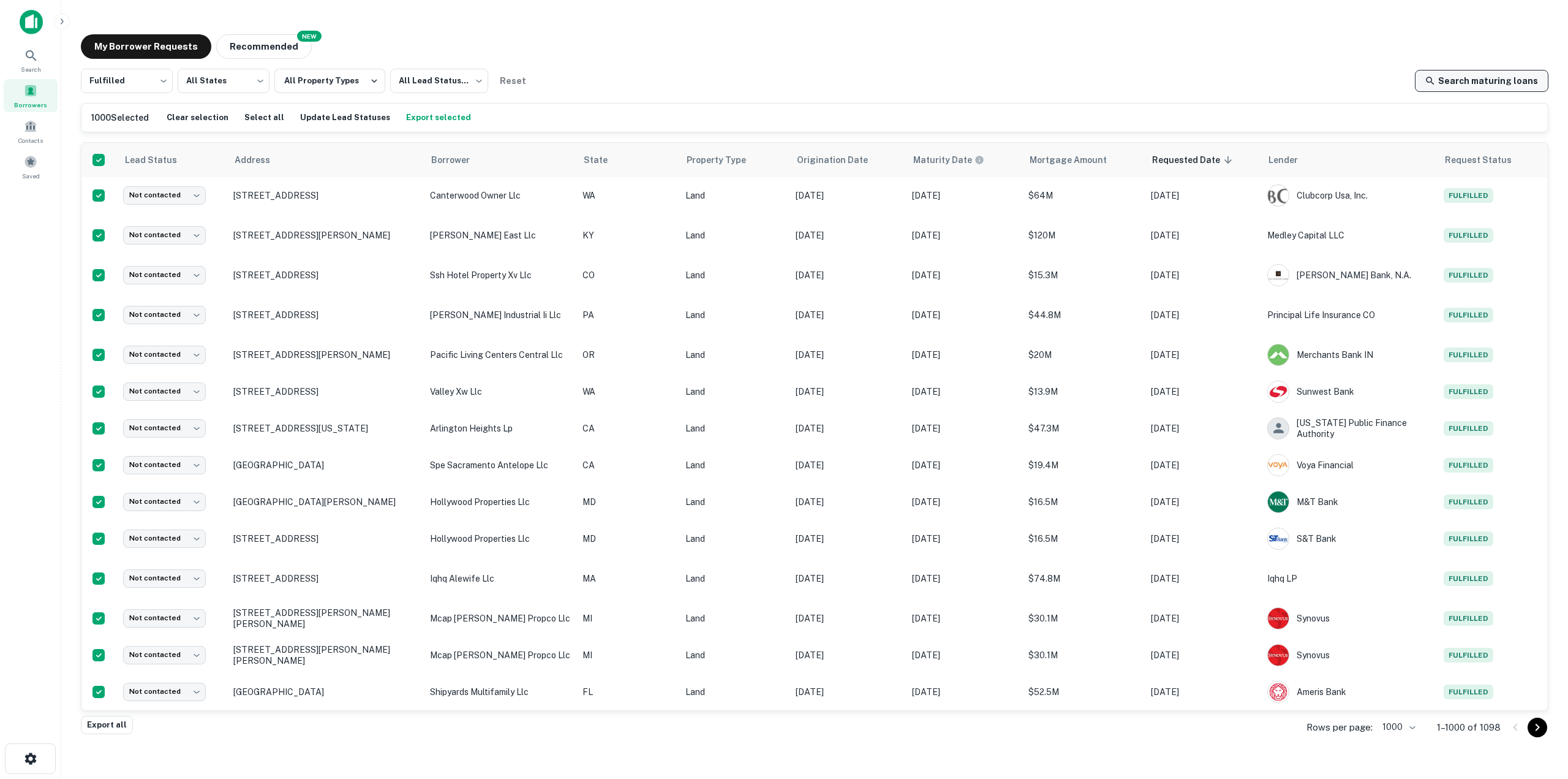
click at [1027, 55] on div "My Borrower Requests NEW Recommended" at bounding box center [814, 47] width 1468 height 25
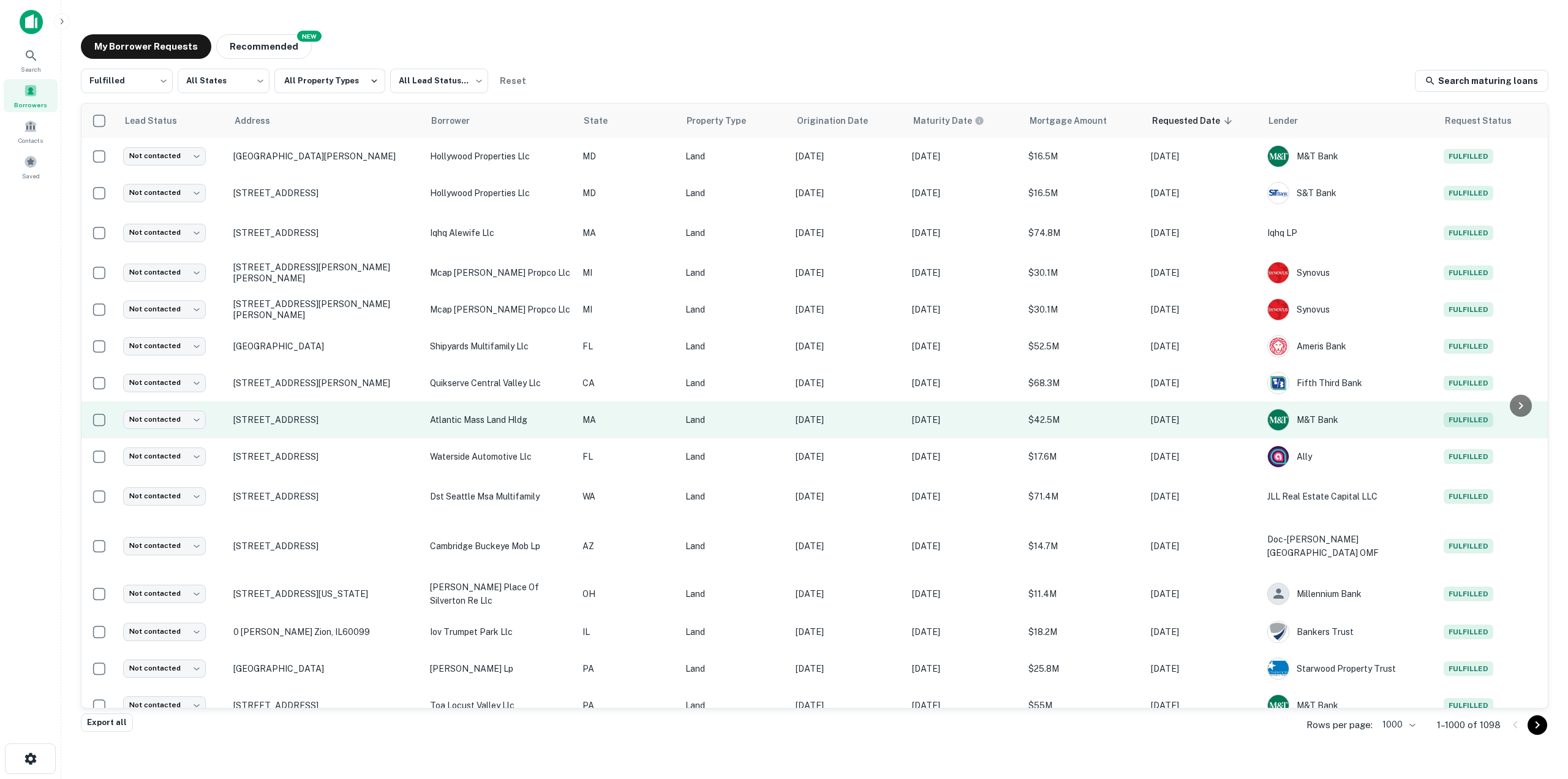
scroll to position [310, 0]
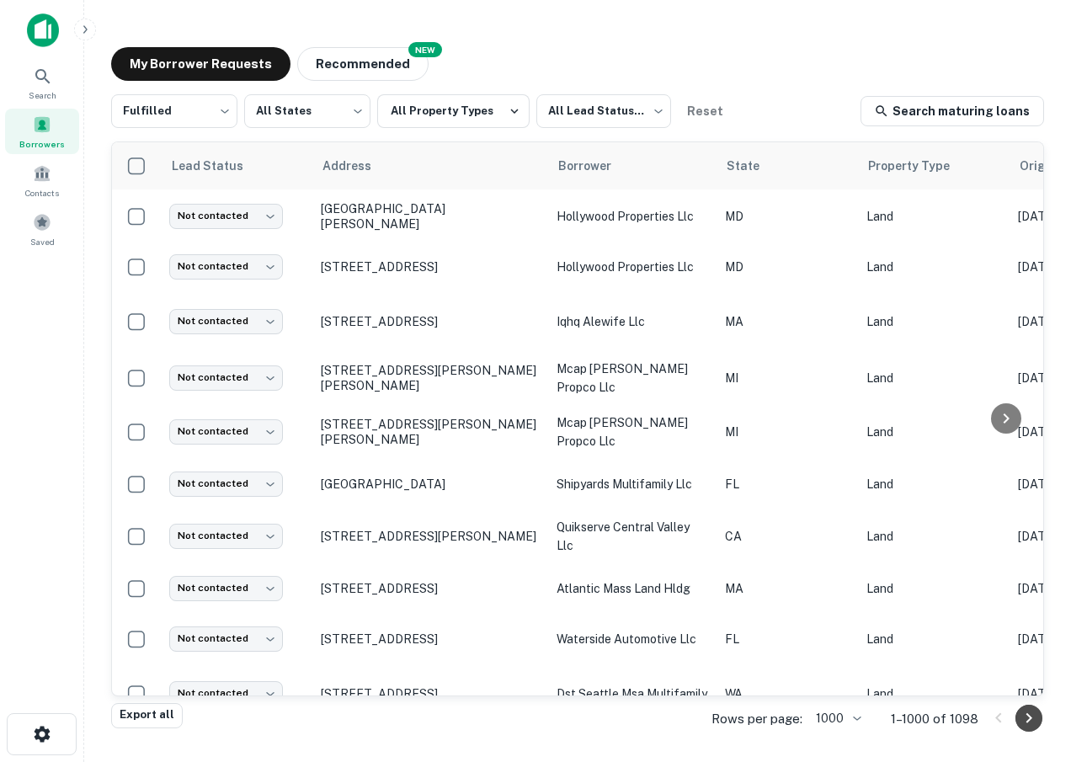
click at [1023, 721] on icon "Go to next page" at bounding box center [1028, 718] width 20 height 20
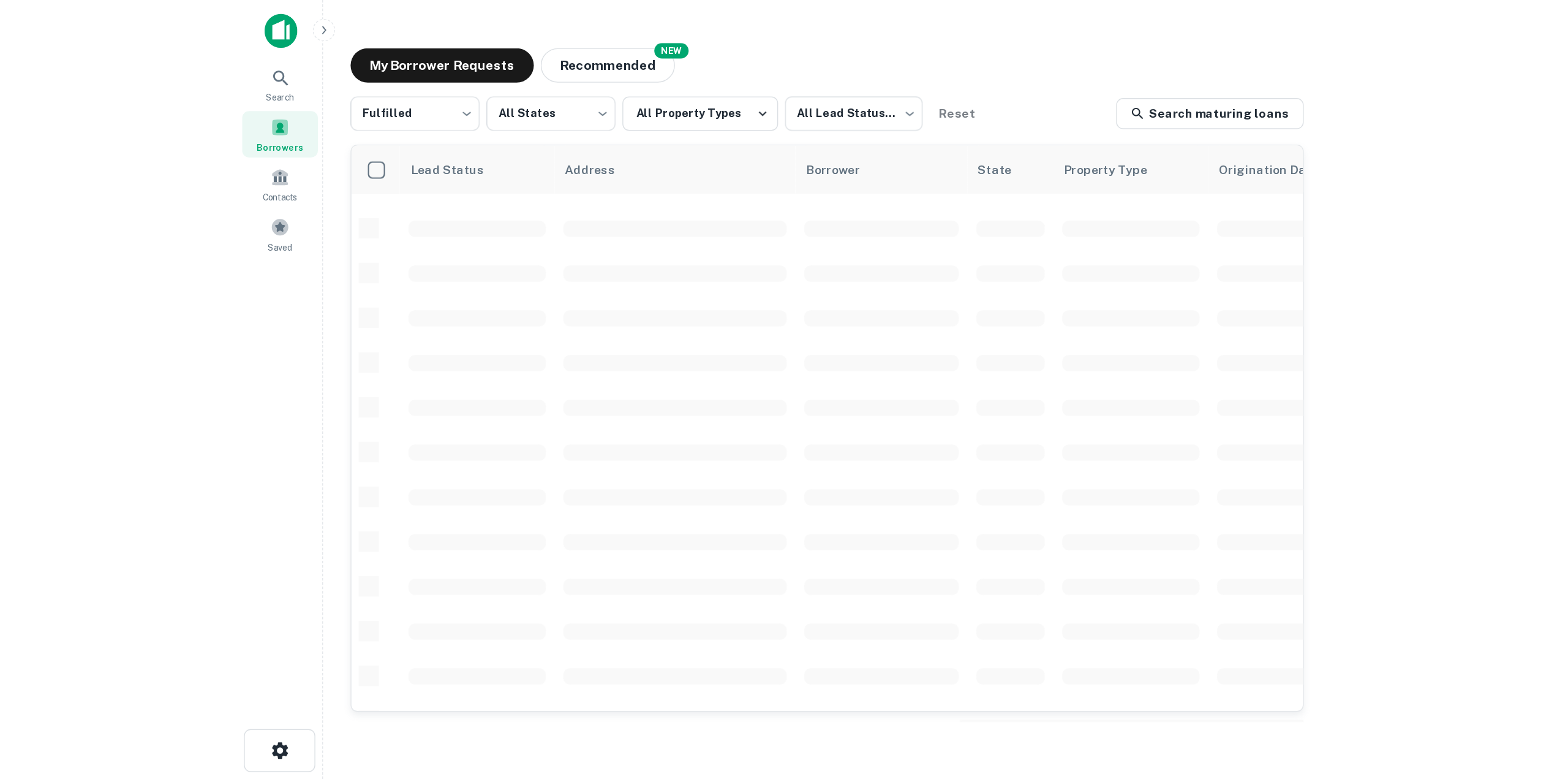
scroll to position [310, 0]
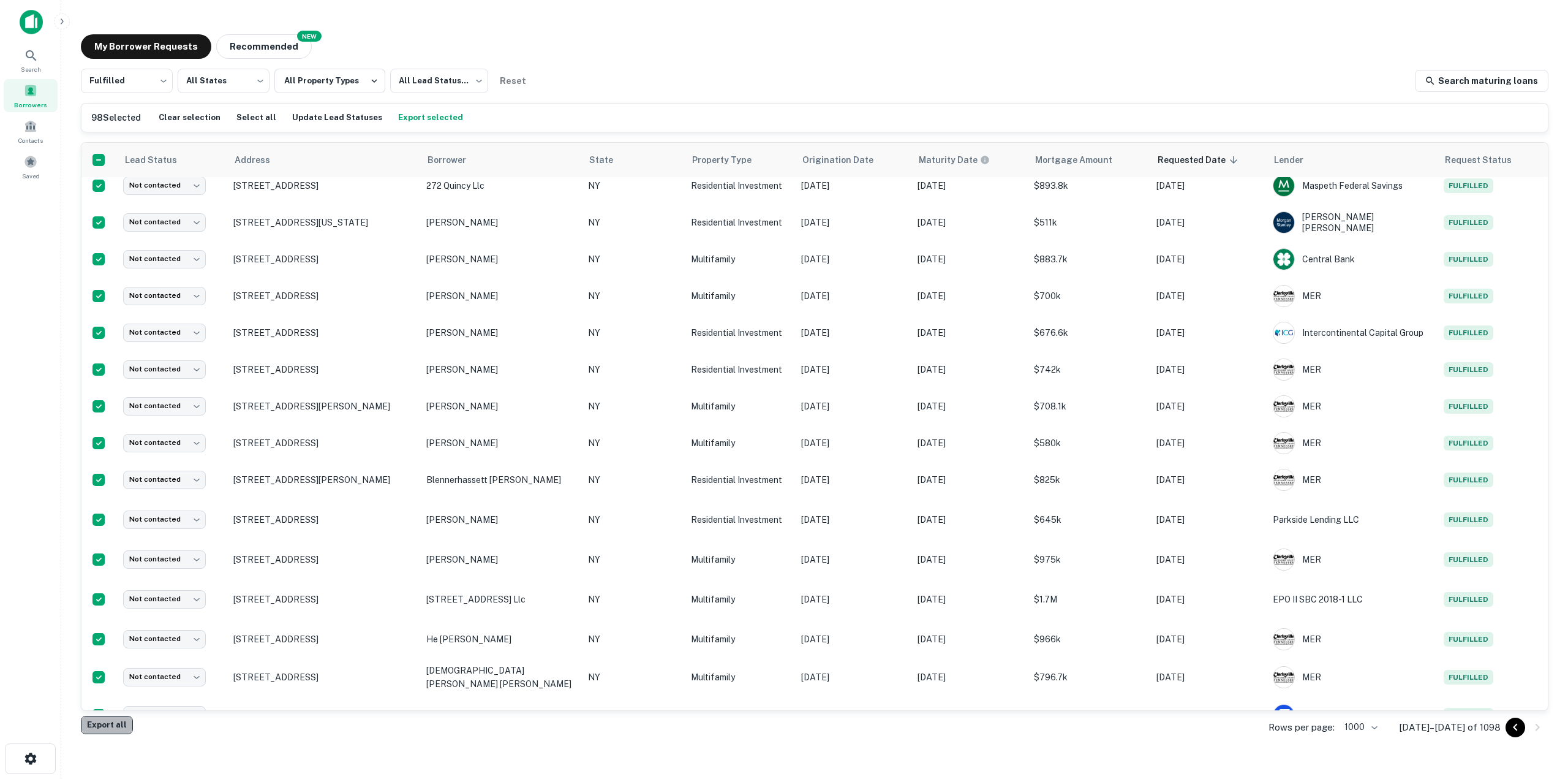
click at [107, 730] on button "Export all" at bounding box center [107, 724] width 52 height 18
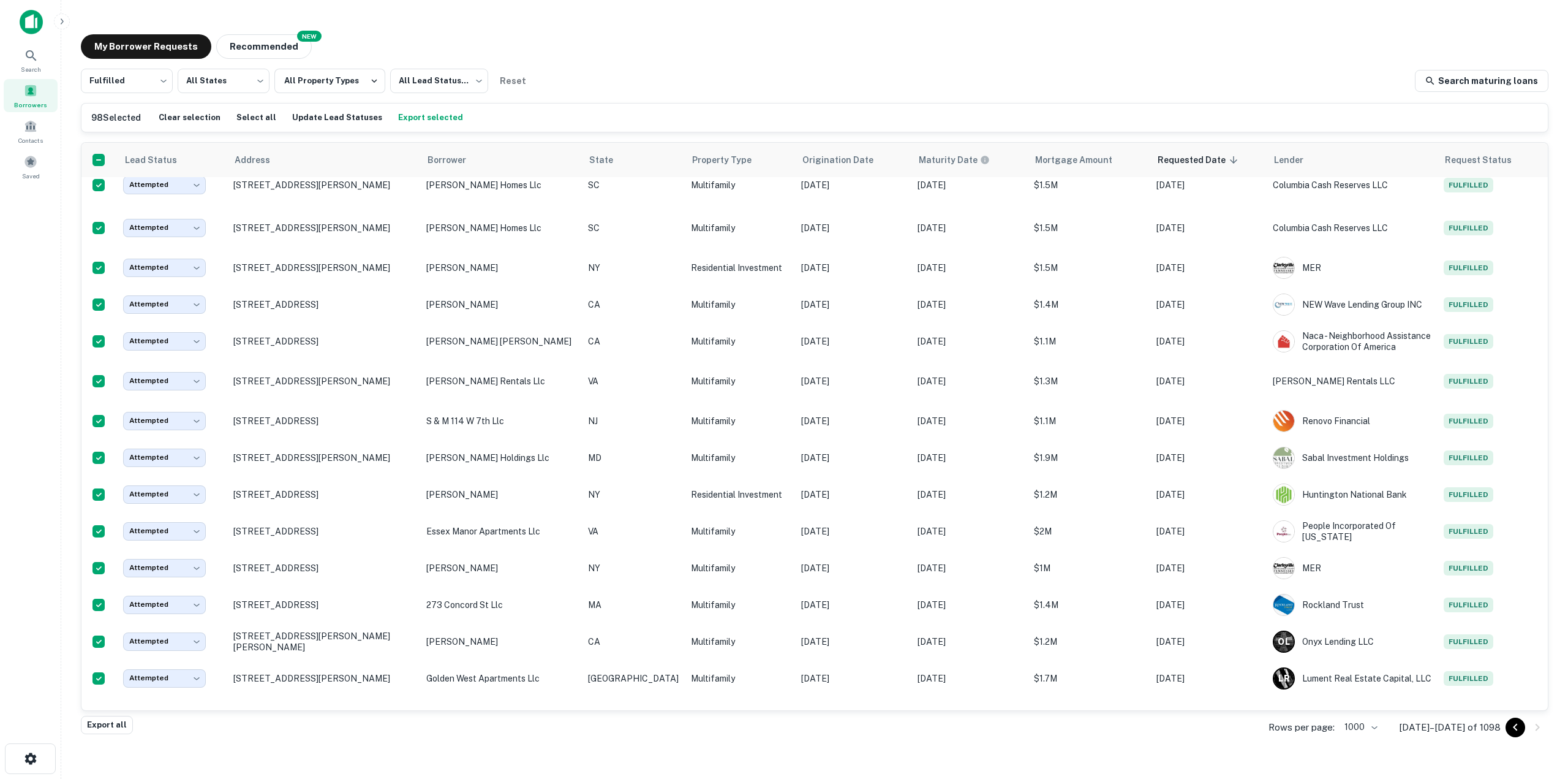
scroll to position [3203, 0]
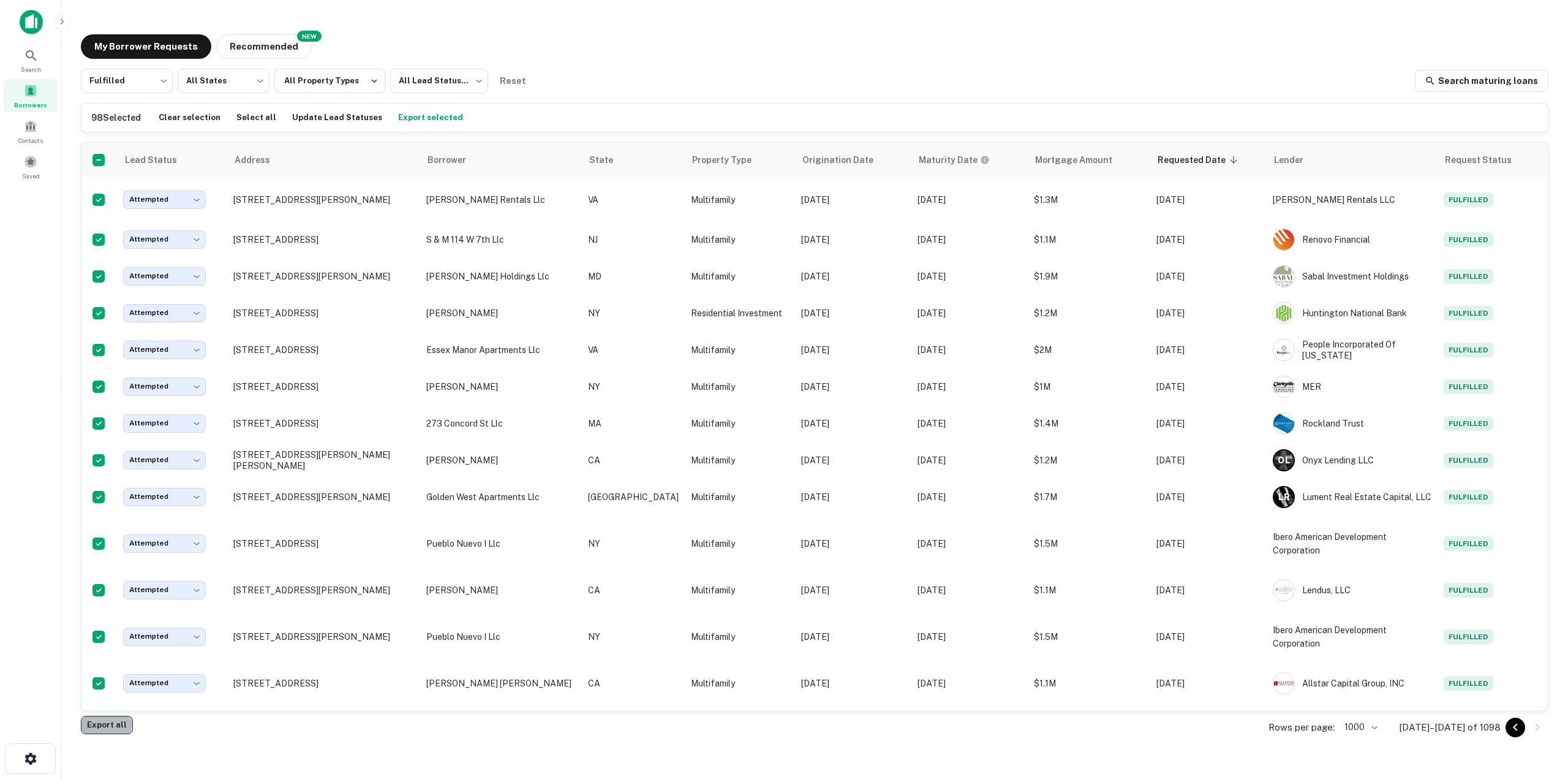
click at [103, 724] on button "Export all" at bounding box center [107, 724] width 52 height 18
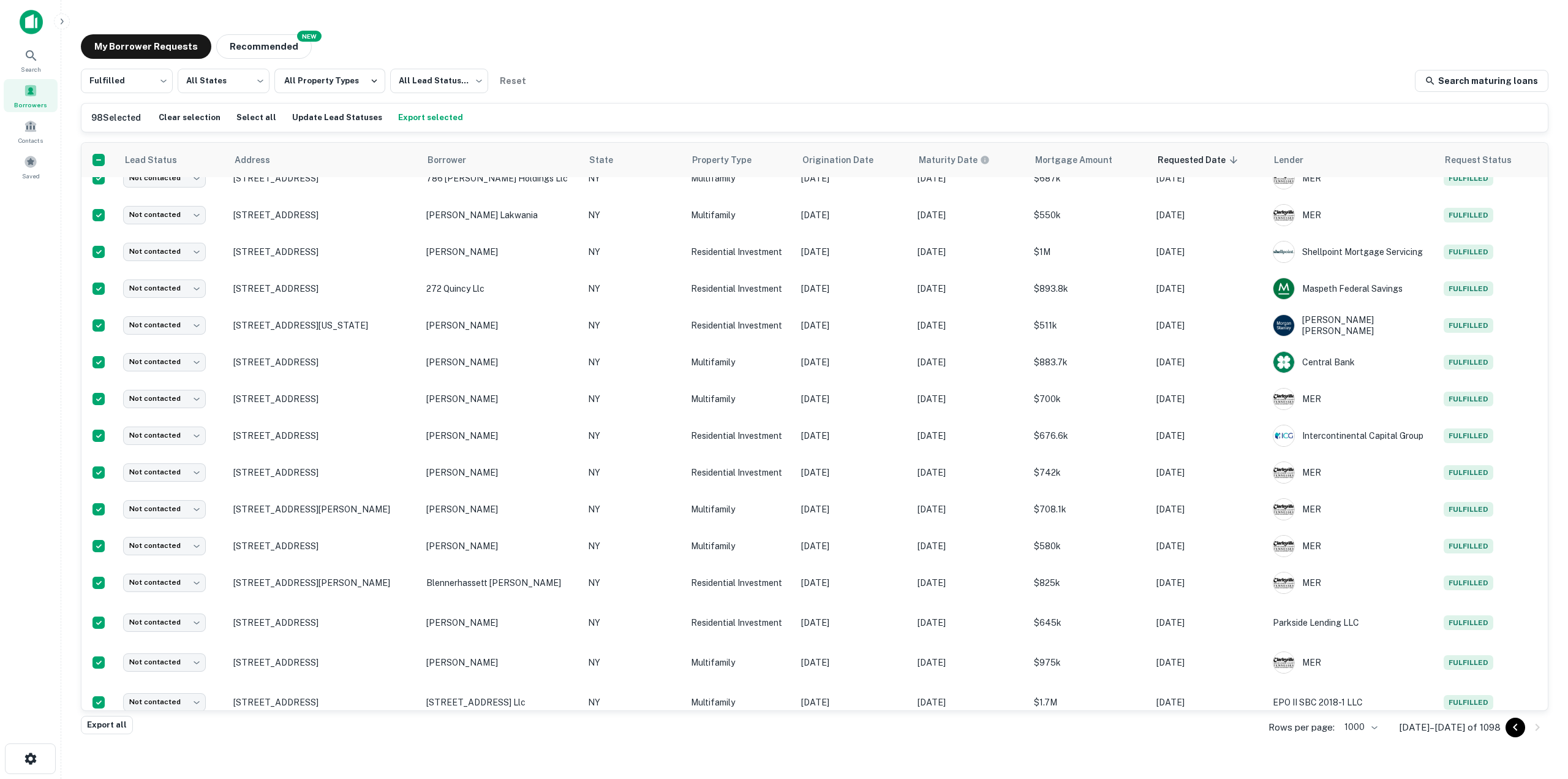
scroll to position [0, 0]
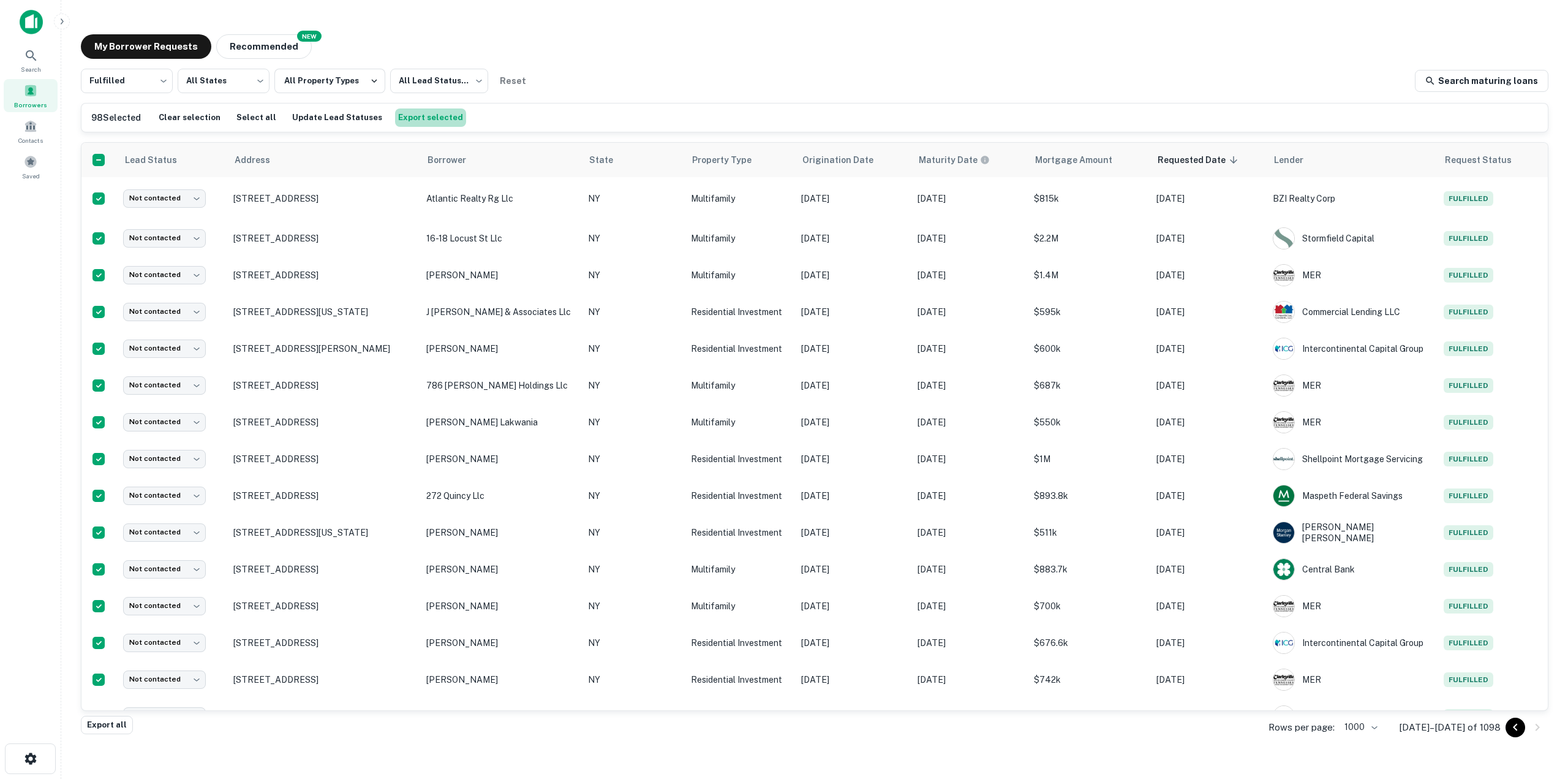
click at [418, 117] on button "Export selected" at bounding box center [431, 117] width 71 height 18
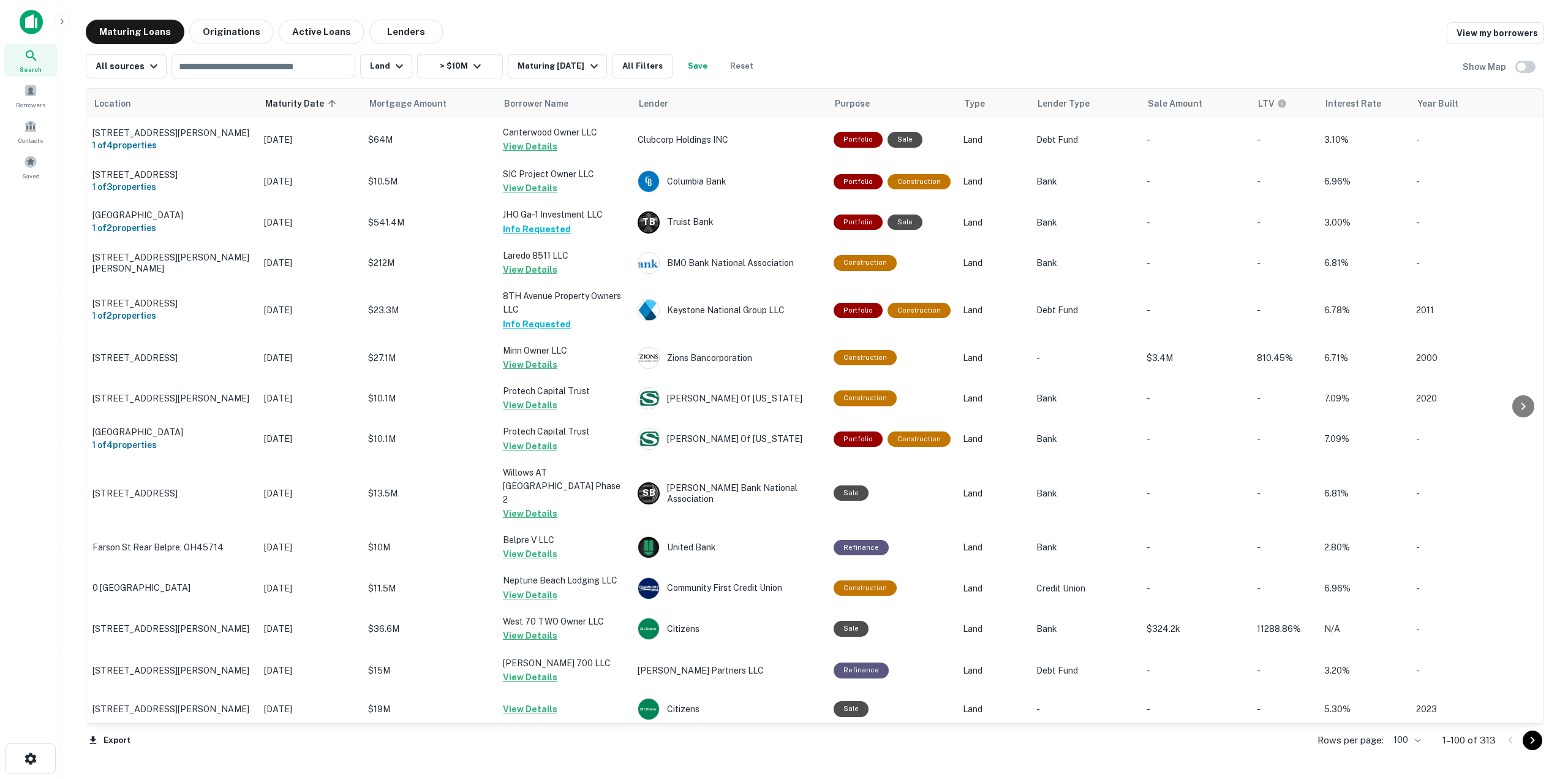
scroll to position [3787, 0]
